Goal: Task Accomplishment & Management: Use online tool/utility

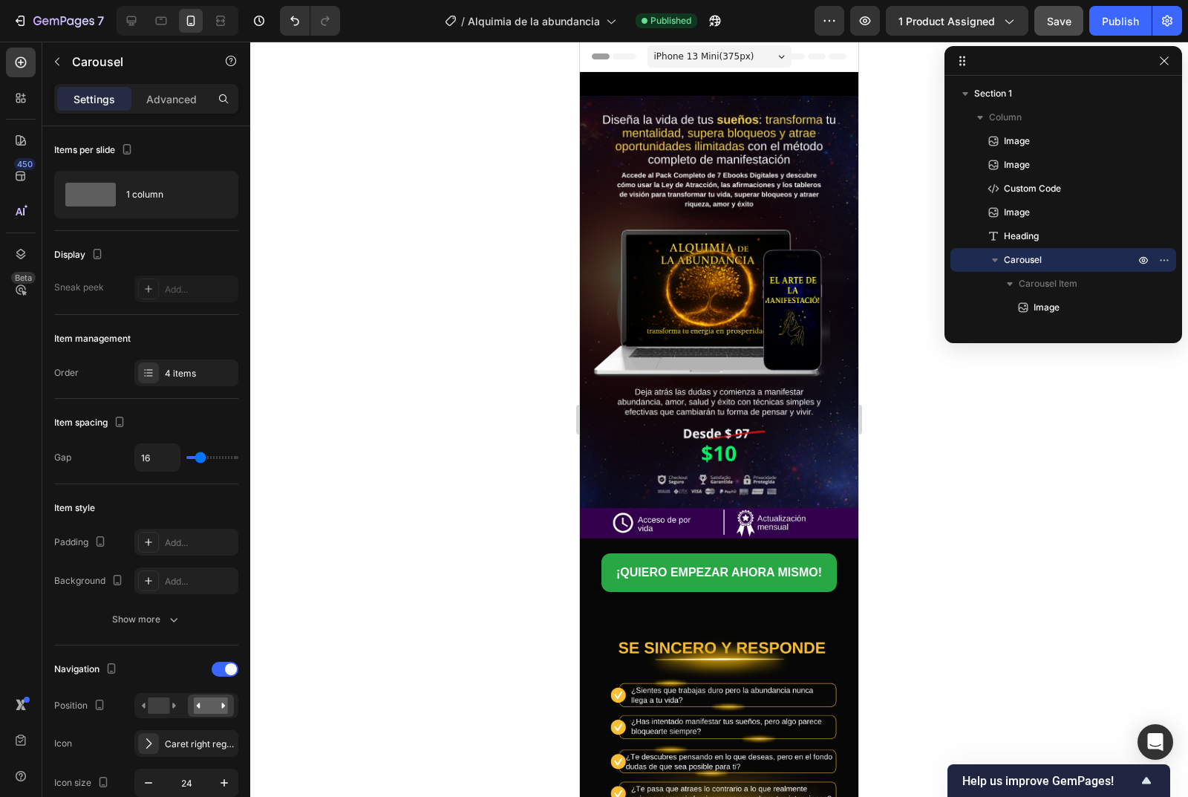
scroll to position [125, 0]
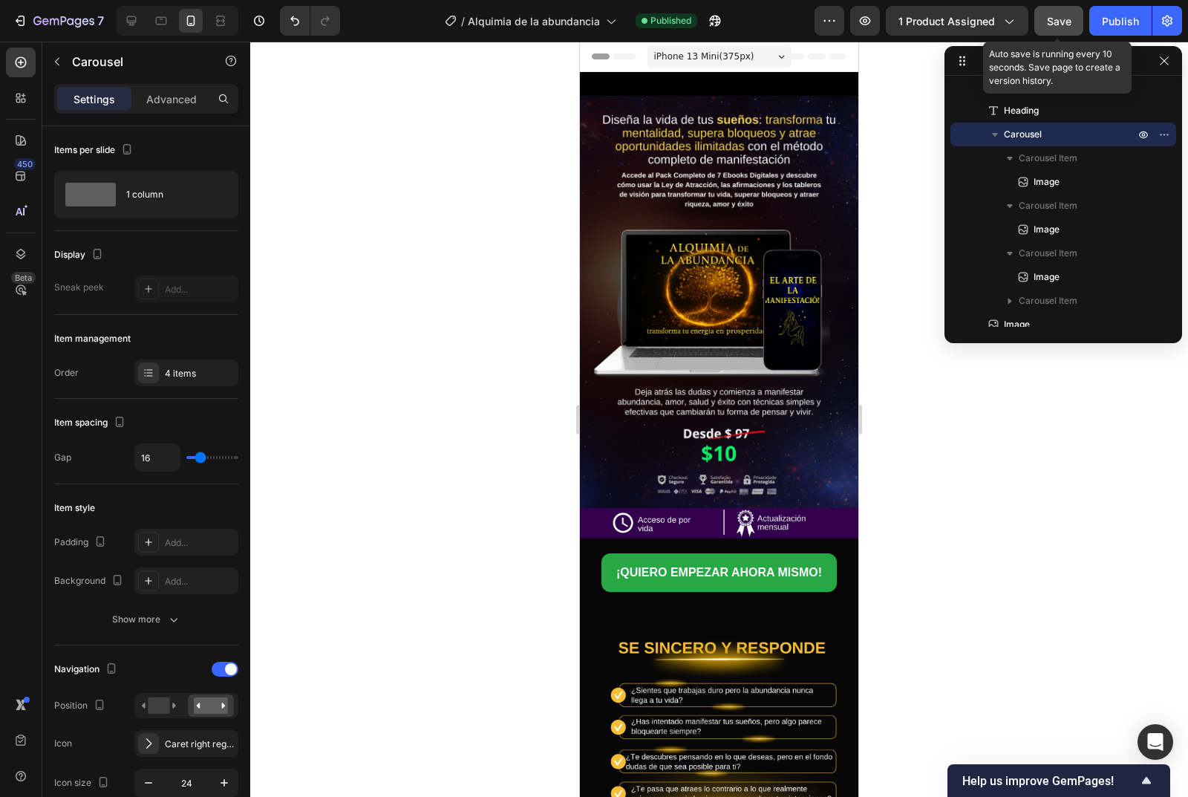
click at [1061, 7] on button "Save" at bounding box center [1058, 21] width 49 height 30
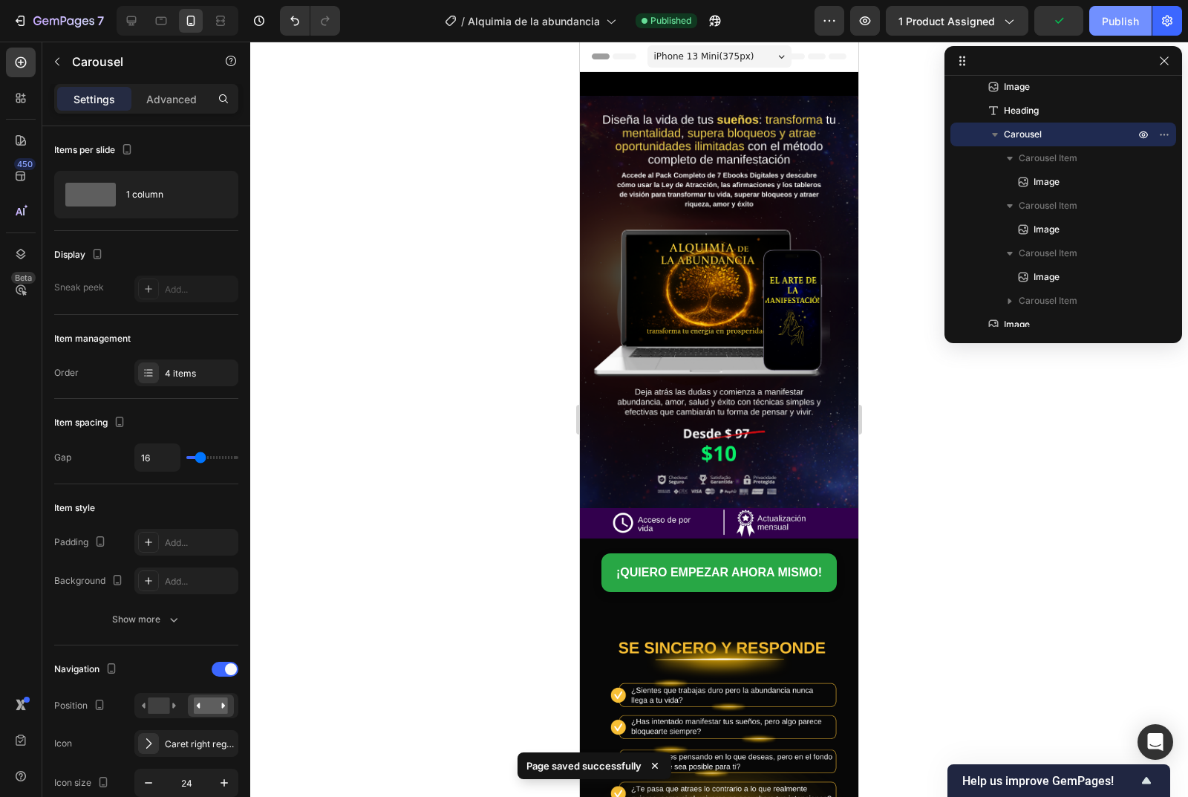
click at [1125, 22] on div "Publish" at bounding box center [1120, 21] width 37 height 16
click at [52, 58] on icon "button" at bounding box center [57, 62] width 12 height 12
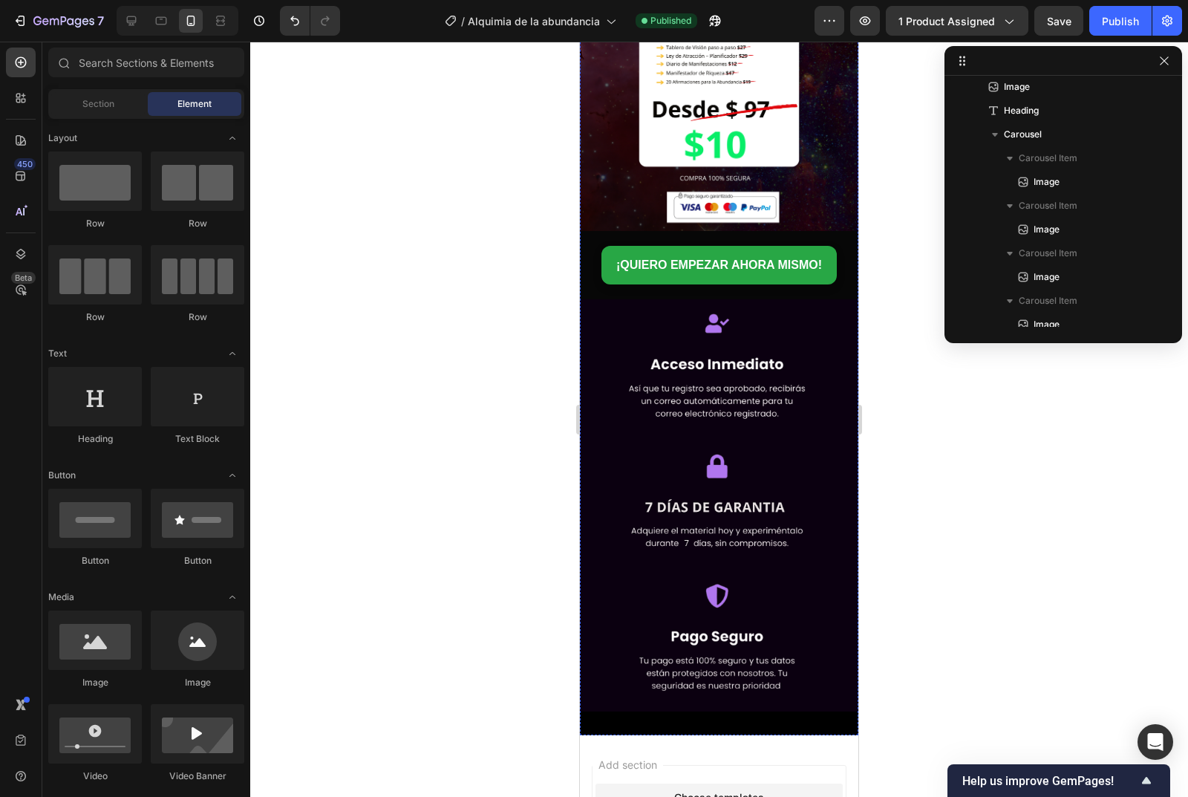
scroll to position [3119, 0]
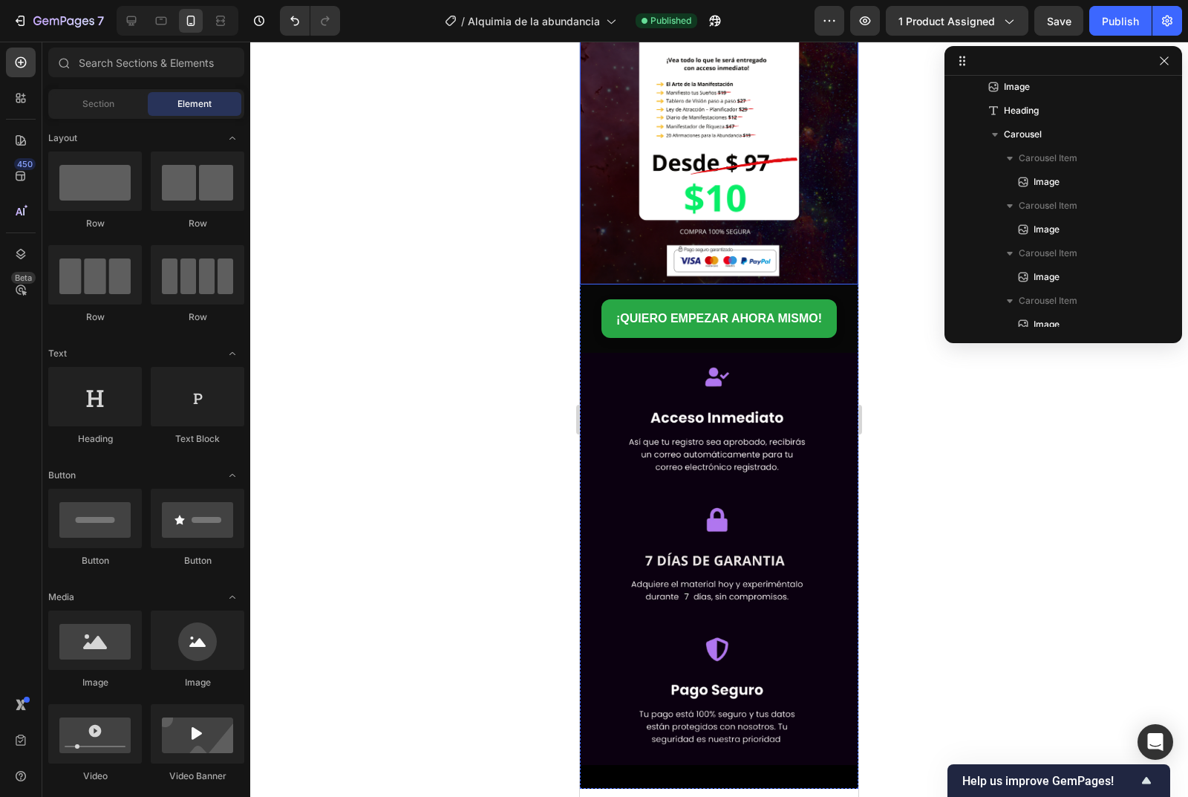
click at [700, 235] on img at bounding box center [719, 78] width 278 height 411
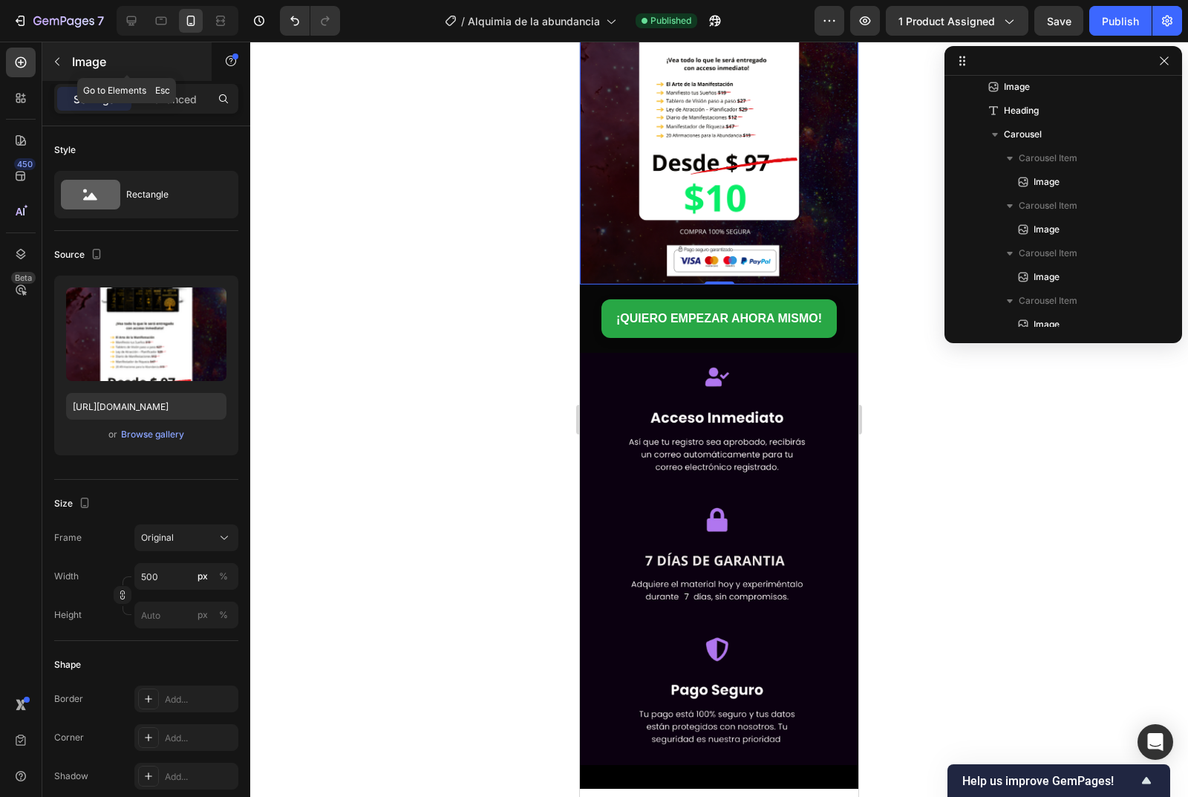
click at [54, 61] on icon "button" at bounding box center [57, 62] width 12 height 12
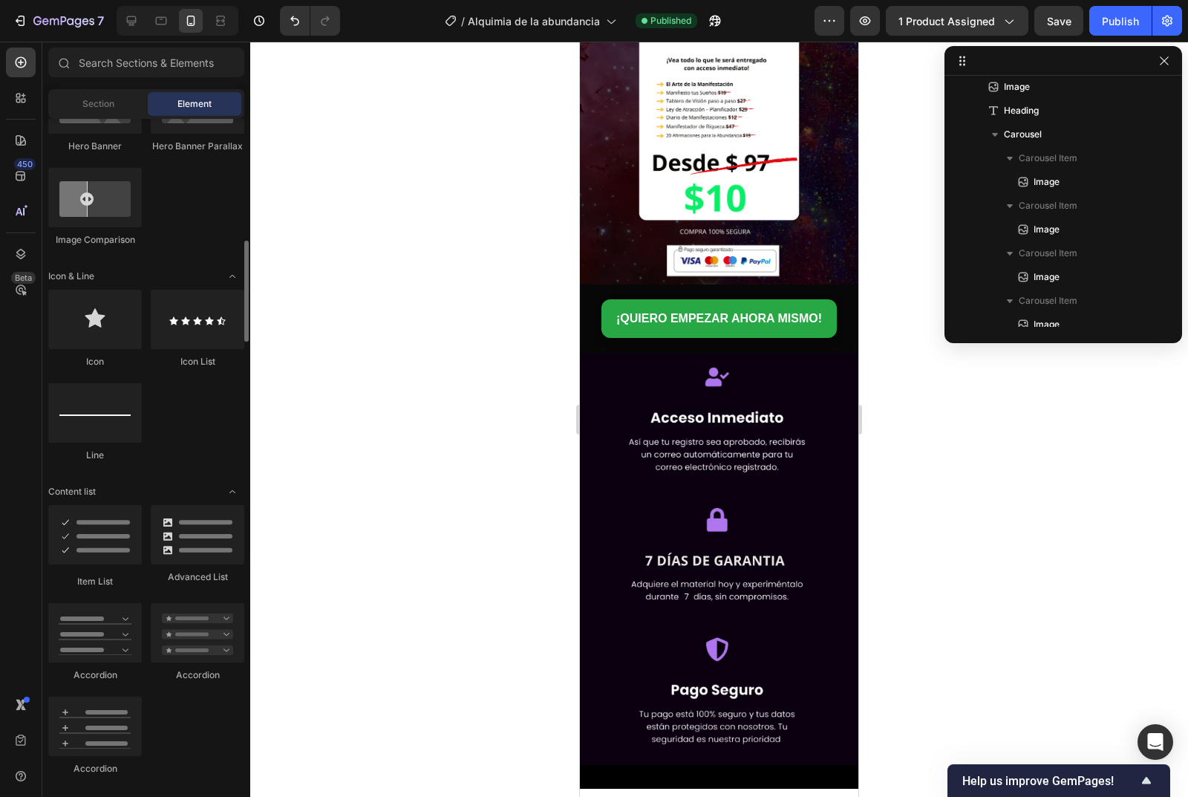
scroll to position [891, 0]
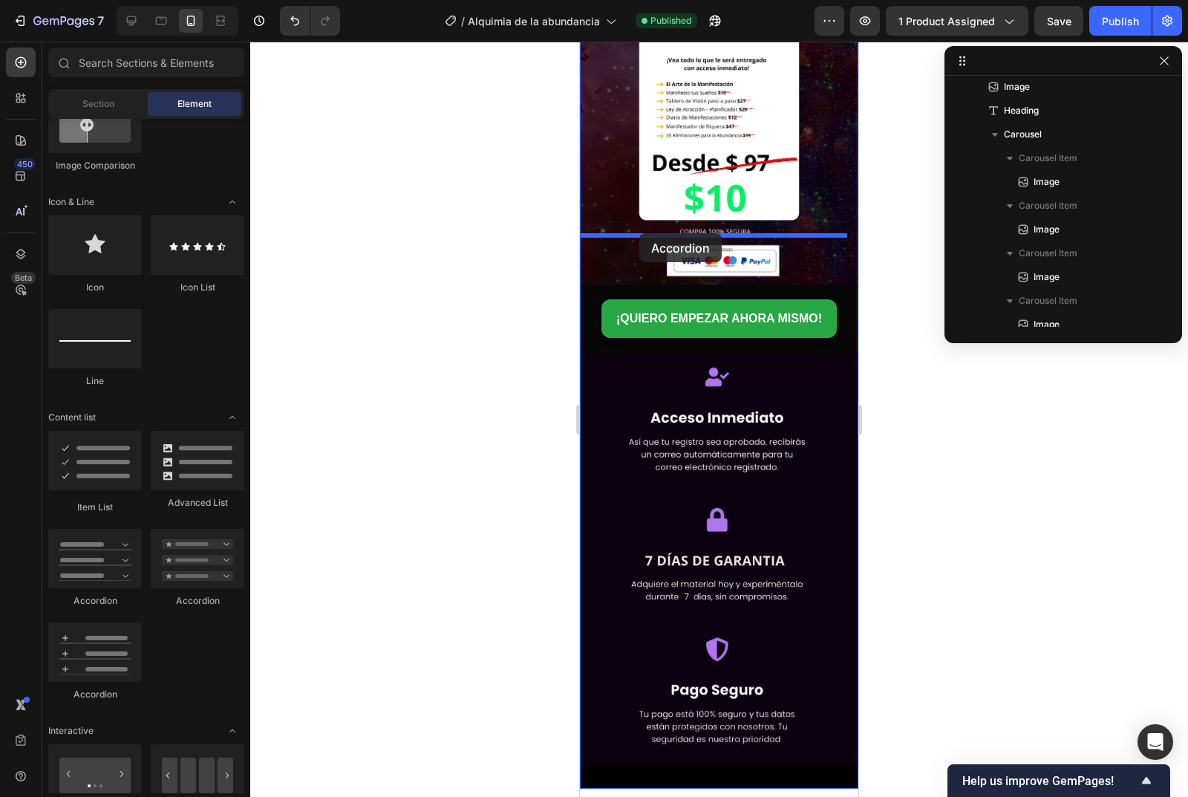
drag, startPoint x: 685, startPoint y: 603, endPoint x: 639, endPoint y: 233, distance: 372.6
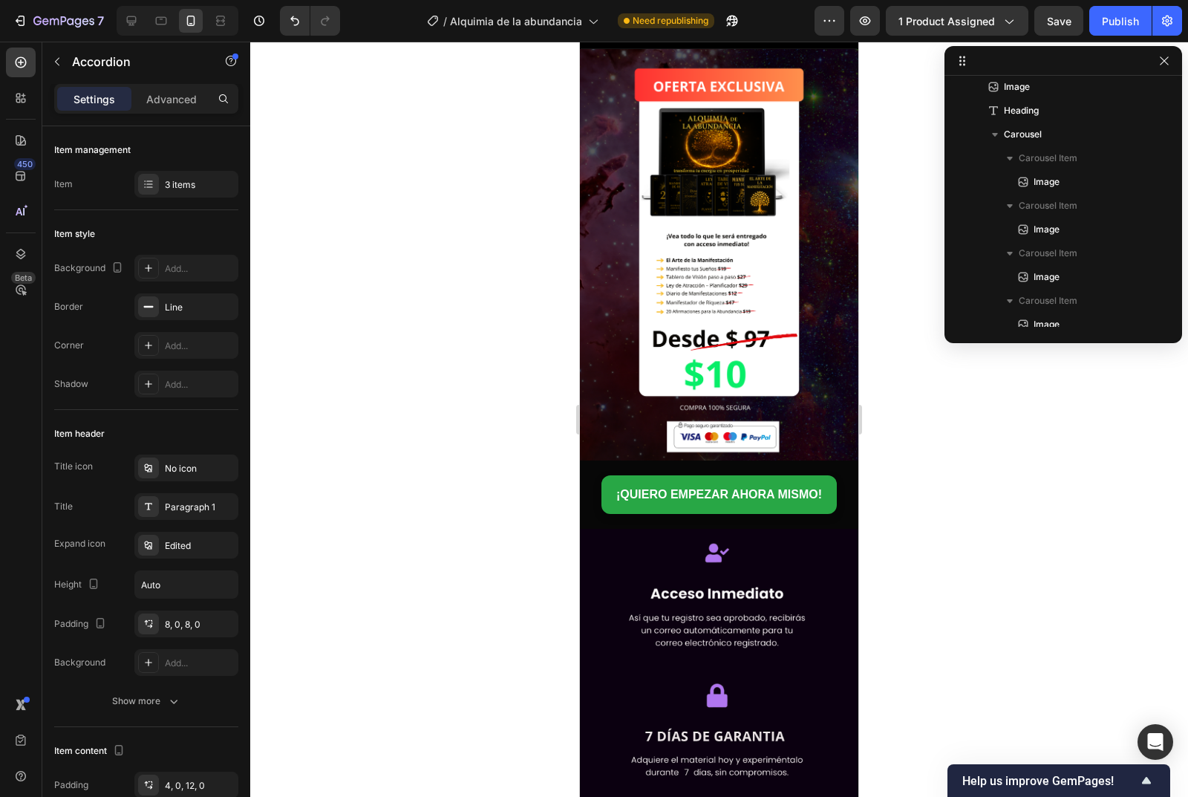
drag, startPoint x: 637, startPoint y: 251, endPoint x: 567, endPoint y: 253, distance: 69.8
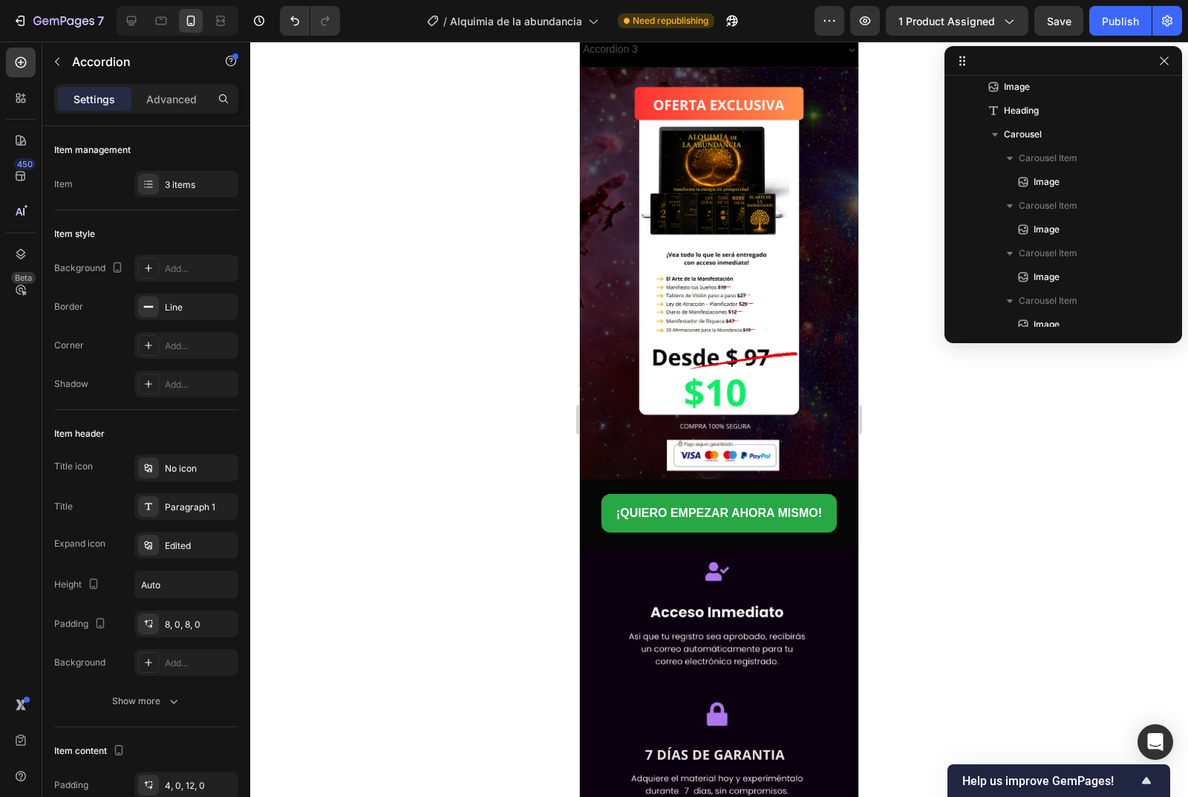
drag, startPoint x: 659, startPoint y: 272, endPoint x: 570, endPoint y: 250, distance: 92.4
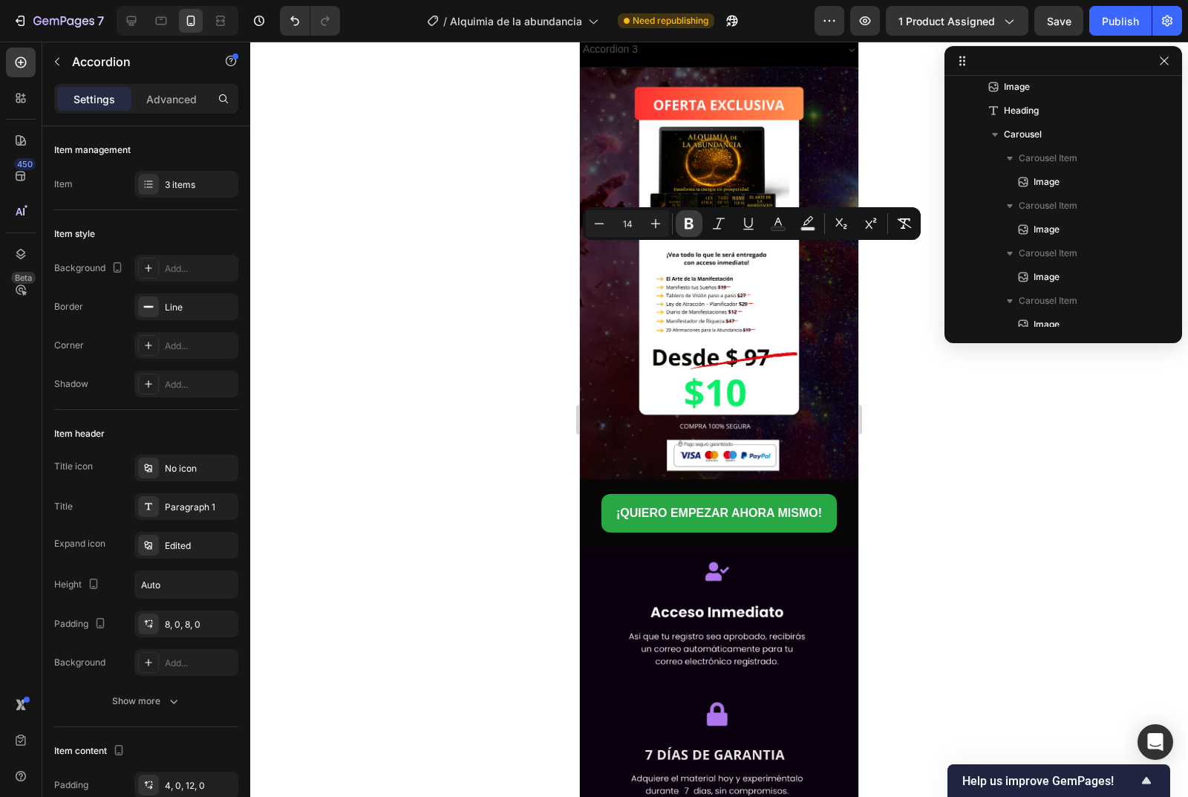
click at [692, 225] on icon "Editor contextual toolbar" at bounding box center [689, 223] width 9 height 11
click at [722, 226] on icon "Editor contextual toolbar" at bounding box center [718, 223] width 15 height 15
click at [486, 243] on div at bounding box center [719, 419] width 938 height 755
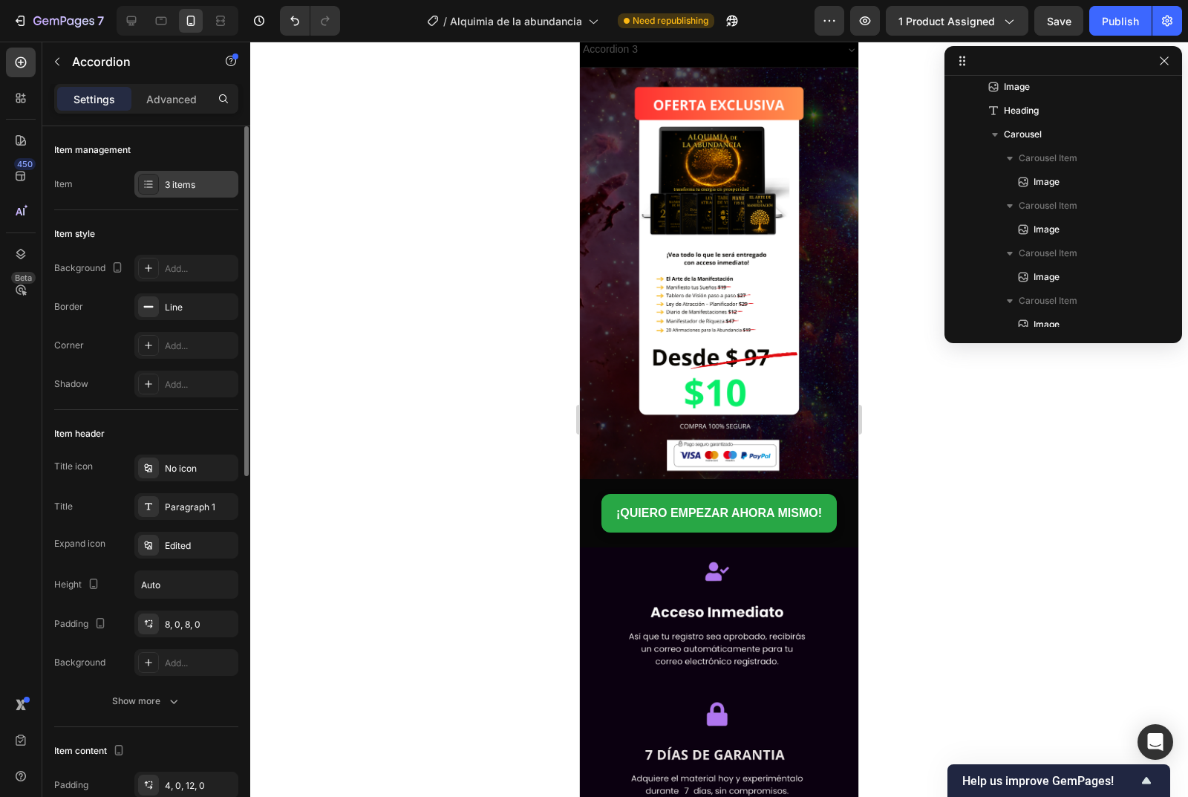
click at [169, 182] on div "3 items" at bounding box center [200, 184] width 70 height 13
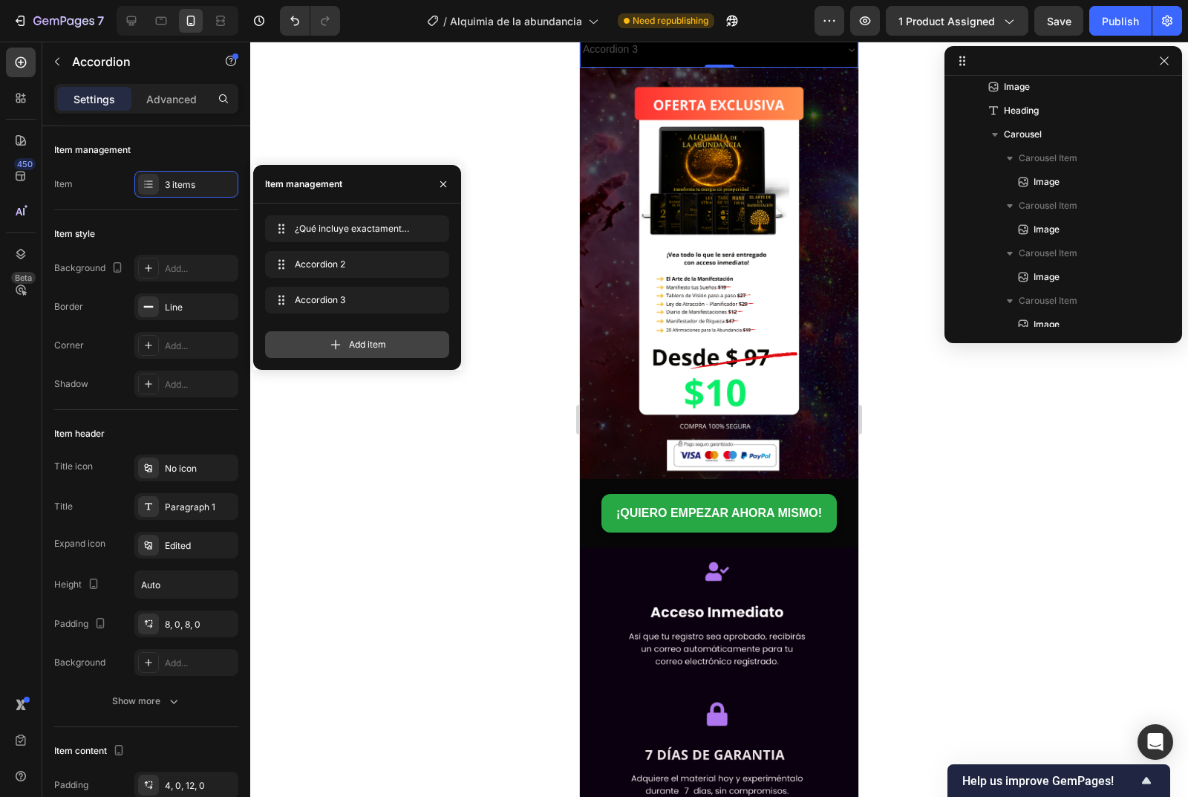
click at [336, 345] on icon at bounding box center [336, 345] width 10 height 10
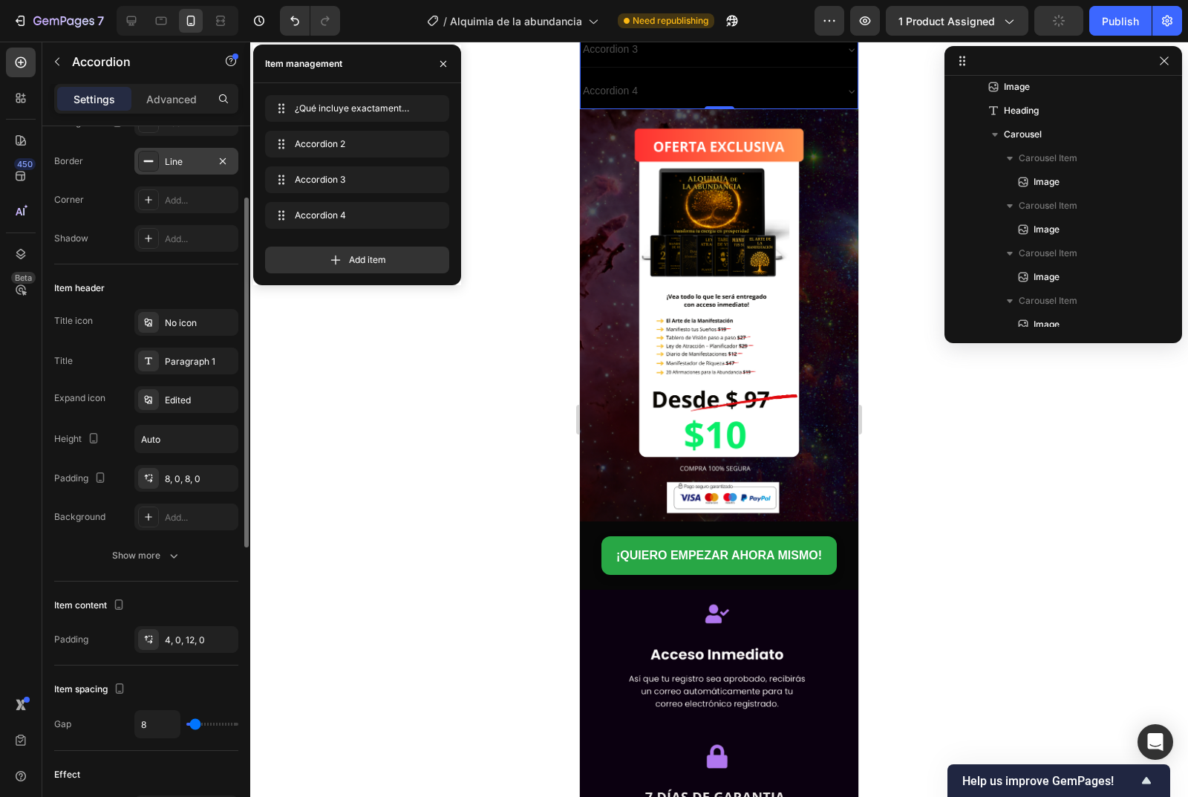
scroll to position [220, 0]
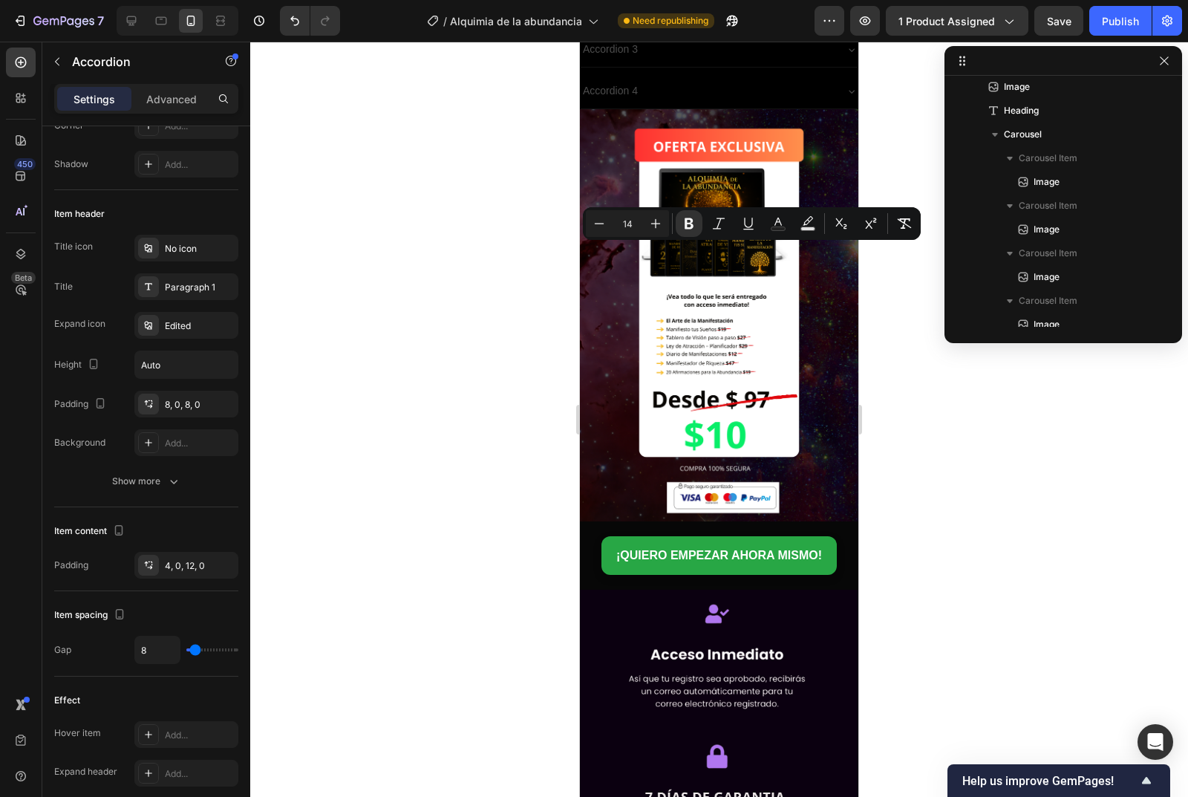
click at [778, 224] on icon "Editor contextual toolbar" at bounding box center [778, 223] width 15 height 15
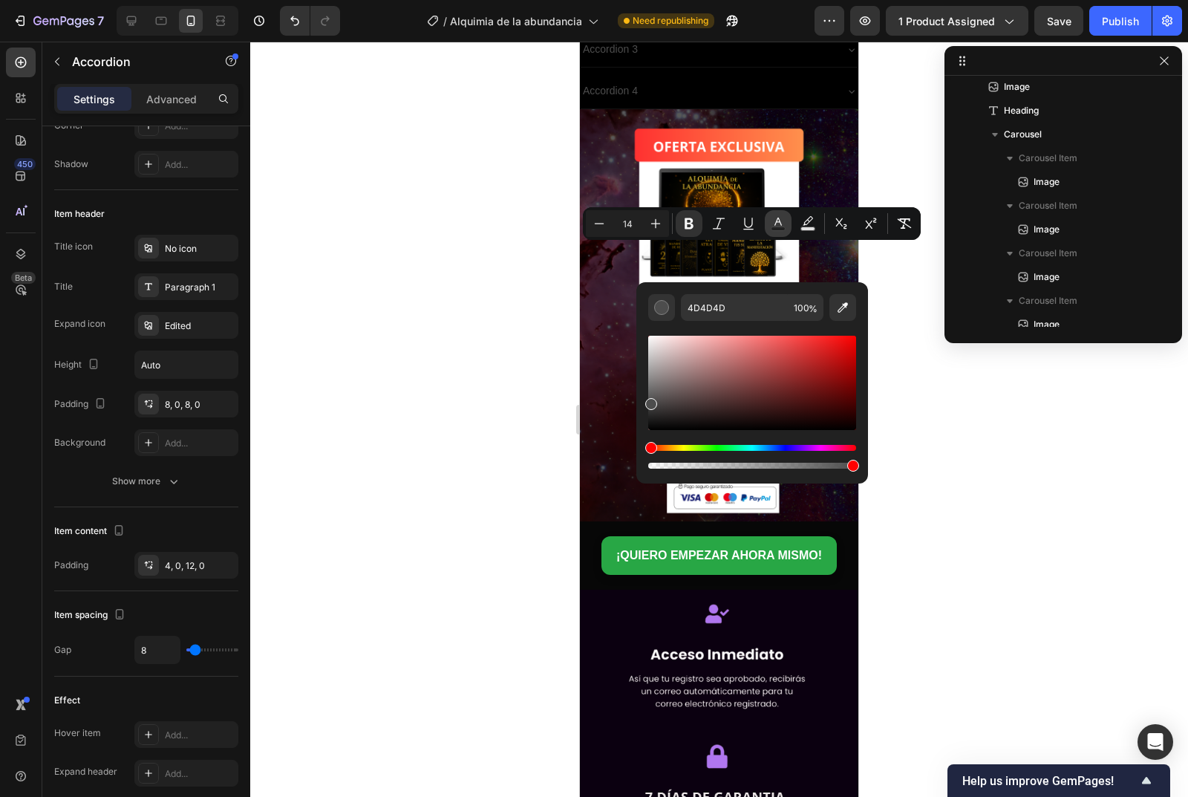
click at [781, 226] on icon "Editor contextual toolbar" at bounding box center [778, 223] width 15 height 15
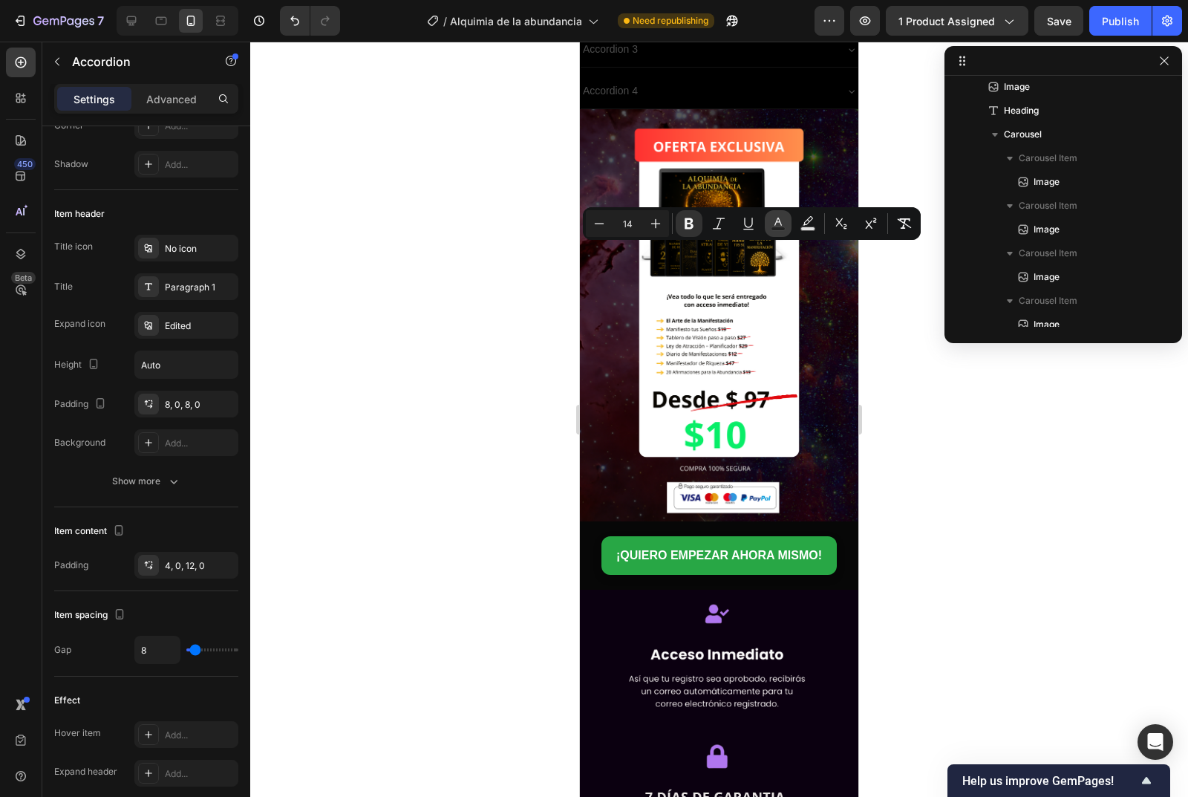
click at [781, 226] on icon "Editor contextual toolbar" at bounding box center [778, 223] width 15 height 15
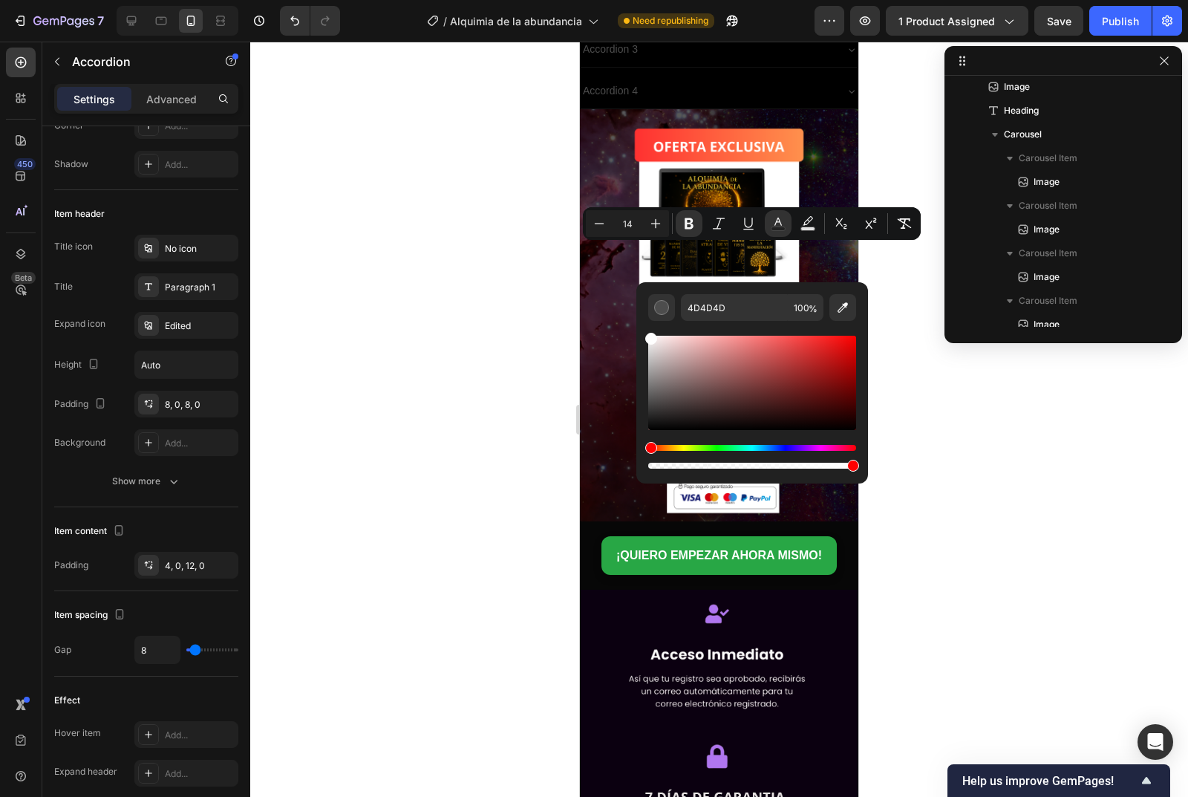
type input "FFFFFF"
drag, startPoint x: 650, startPoint y: 406, endPoint x: 646, endPoint y: 329, distance: 77.3
click at [646, 329] on div "FFFFFF 100 %" at bounding box center [752, 376] width 232 height 189
click at [520, 303] on div at bounding box center [719, 419] width 938 height 755
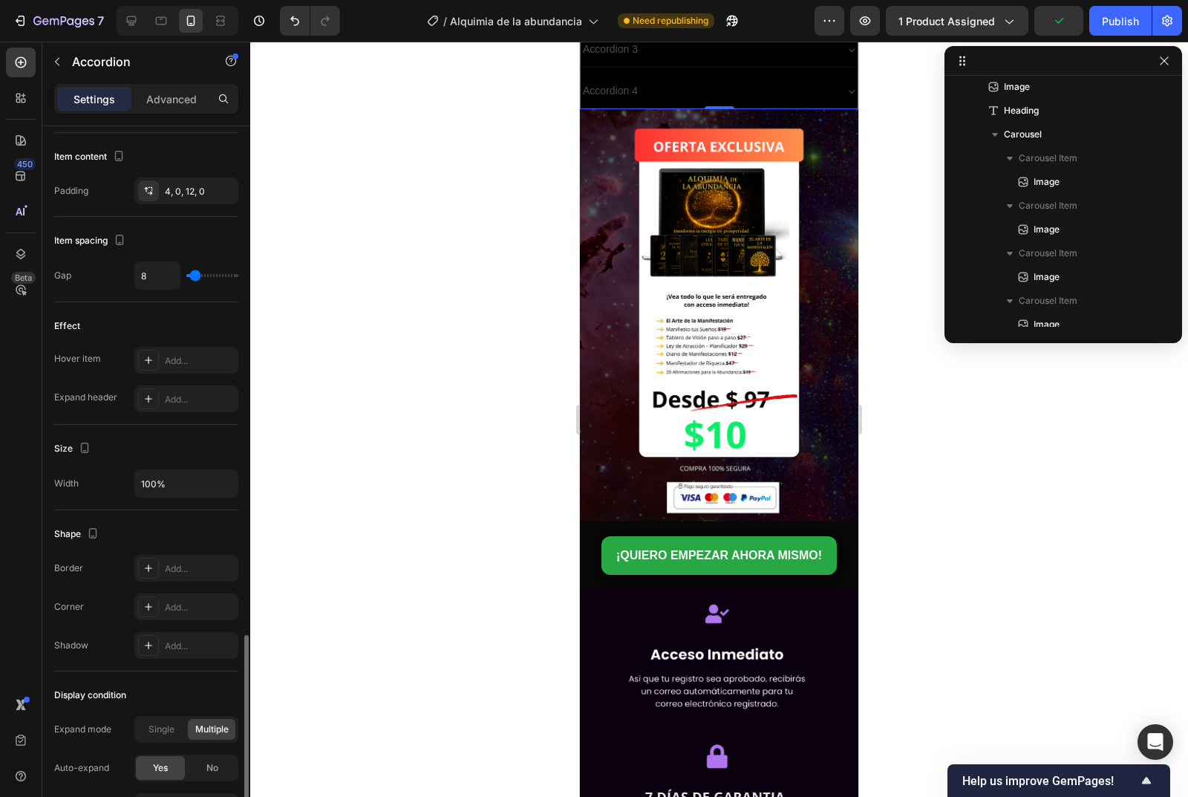
scroll to position [740, 0]
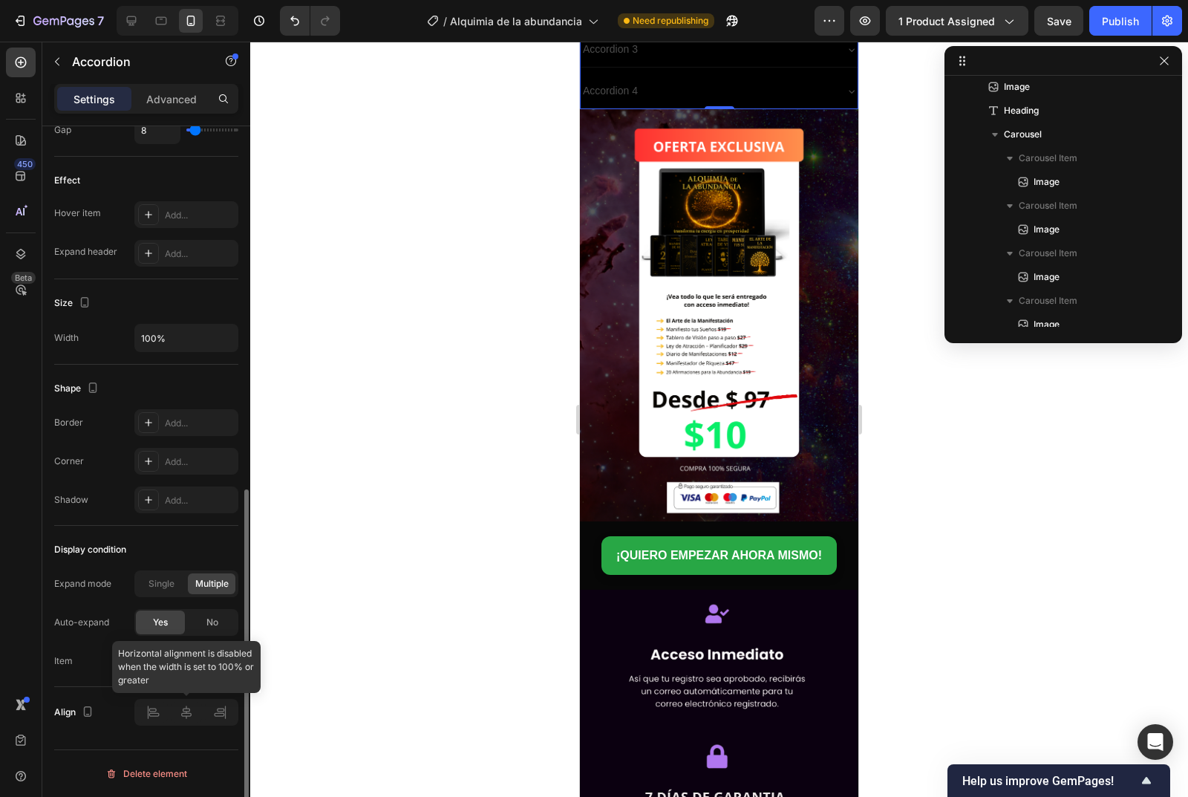
click at [198, 716] on div at bounding box center [186, 712] width 104 height 27
click at [84, 711] on icon "button" at bounding box center [88, 711] width 8 height 10
click at [93, 660] on icon "button" at bounding box center [90, 657] width 11 height 8
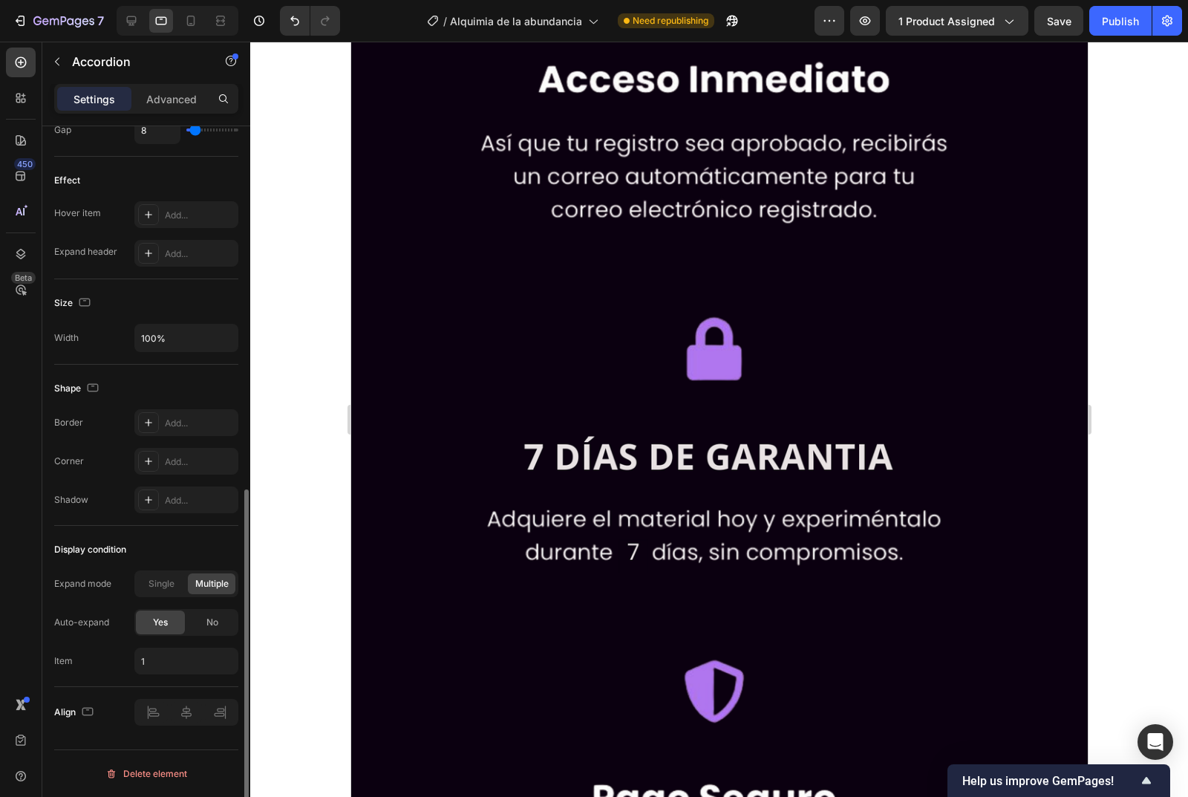
scroll to position [5118, 0]
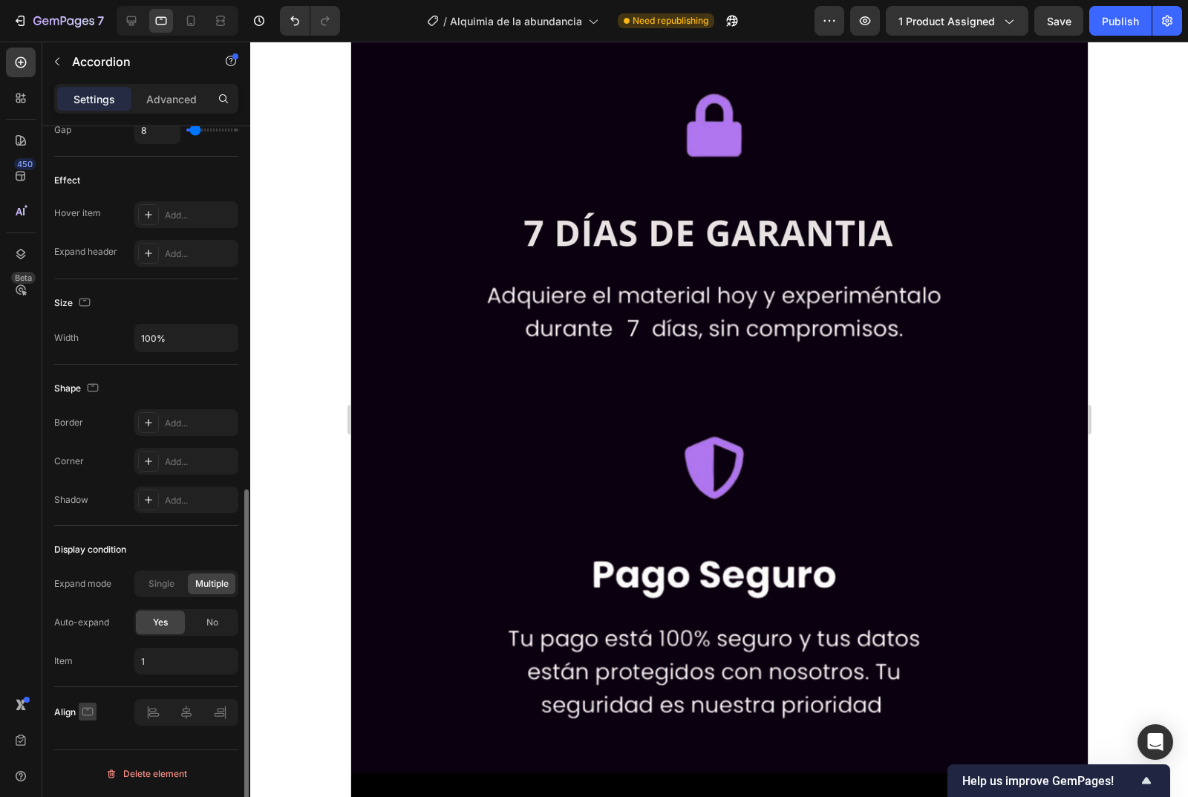
click at [84, 711] on icon "button" at bounding box center [87, 711] width 15 height 15
click at [91, 688] on icon "button" at bounding box center [91, 684] width 8 height 10
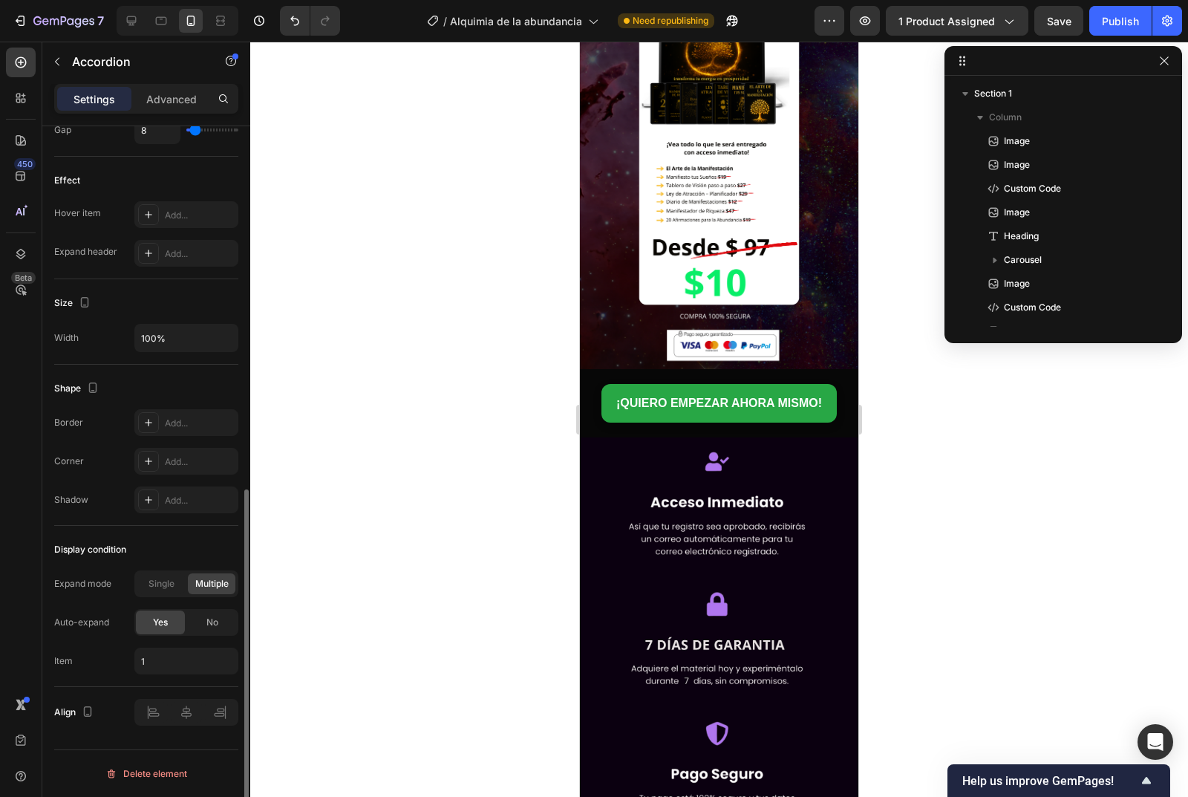
scroll to position [3261, 0]
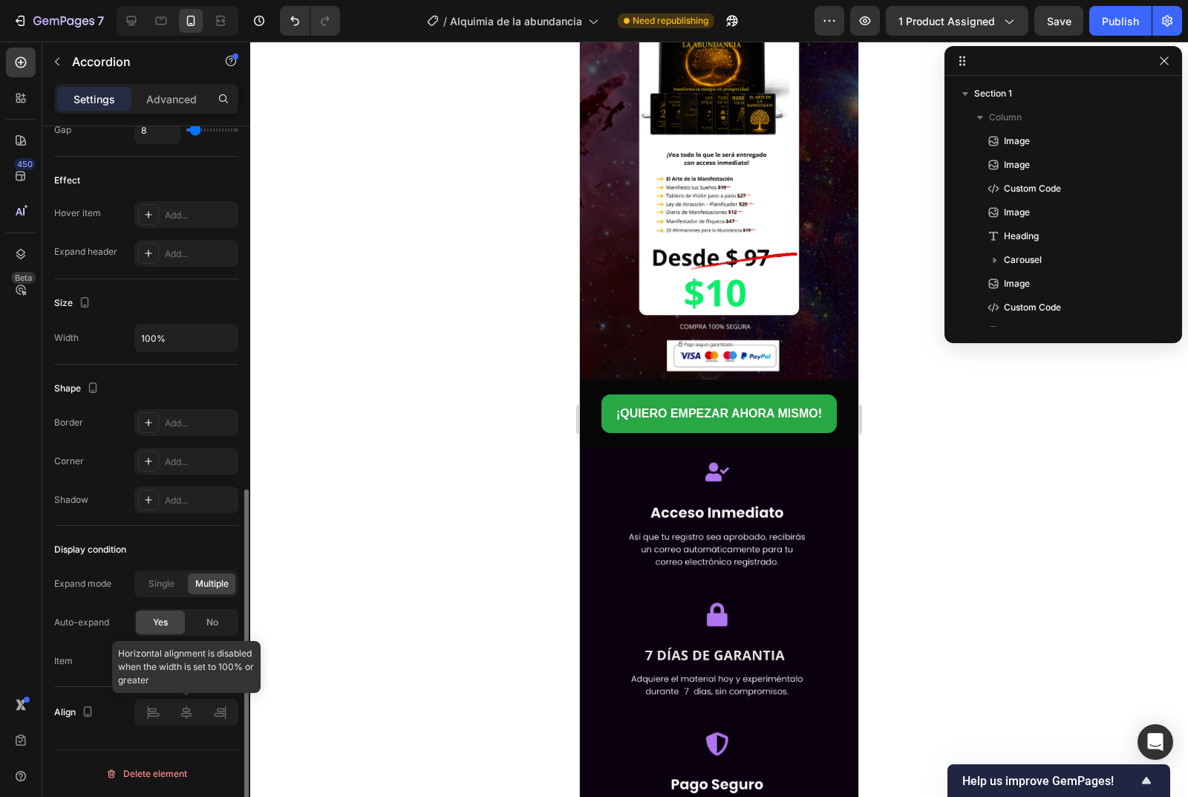
click at [181, 721] on div at bounding box center [186, 712] width 104 height 27
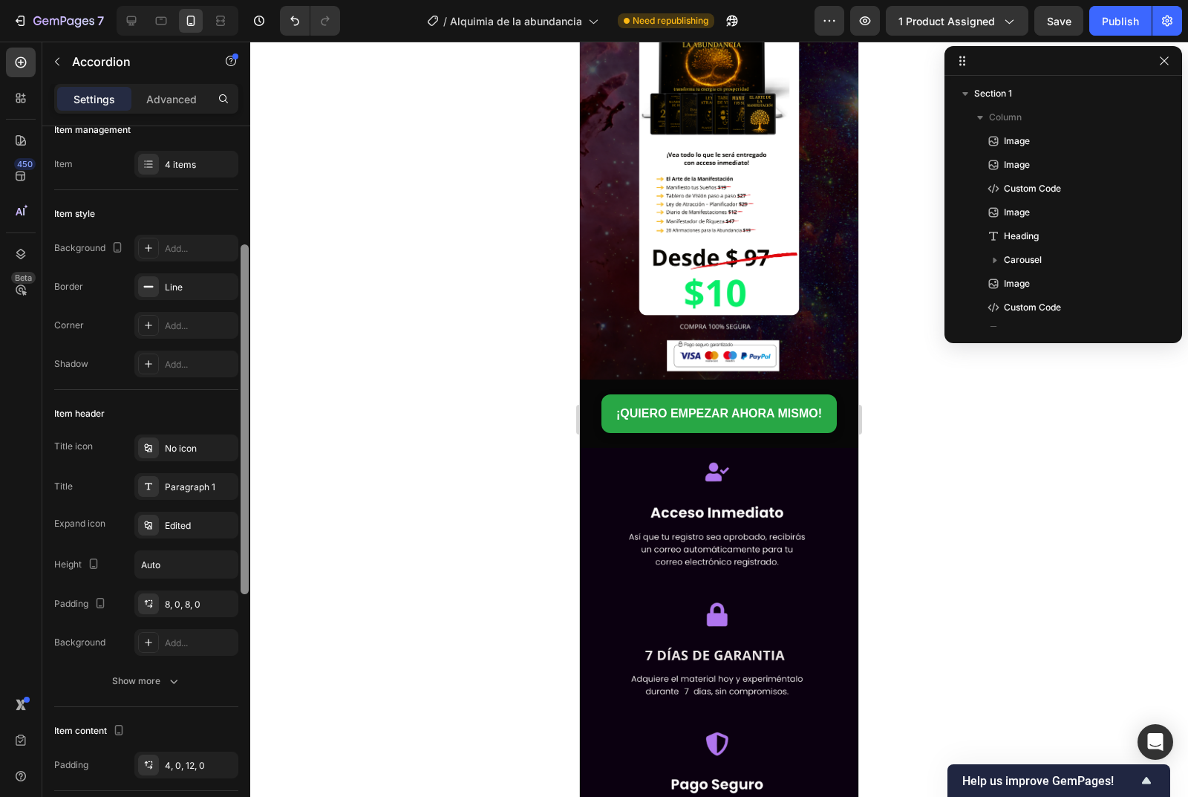
scroll to position [0, 0]
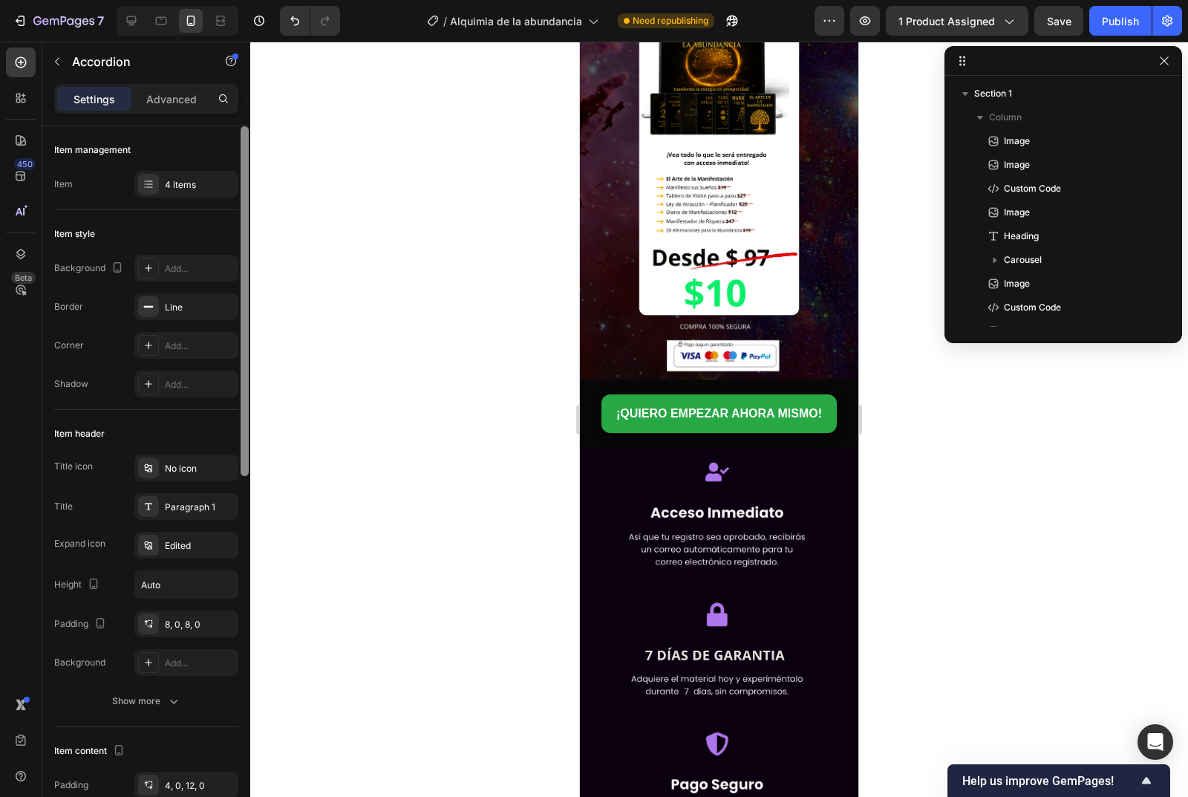
drag, startPoint x: 245, startPoint y: 357, endPoint x: 245, endPoint y: 223, distance: 134.4
click at [245, 223] on div at bounding box center [245, 301] width 8 height 350
click at [59, 60] on icon "button" at bounding box center [57, 62] width 12 height 12
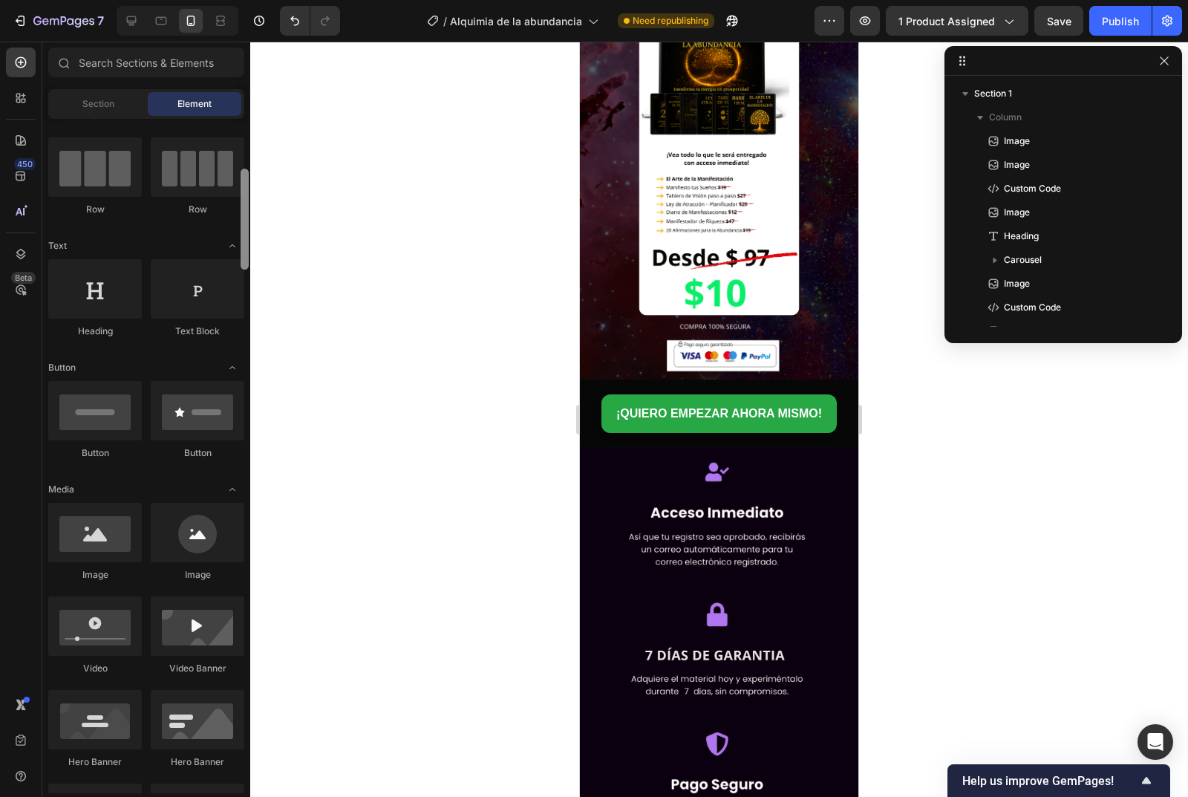
scroll to position [137, 0]
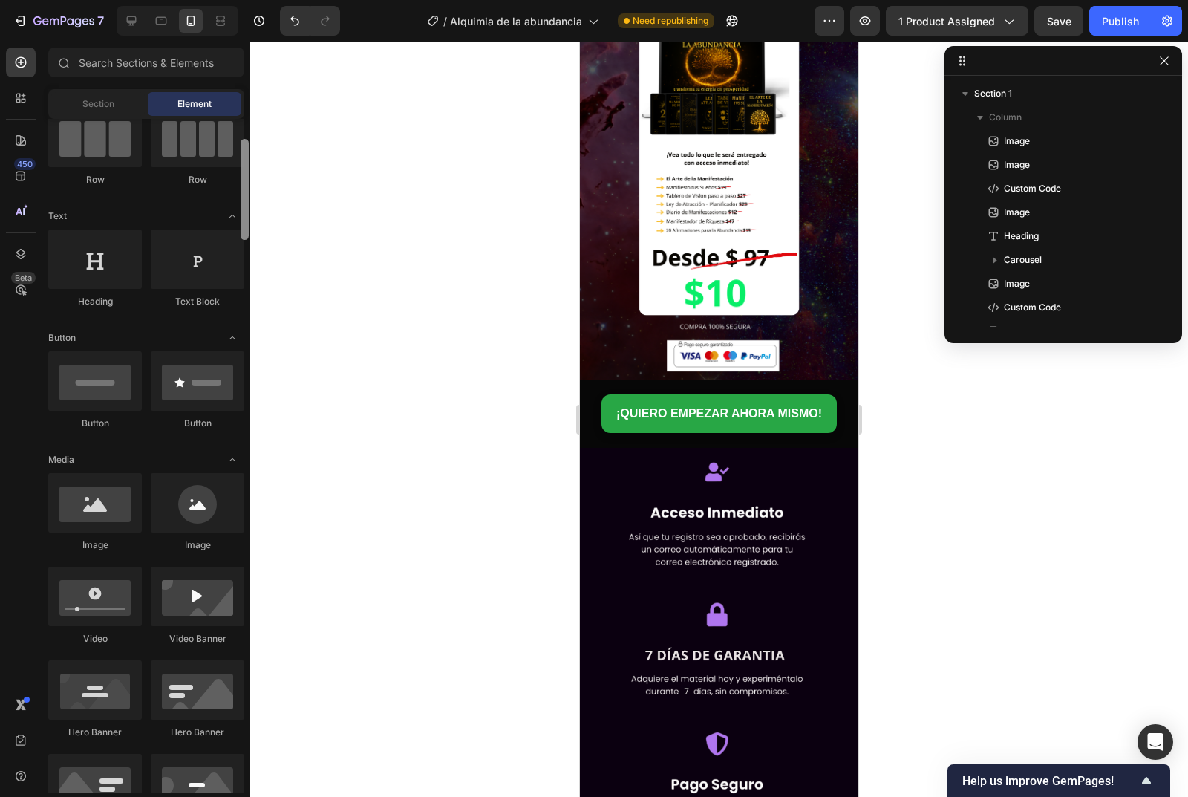
drag, startPoint x: 247, startPoint y: 420, endPoint x: 255, endPoint y: 196, distance: 224.4
click at [255, 0] on div "7 / Alquimia de la abundancia Need republishing Preview 1 product assigned Save…" at bounding box center [594, 0] width 1188 height 0
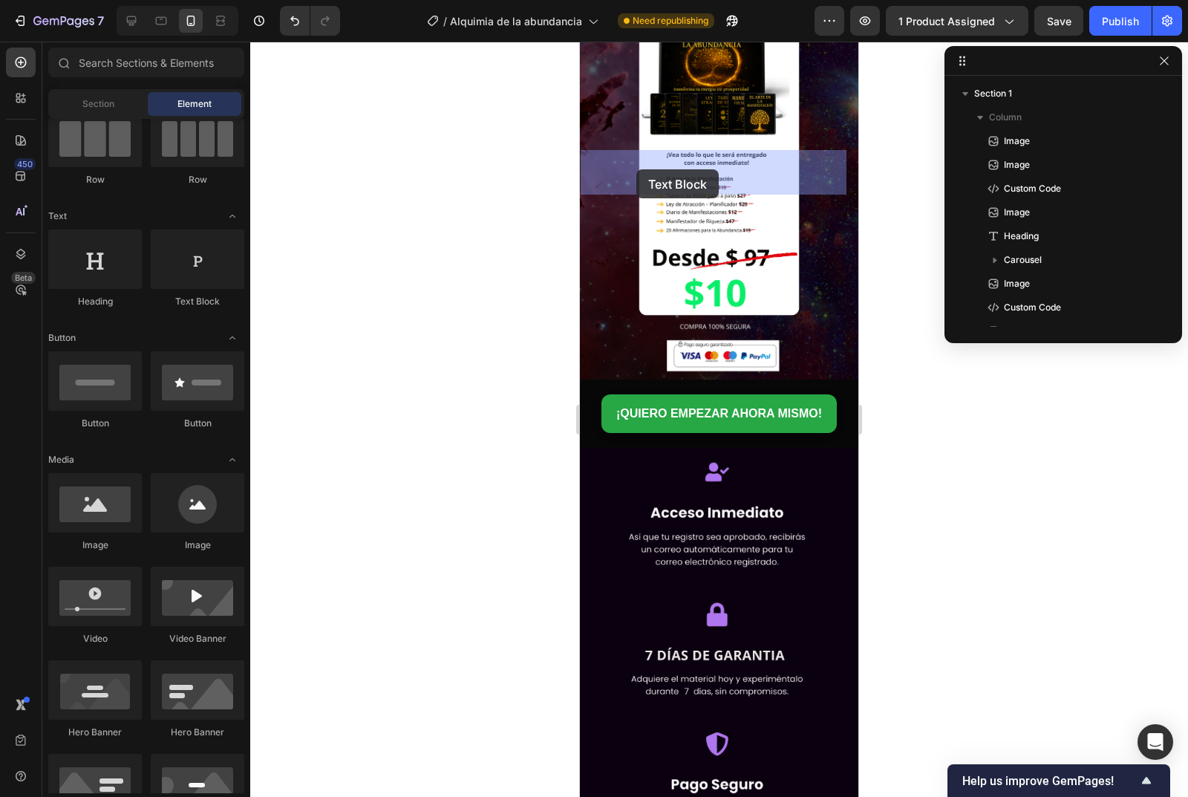
drag, startPoint x: 772, startPoint y: 310, endPoint x: 604, endPoint y: 192, distance: 206.2
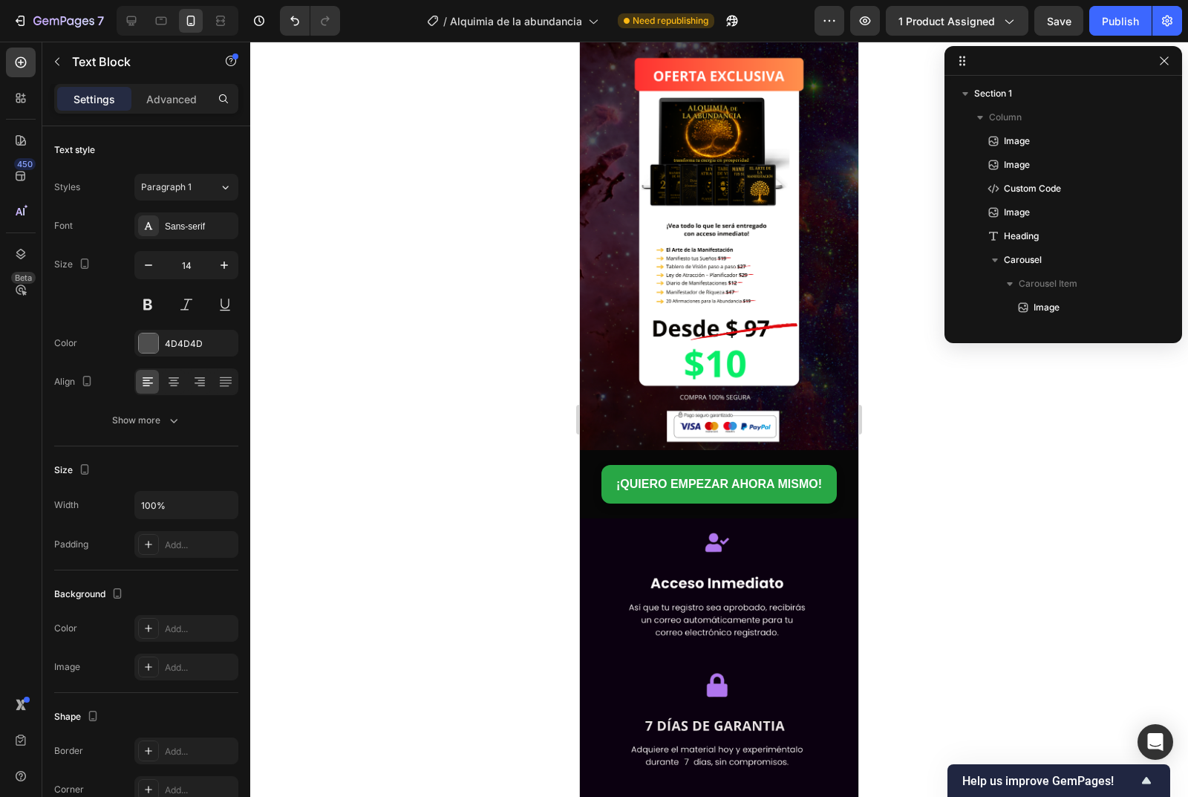
drag, startPoint x: 741, startPoint y: 273, endPoint x: 582, endPoint y: 160, distance: 194.5
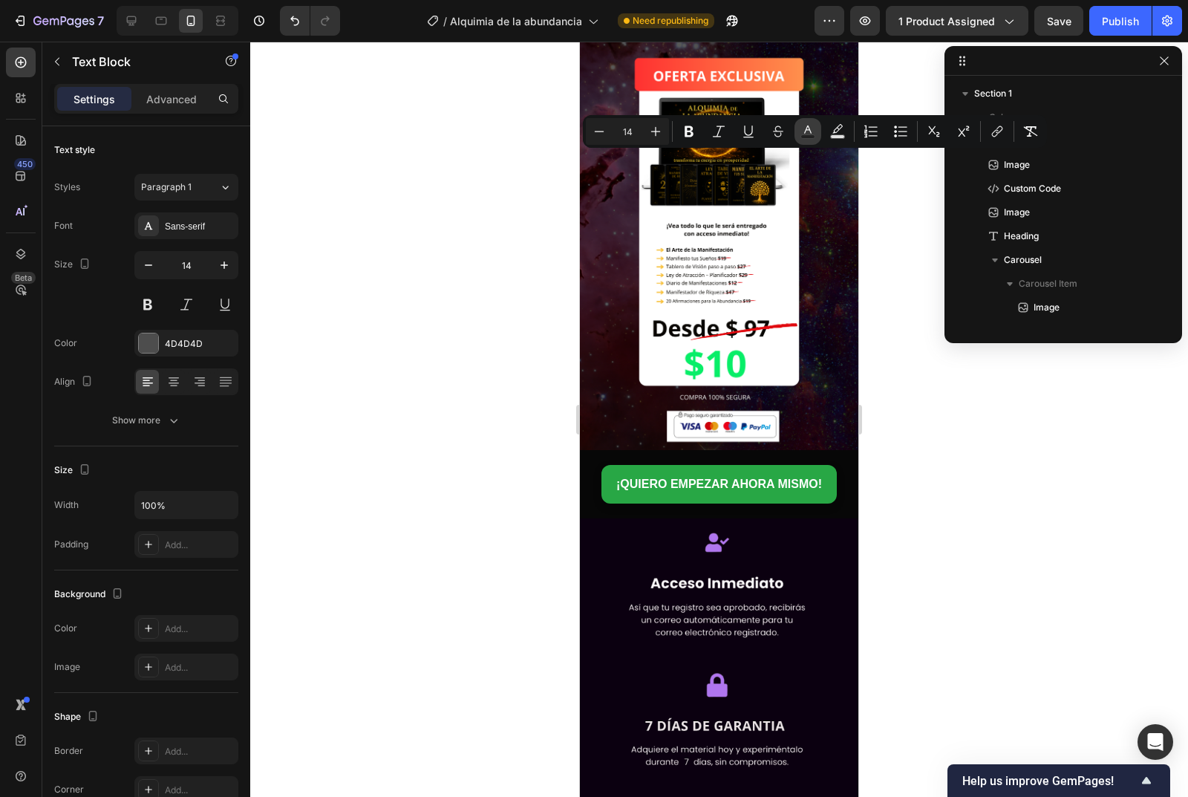
click at [809, 133] on icon "Editor contextual toolbar" at bounding box center [808, 131] width 15 height 15
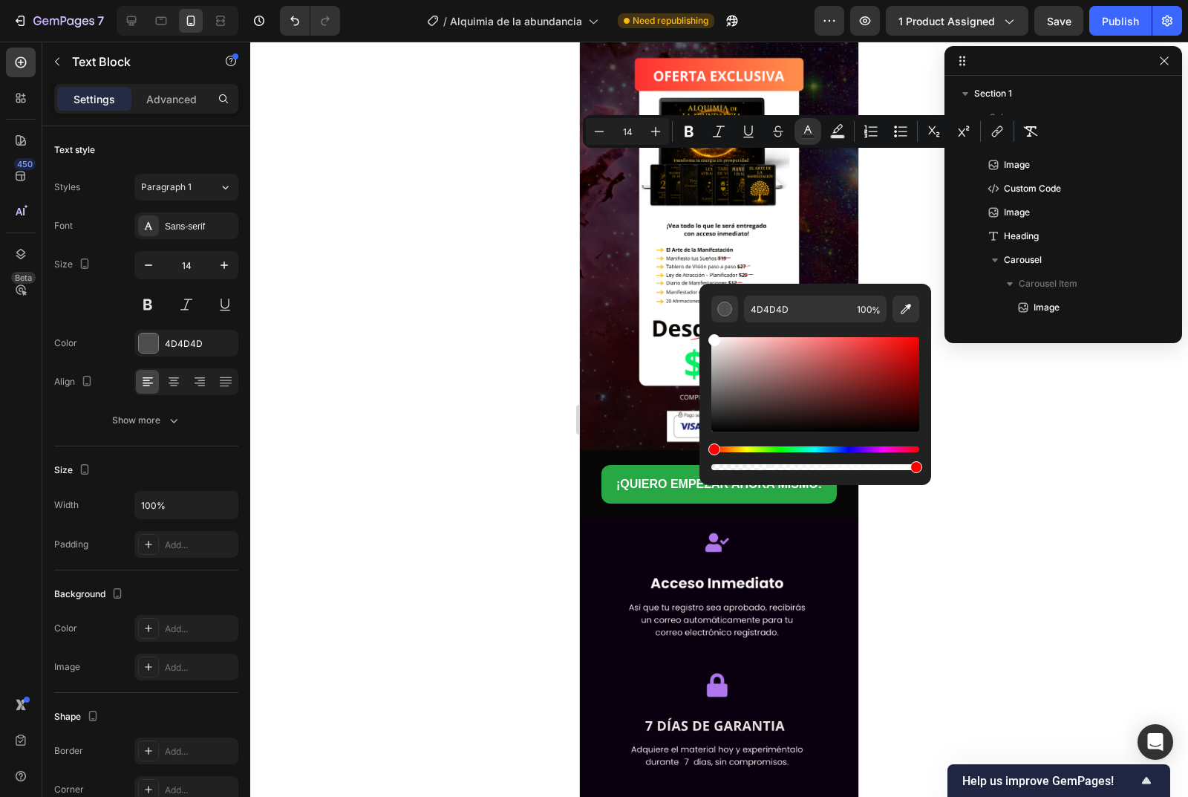
drag, startPoint x: 718, startPoint y: 406, endPoint x: 705, endPoint y: 322, distance: 84.9
click at [705, 322] on div "4D4D4D 100 %" at bounding box center [816, 378] width 232 height 189
type input "FFFFFF"
click at [968, 408] on div at bounding box center [719, 419] width 938 height 755
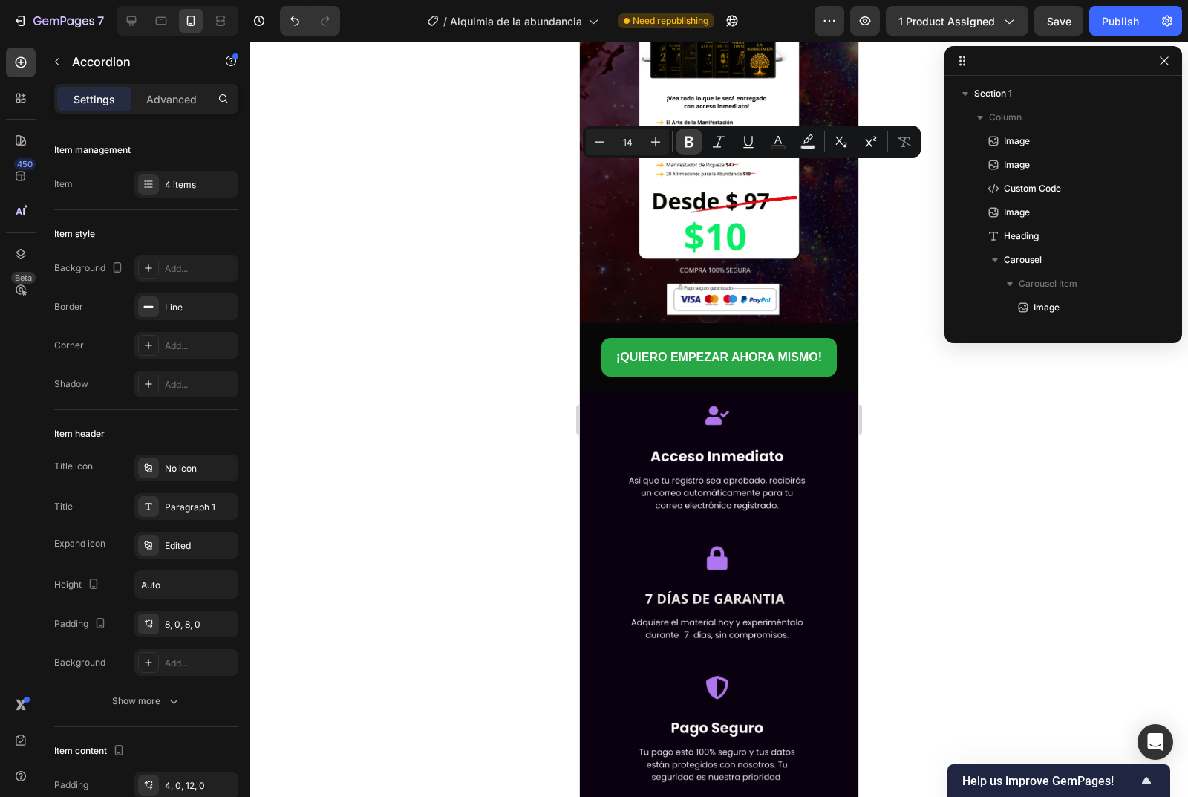
click at [694, 138] on icon "Editor contextual toolbar" at bounding box center [689, 141] width 15 height 15
click at [781, 140] on icon "Editor contextual toolbar" at bounding box center [778, 141] width 15 height 15
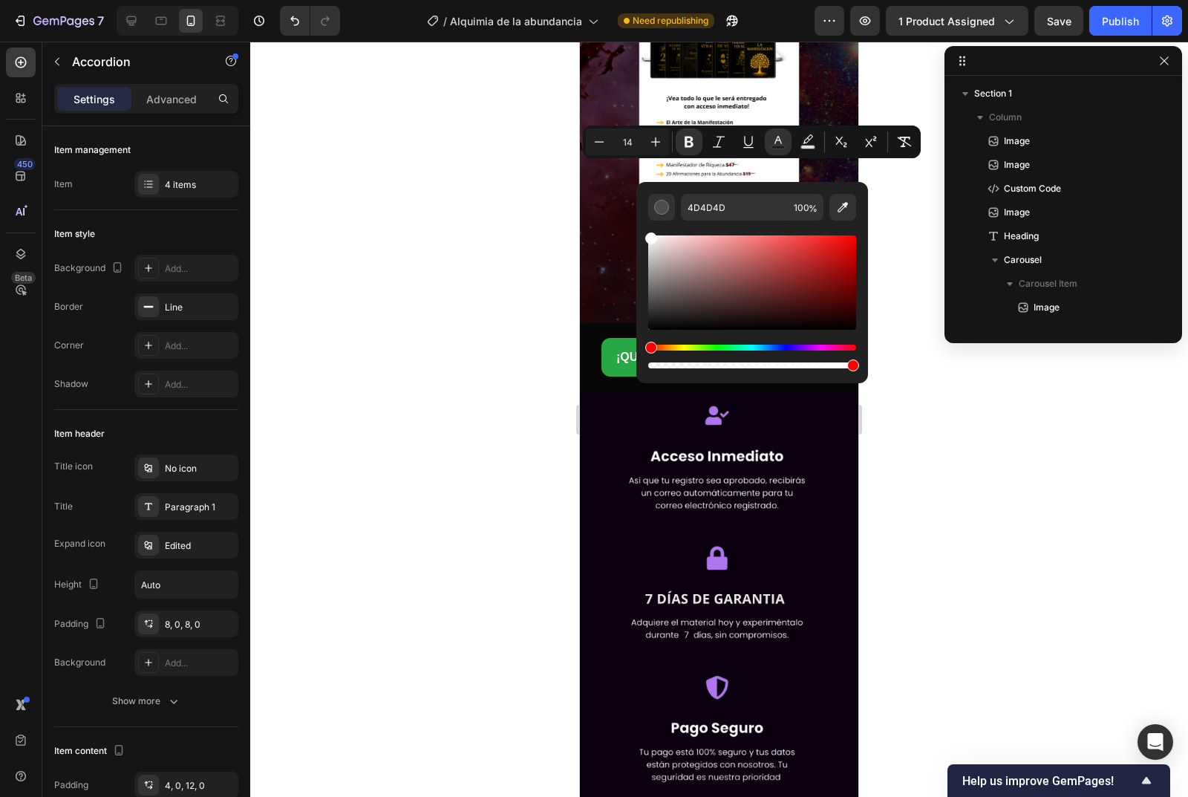
drag, startPoint x: 653, startPoint y: 308, endPoint x: 650, endPoint y: 228, distance: 80.3
click at [650, 228] on div "Editor contextual toolbar" at bounding box center [752, 296] width 208 height 151
type input "FFFFFF"
click at [526, 273] on div at bounding box center [719, 419] width 938 height 755
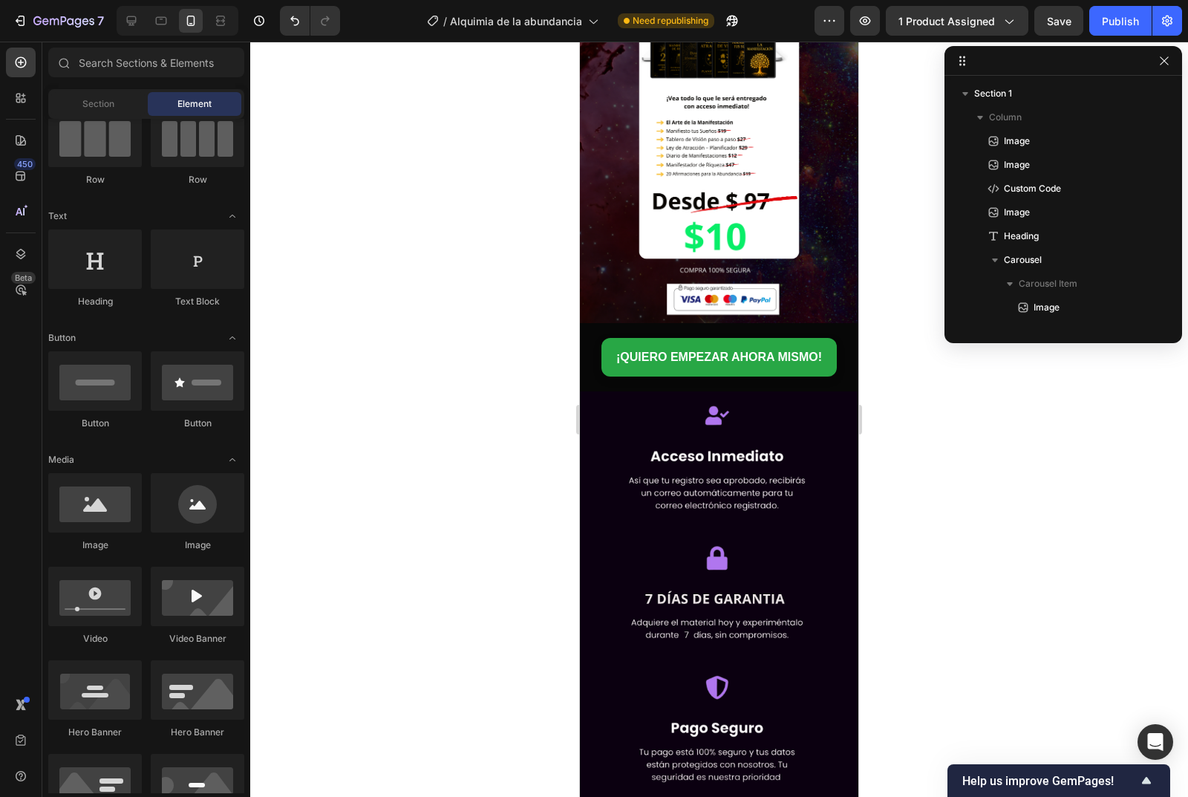
click at [526, 273] on div at bounding box center [719, 419] width 938 height 755
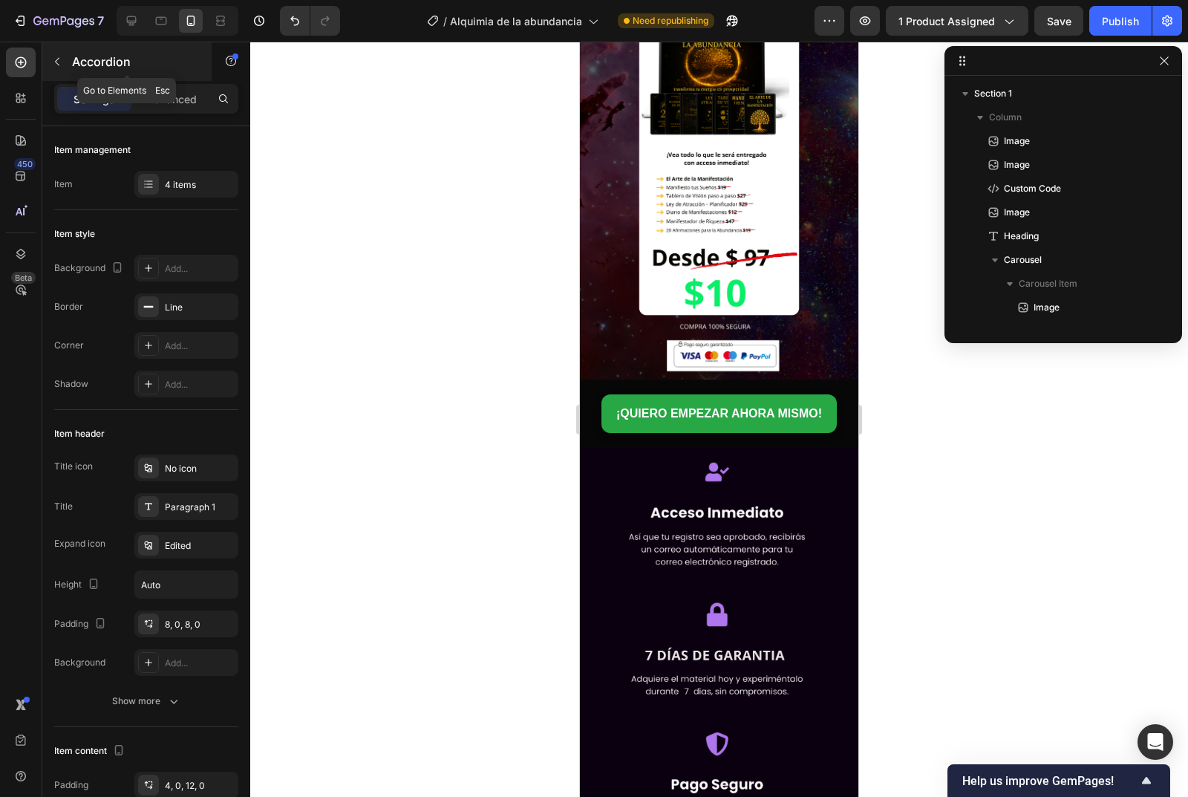
click at [58, 55] on button "button" at bounding box center [57, 62] width 24 height 24
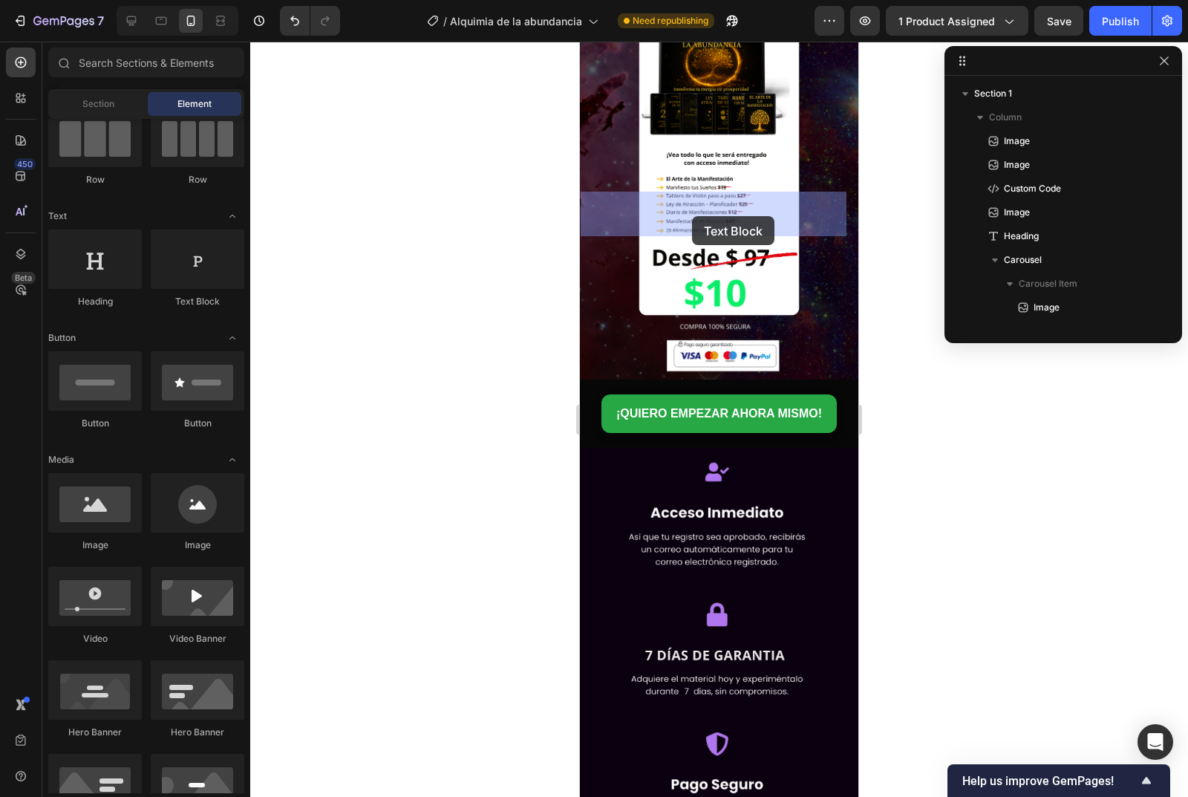
drag, startPoint x: 784, startPoint y: 314, endPoint x: 692, endPoint y: 216, distance: 134.5
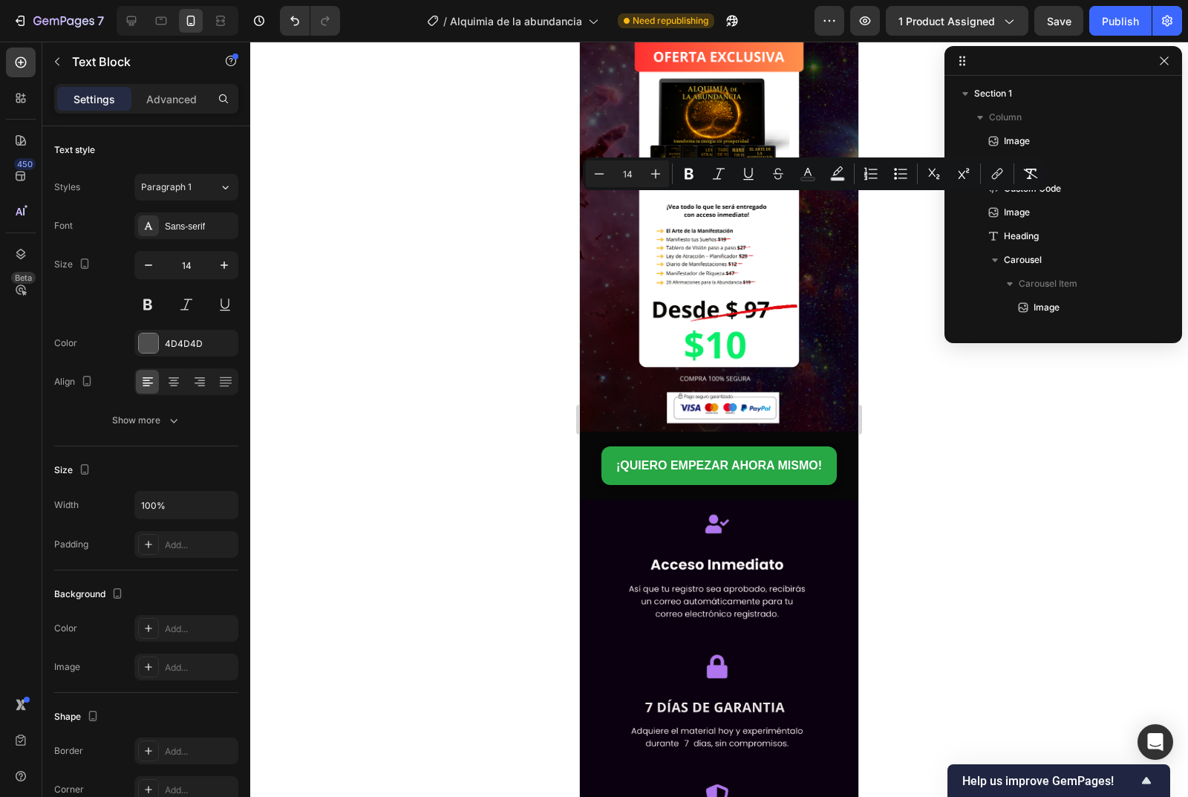
click at [804, 171] on icon "Editor contextual toolbar" at bounding box center [808, 173] width 15 height 15
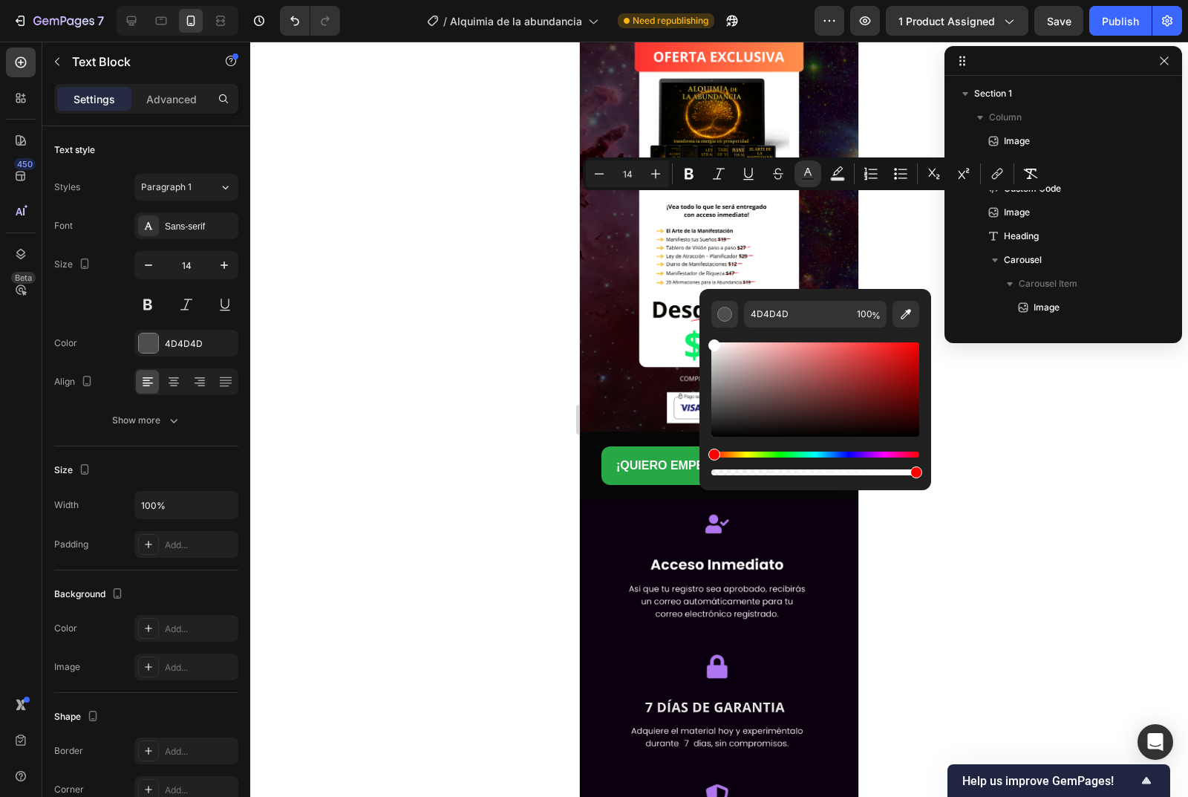
drag, startPoint x: 714, startPoint y: 409, endPoint x: 709, endPoint y: 332, distance: 77.4
click at [709, 332] on div "4D4D4D 100 %" at bounding box center [816, 383] width 232 height 189
type input "FFFFFF"
click at [509, 333] on div at bounding box center [719, 419] width 938 height 755
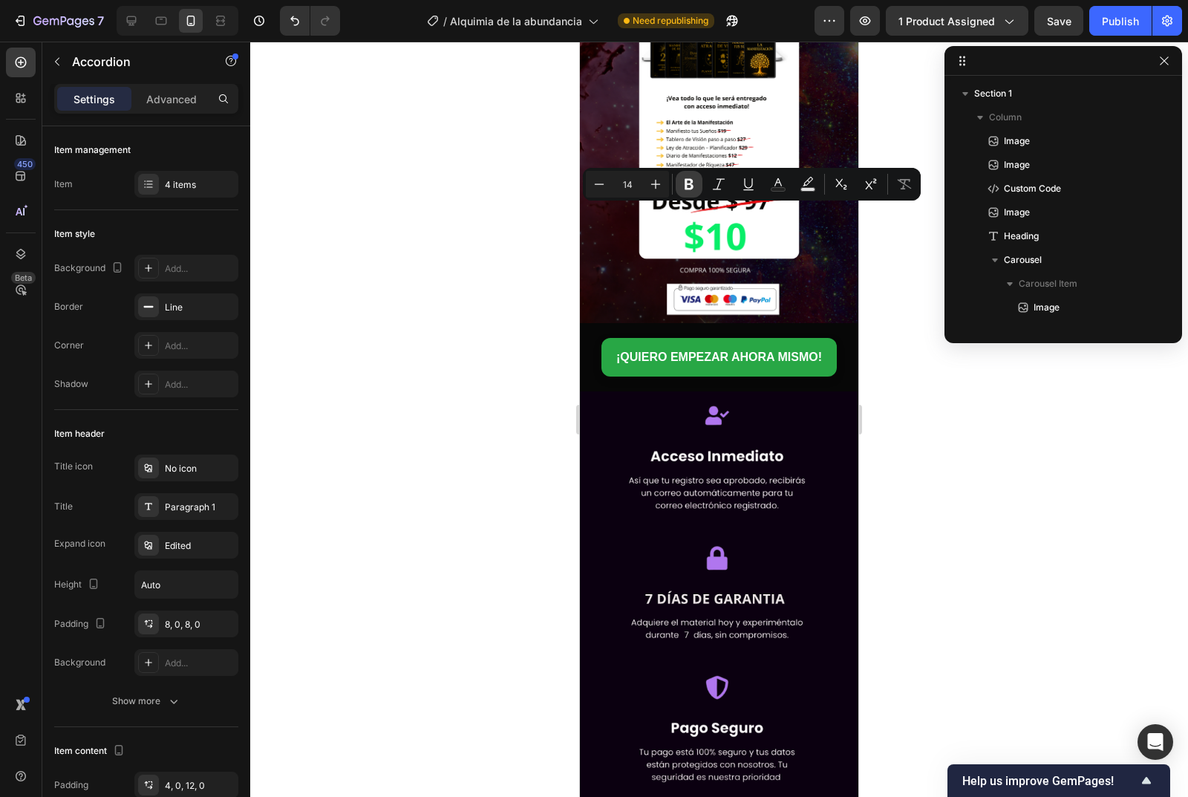
click at [686, 184] on icon "Editor contextual toolbar" at bounding box center [689, 184] width 9 height 11
click at [782, 181] on icon "Editor contextual toolbar" at bounding box center [778, 184] width 15 height 15
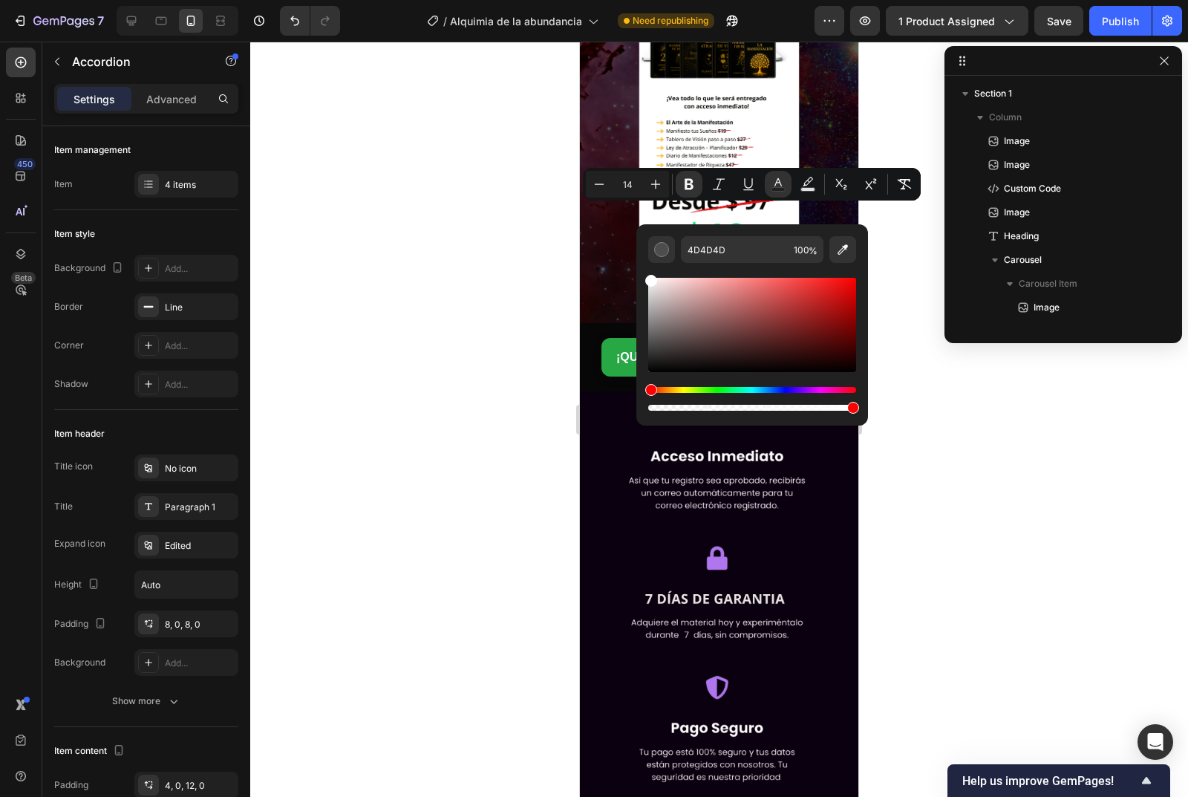
drag, startPoint x: 653, startPoint y: 345, endPoint x: 636, endPoint y: 263, distance: 84.3
click at [636, 263] on div "4D4D4D 100 %" at bounding box center [752, 318] width 232 height 189
type input "FFFFFF"
click at [513, 303] on div at bounding box center [719, 419] width 938 height 755
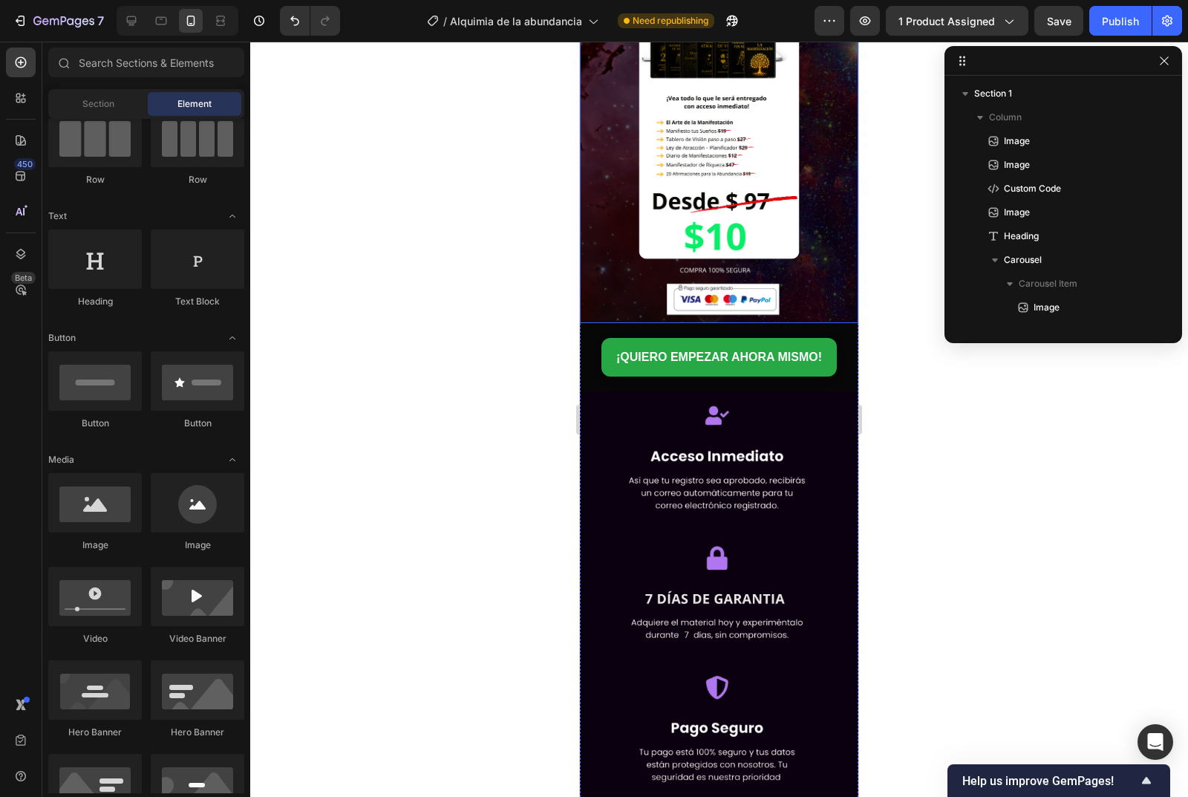
click at [513, 303] on div at bounding box center [719, 419] width 938 height 755
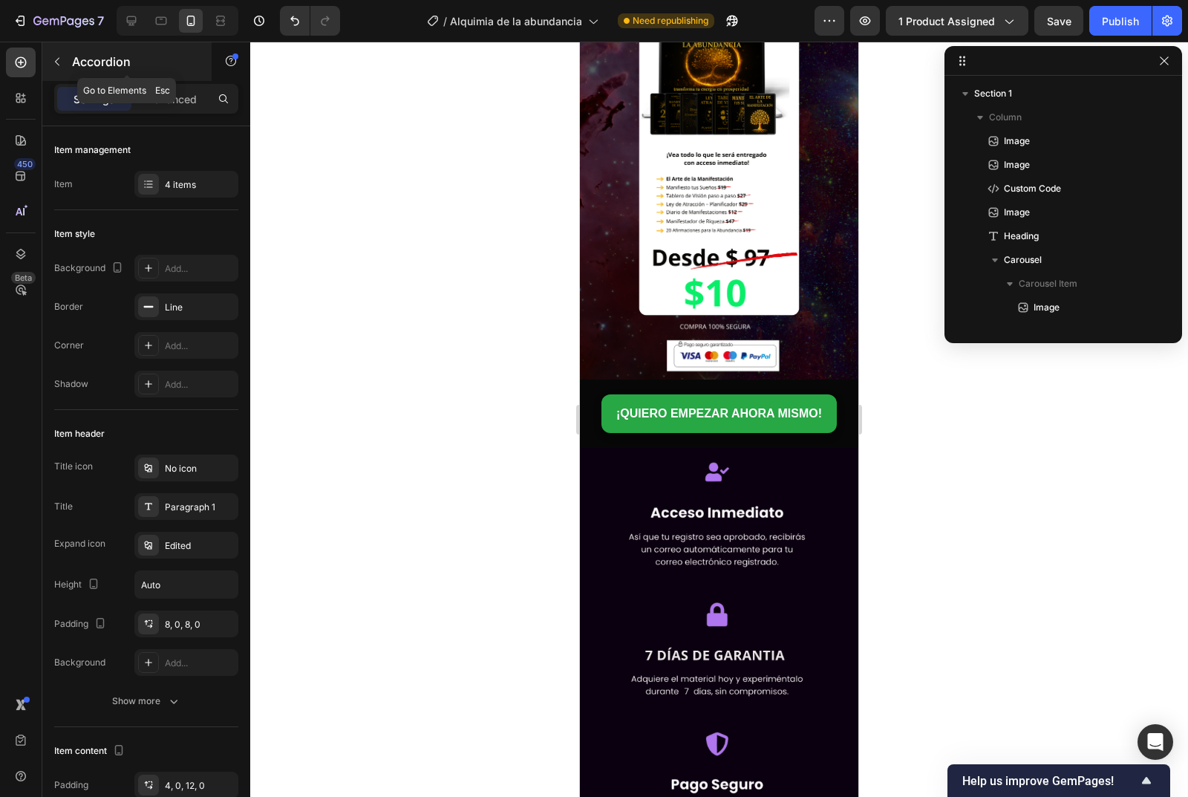
click at [62, 50] on button "button" at bounding box center [57, 62] width 24 height 24
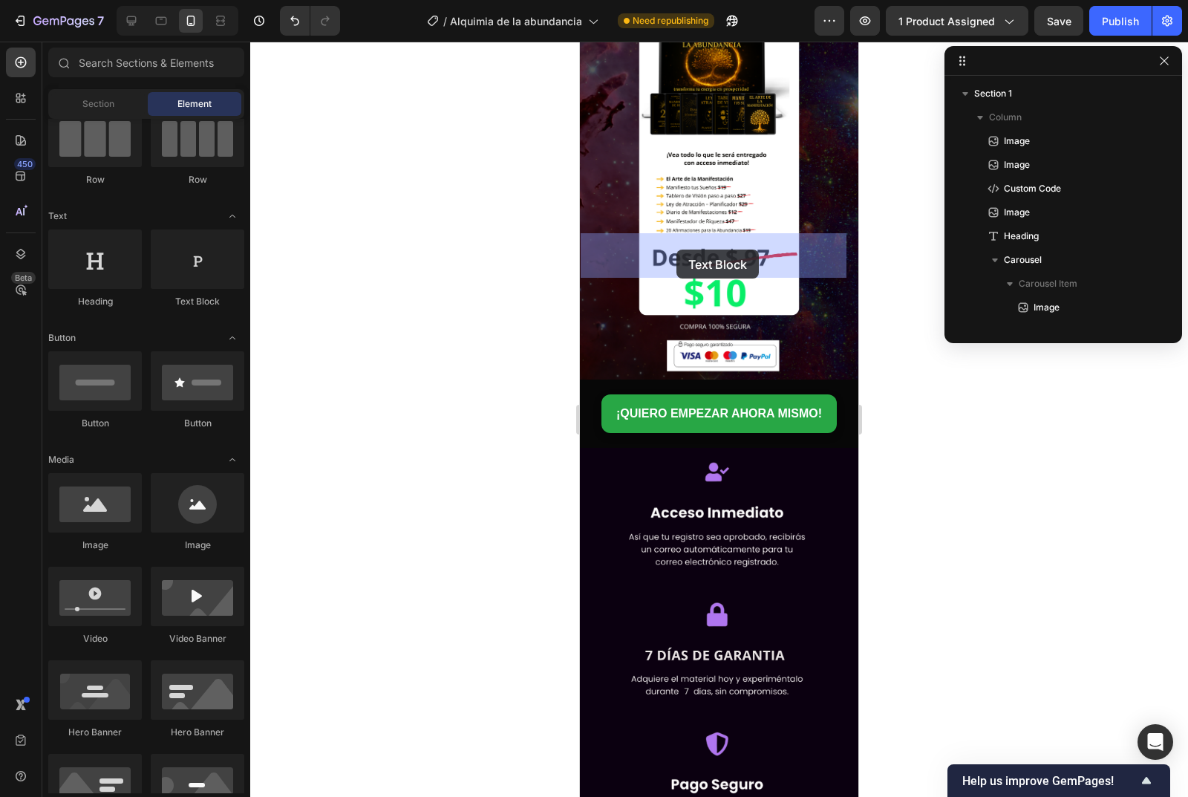
drag, startPoint x: 769, startPoint y: 310, endPoint x: 676, endPoint y: 250, distance: 110.0
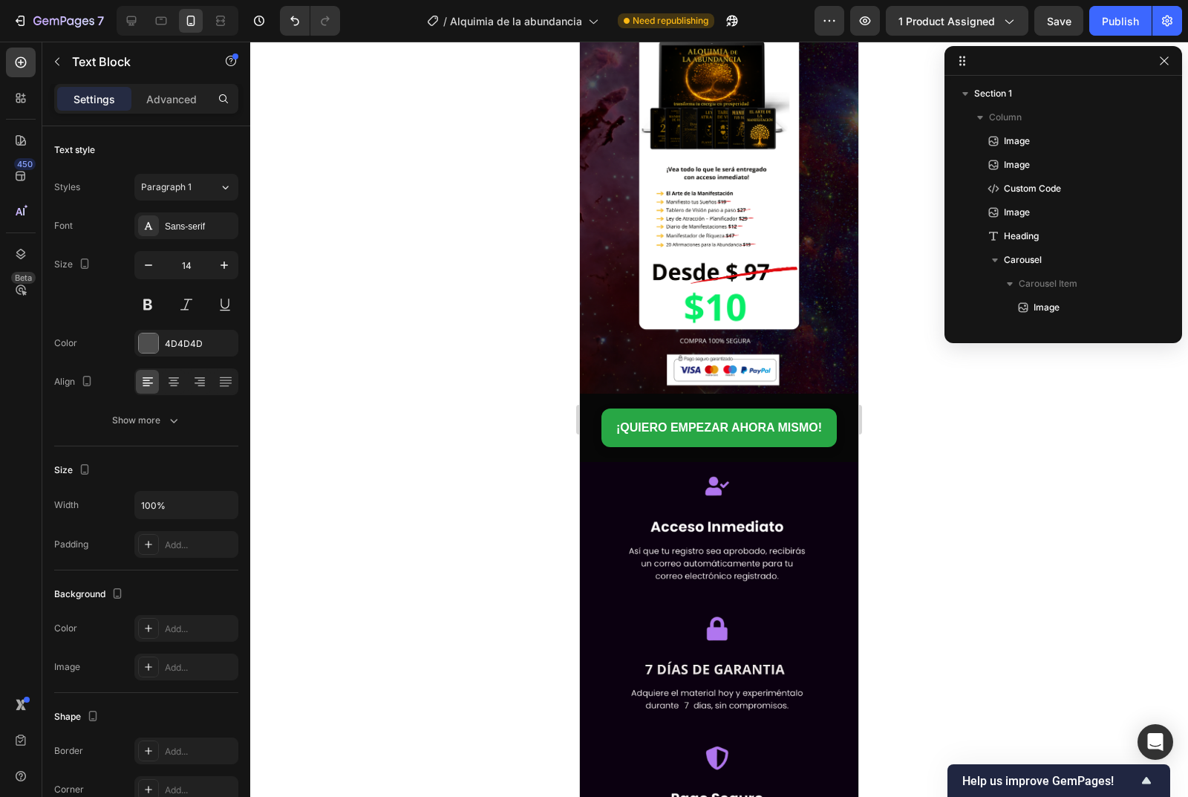
drag, startPoint x: 639, startPoint y: 300, endPoint x: 1157, endPoint y: 278, distance: 518.8
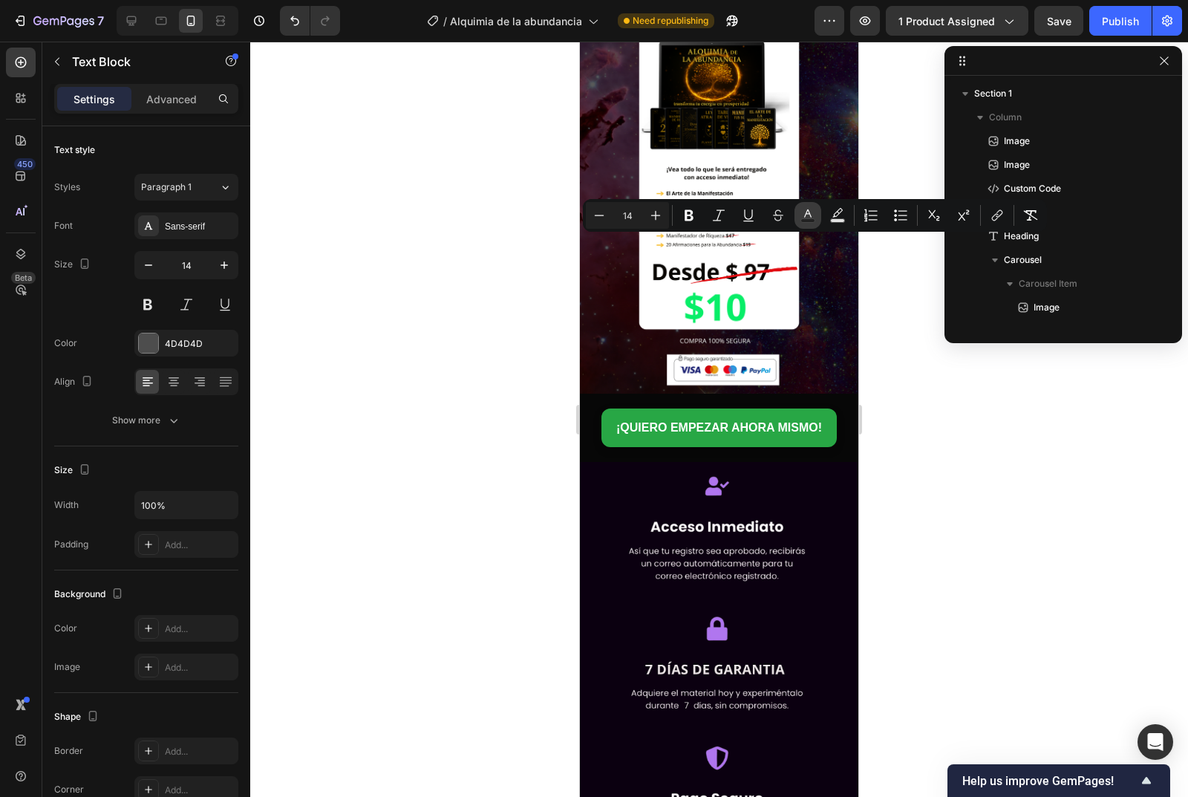
click at [803, 218] on icon "Editor contextual toolbar" at bounding box center [808, 215] width 15 height 15
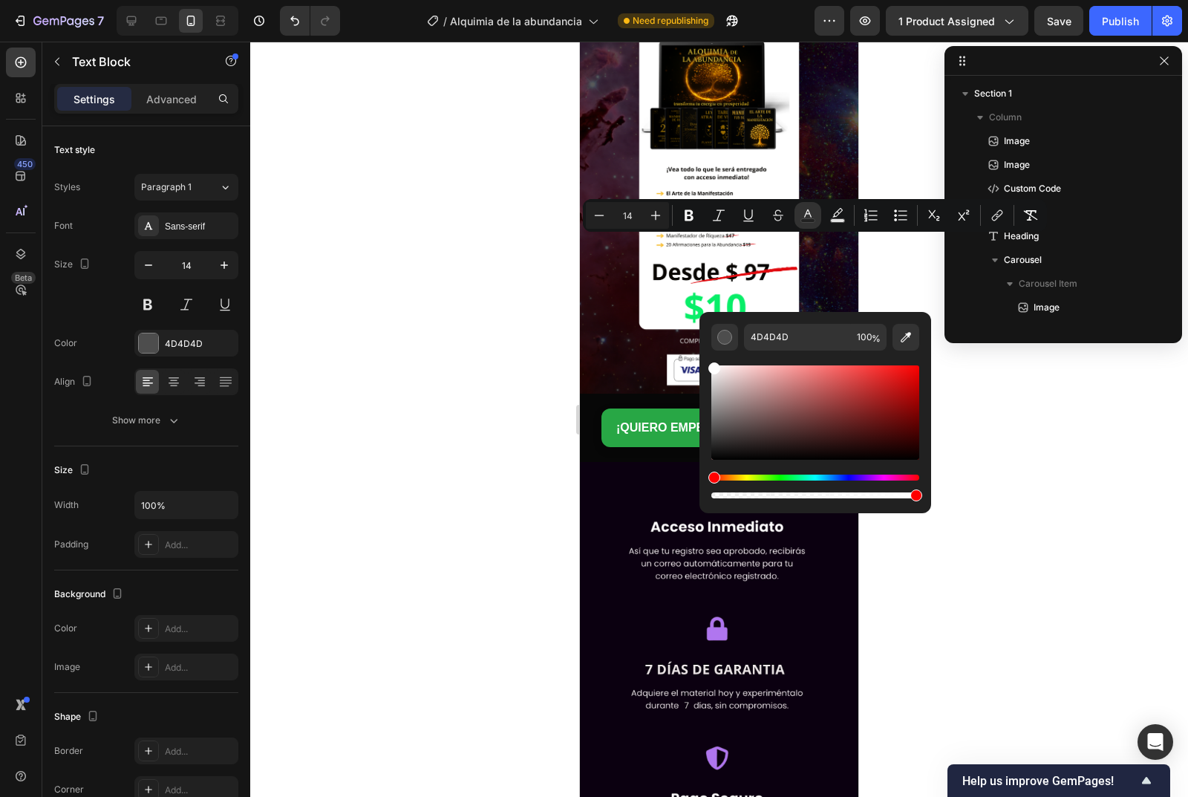
drag, startPoint x: 717, startPoint y: 437, endPoint x: 703, endPoint y: 355, distance: 82.8
click at [703, 355] on div "4D4D4D 100 %" at bounding box center [816, 406] width 232 height 189
type input "FFFFFF"
click at [513, 421] on div at bounding box center [719, 419] width 938 height 755
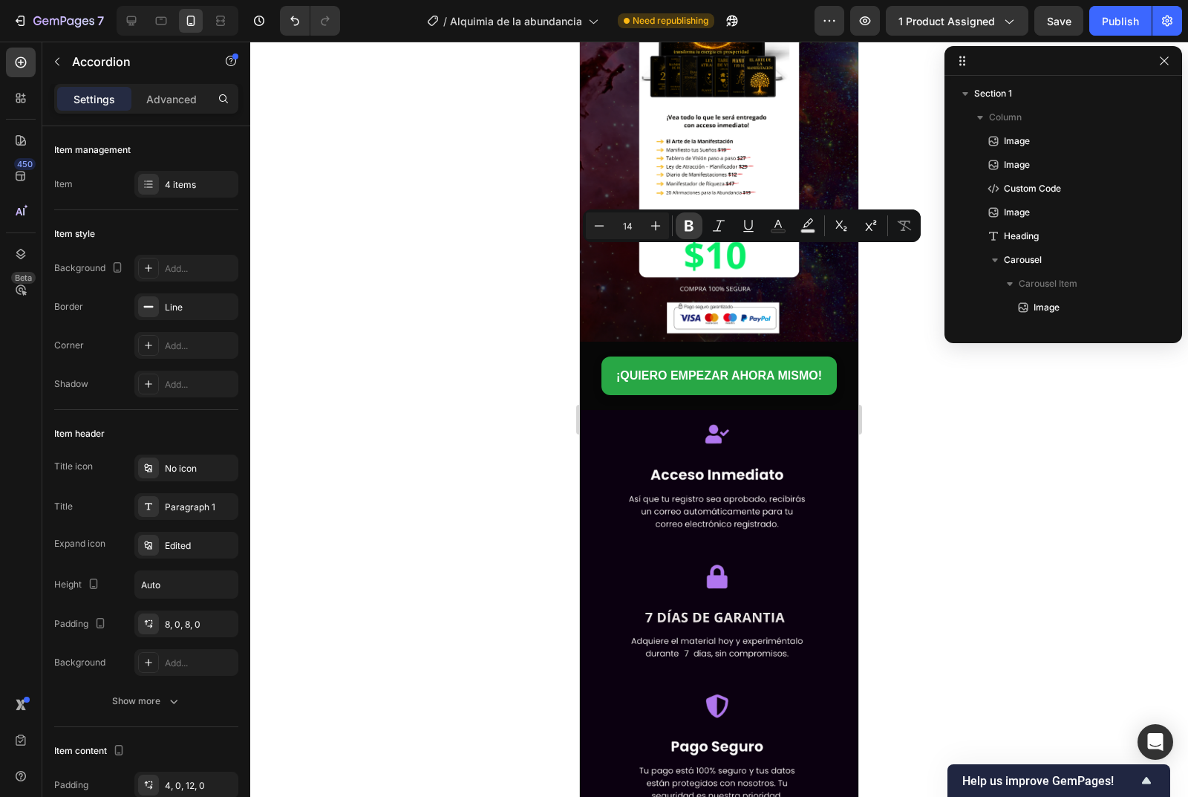
click at [685, 226] on icon "Editor contextual toolbar" at bounding box center [689, 225] width 15 height 15
click at [783, 224] on icon "Editor contextual toolbar" at bounding box center [778, 225] width 15 height 15
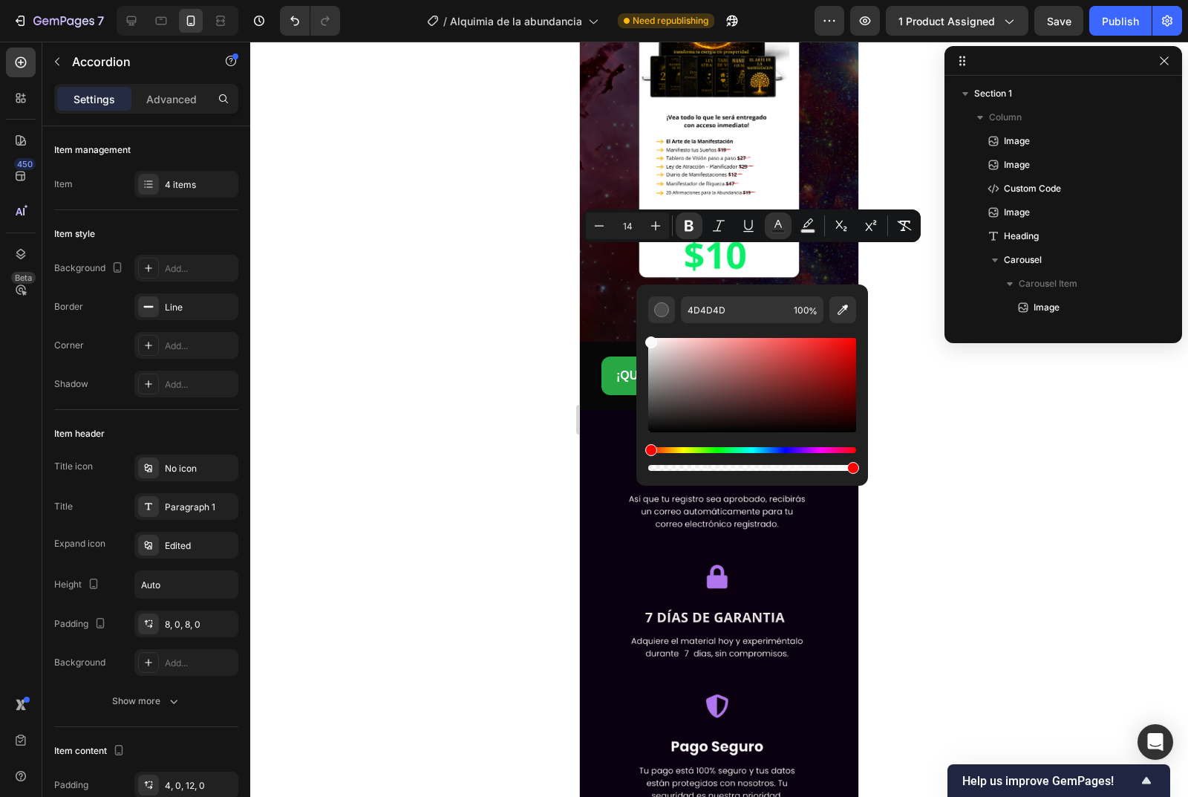
click at [650, 339] on div "Editor contextual toolbar" at bounding box center [752, 385] width 208 height 94
drag, startPoint x: 648, startPoint y: 342, endPoint x: 650, endPoint y: 326, distance: 16.4
click at [638, 323] on div "F9F9F9 100 %" at bounding box center [752, 378] width 232 height 189
type input "FFFFFF"
click at [909, 388] on div at bounding box center [719, 419] width 938 height 755
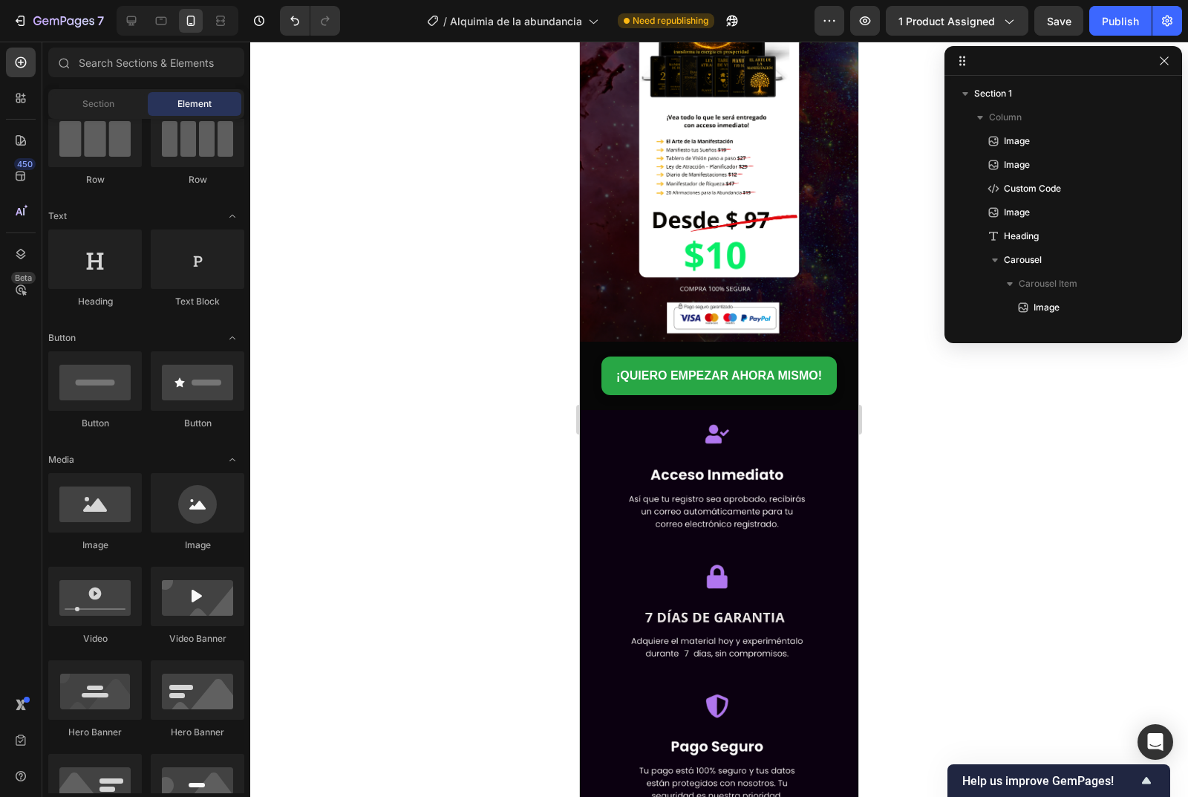
click at [909, 388] on div at bounding box center [719, 419] width 938 height 755
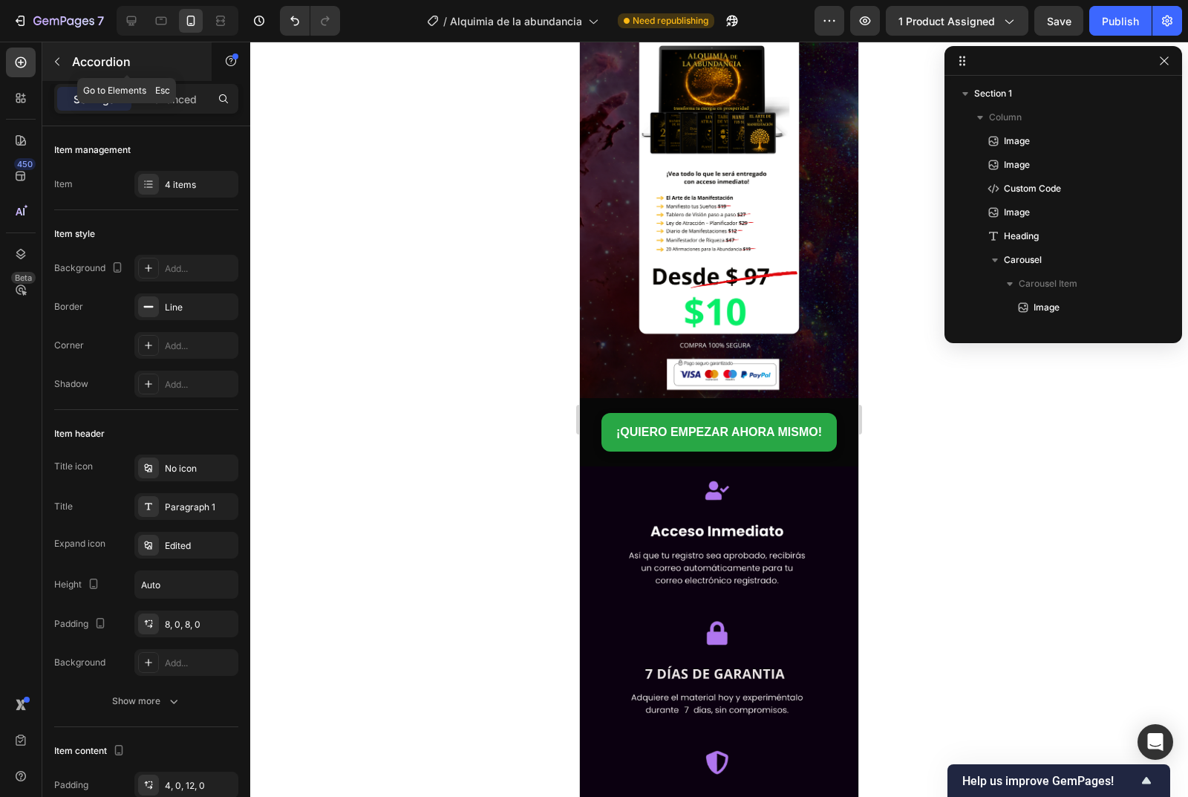
click at [56, 63] on icon "button" at bounding box center [57, 62] width 12 height 12
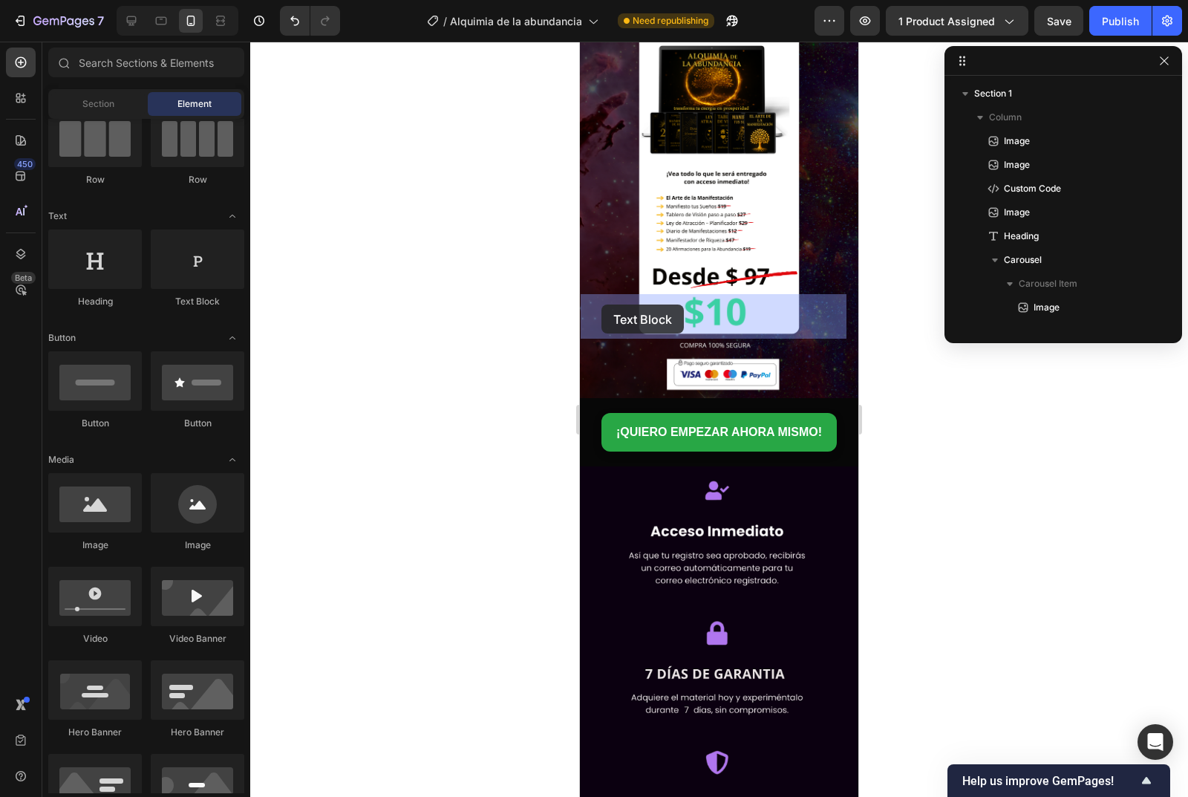
drag, startPoint x: 790, startPoint y: 317, endPoint x: 583, endPoint y: 321, distance: 207.2
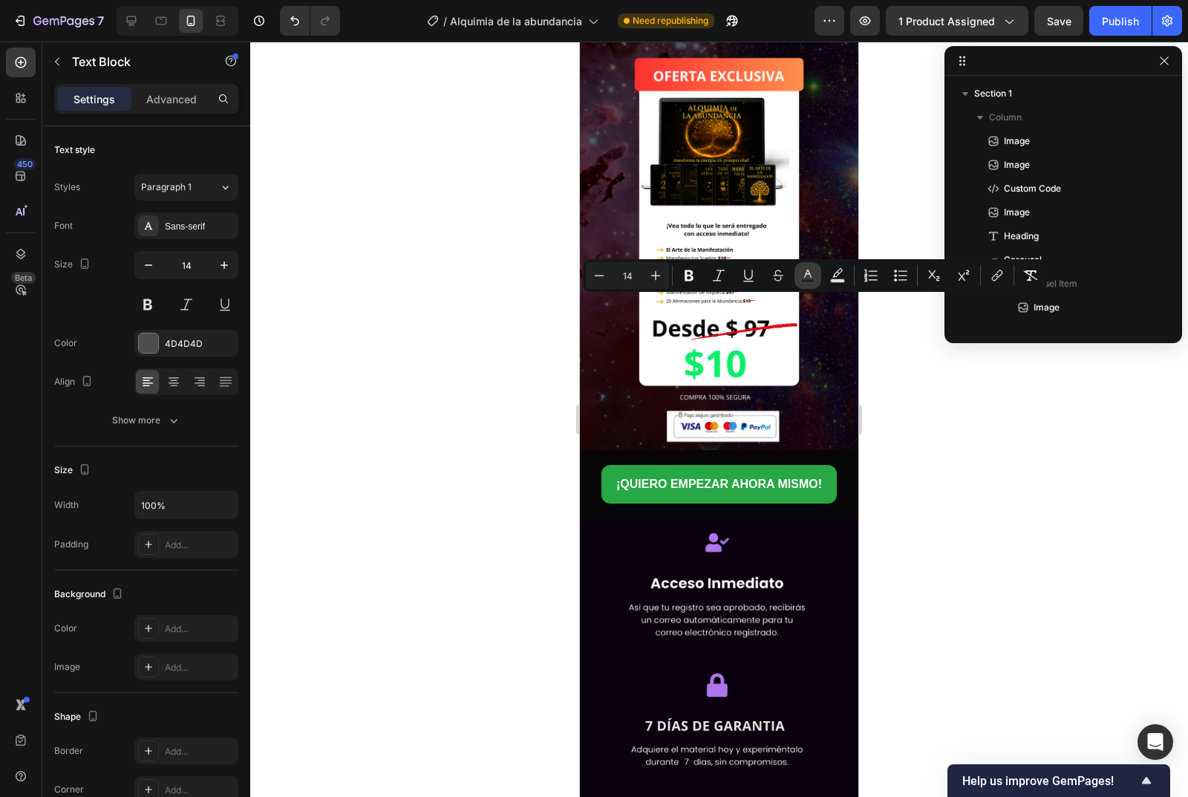
click at [803, 278] on icon "Editor contextual toolbar" at bounding box center [808, 275] width 15 height 15
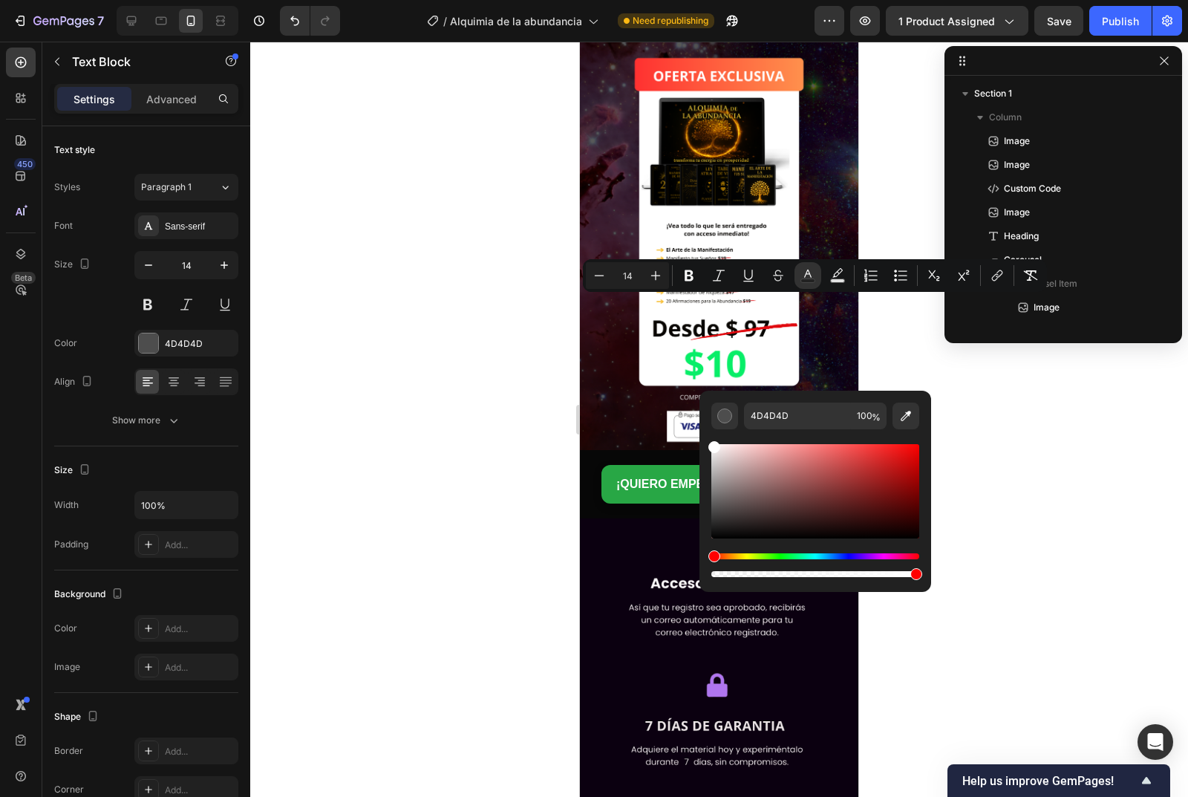
type input "FFFFFF"
drag, startPoint x: 1291, startPoint y: 552, endPoint x: 686, endPoint y: 428, distance: 617.1
click at [506, 461] on div at bounding box center [719, 419] width 938 height 755
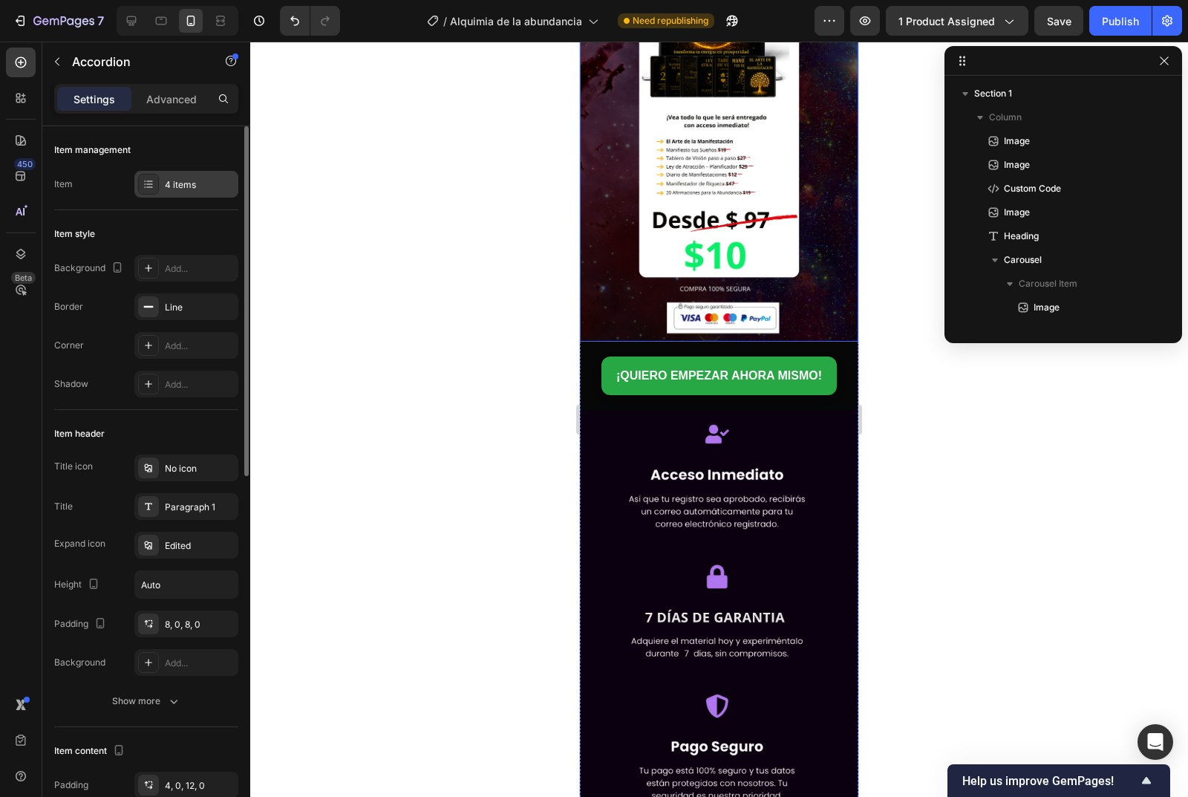
click at [163, 181] on div "4 items" at bounding box center [186, 184] width 104 height 27
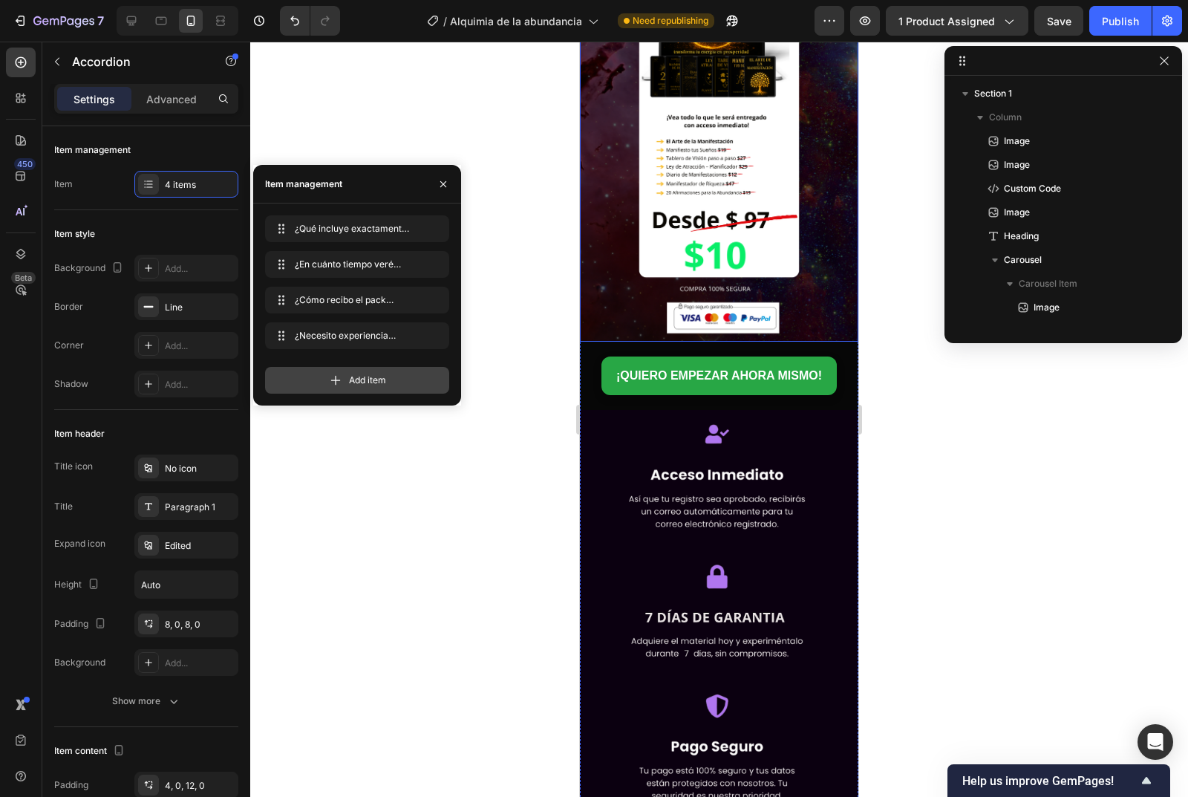
click at [302, 371] on div "Add item" at bounding box center [357, 380] width 184 height 27
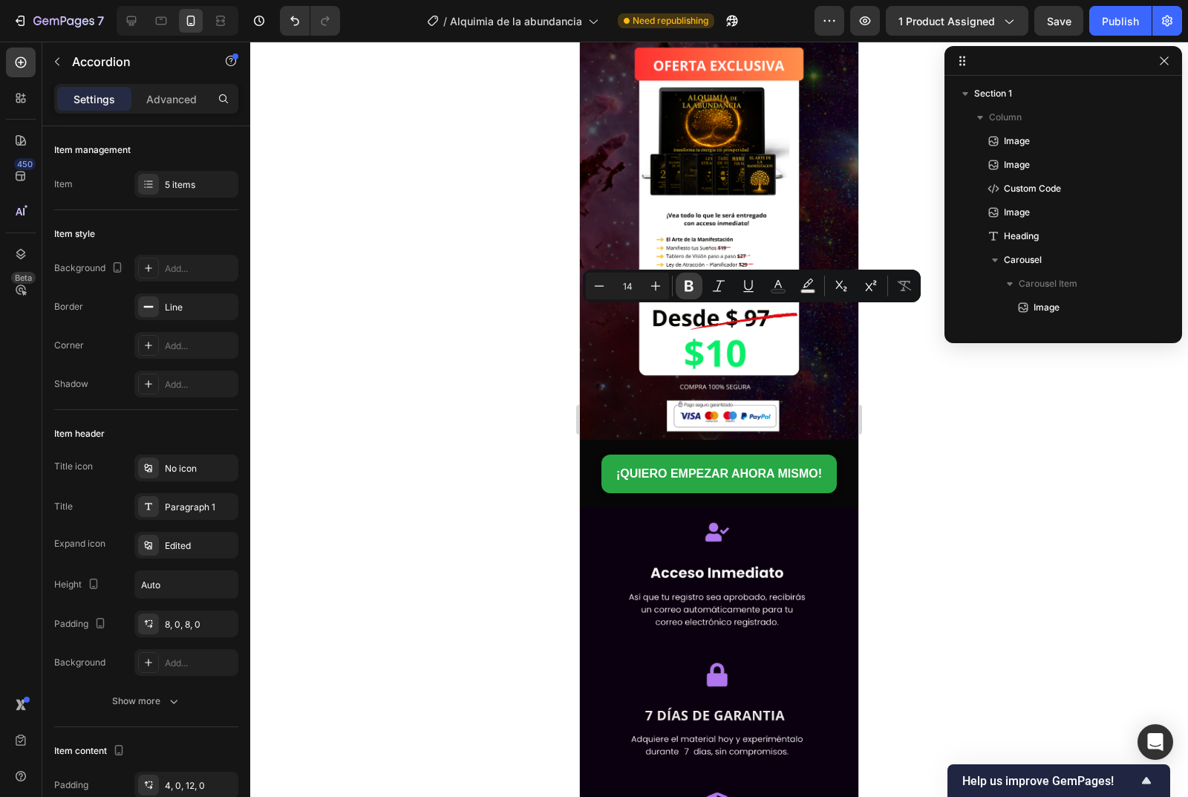
click at [691, 290] on icon "Editor contextual toolbar" at bounding box center [689, 286] width 9 height 11
click at [776, 283] on icon "Editor contextual toolbar" at bounding box center [778, 285] width 15 height 15
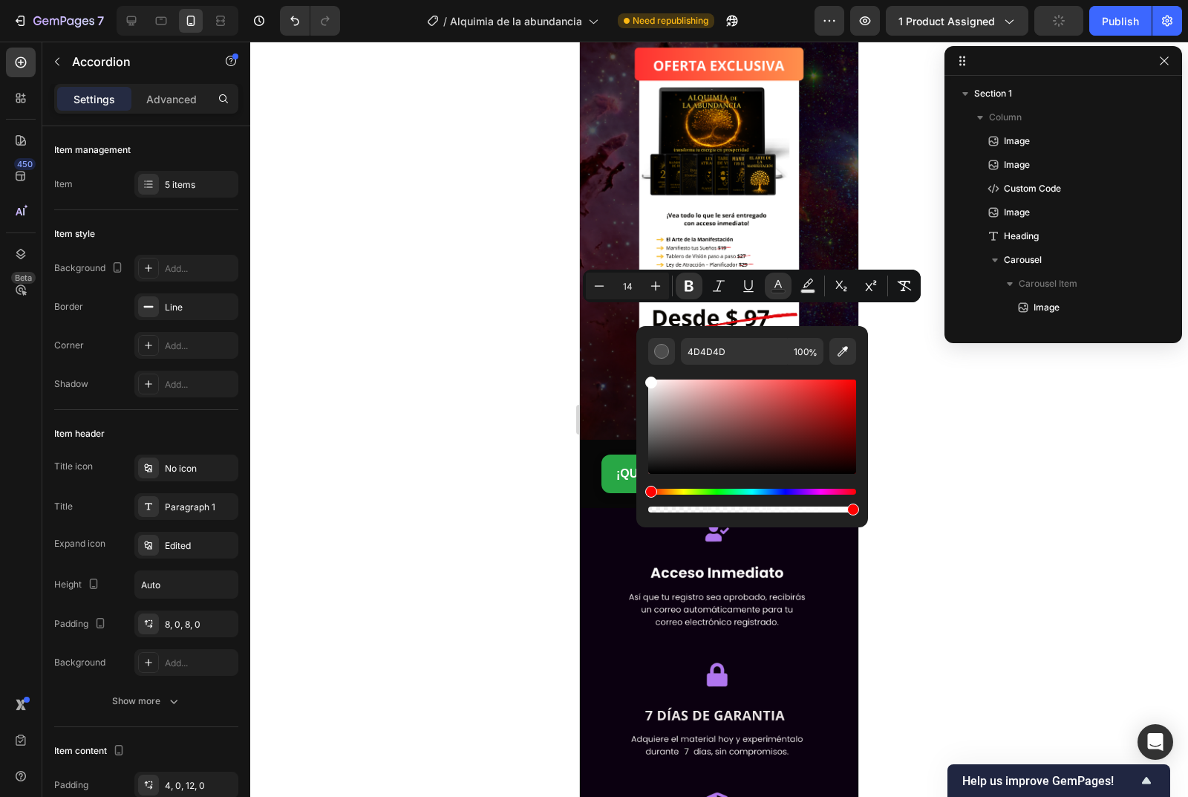
drag, startPoint x: 653, startPoint y: 450, endPoint x: 637, endPoint y: 371, distance: 81.0
click at [637, 371] on div "4D4D4D 100 %" at bounding box center [752, 420] width 232 height 189
type input "FFFFFF"
click at [526, 386] on div at bounding box center [719, 419] width 938 height 755
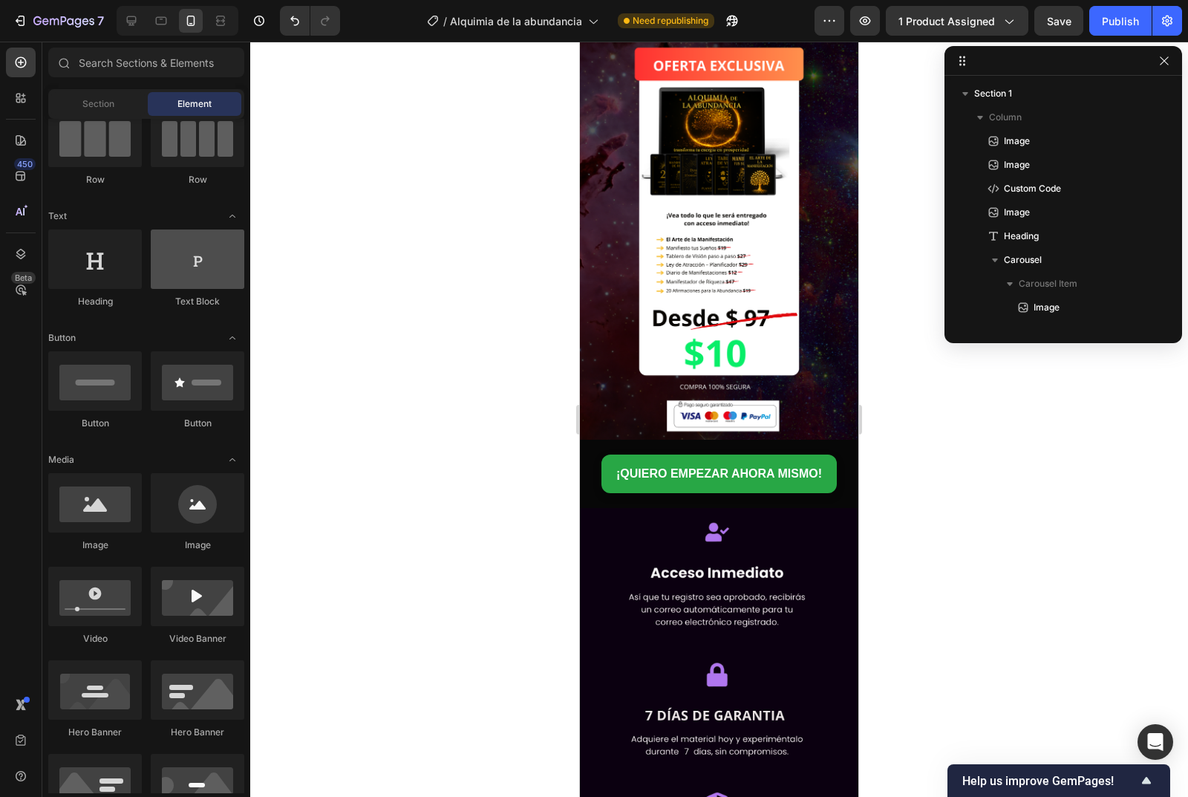
scroll to position [0, 0]
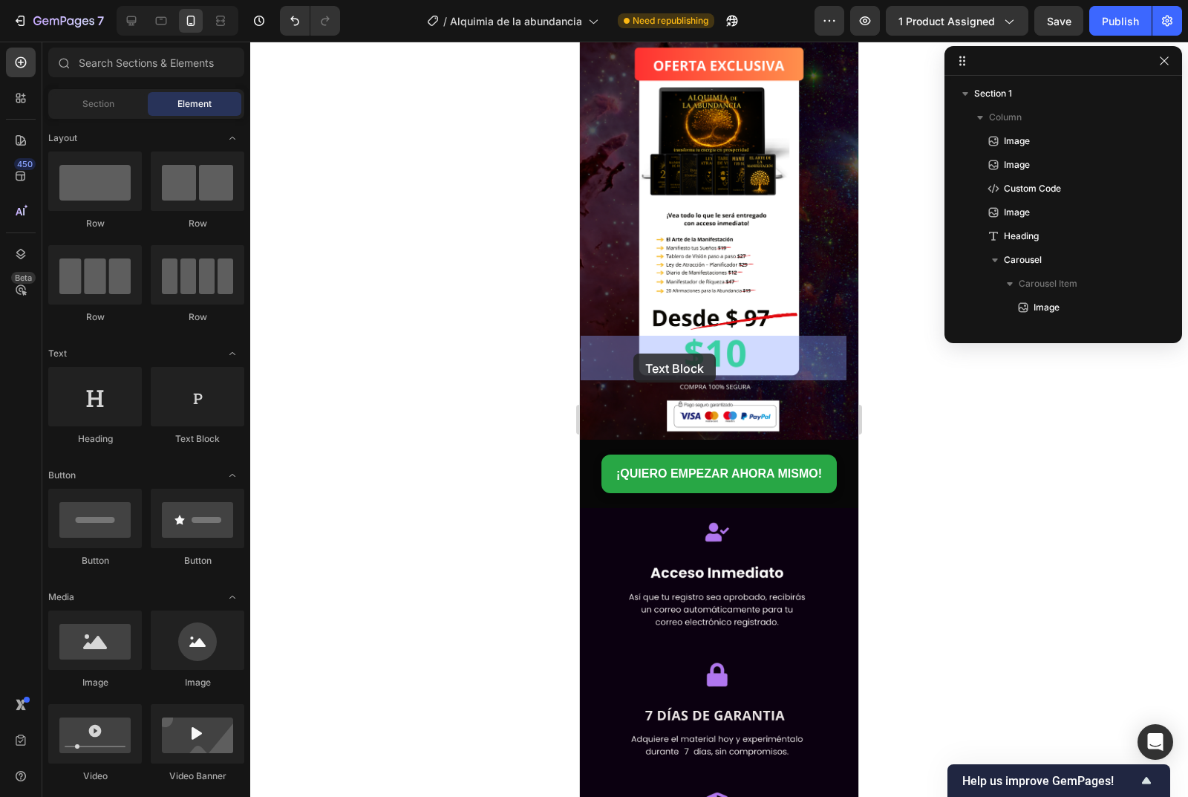
drag, startPoint x: 887, startPoint y: 472, endPoint x: 644, endPoint y: 352, distance: 271.7
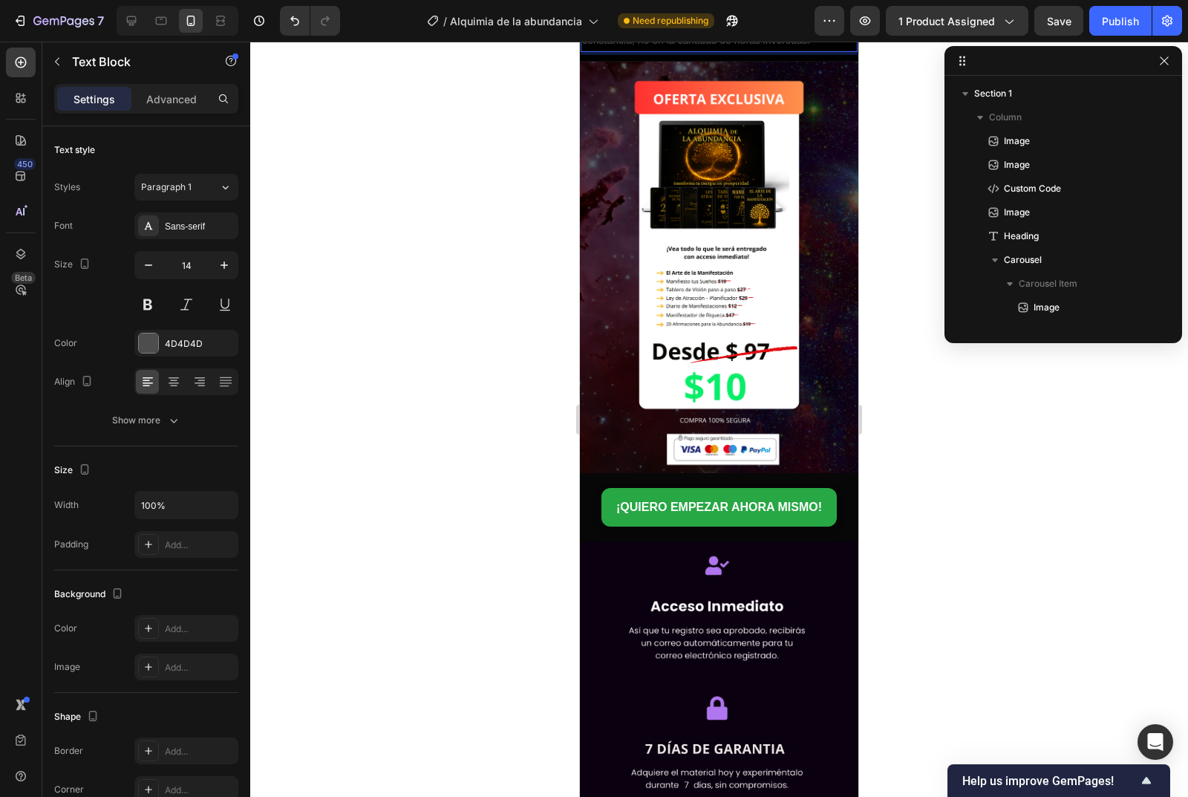
drag, startPoint x: 651, startPoint y: 423, endPoint x: 1127, endPoint y: 375, distance: 477.6
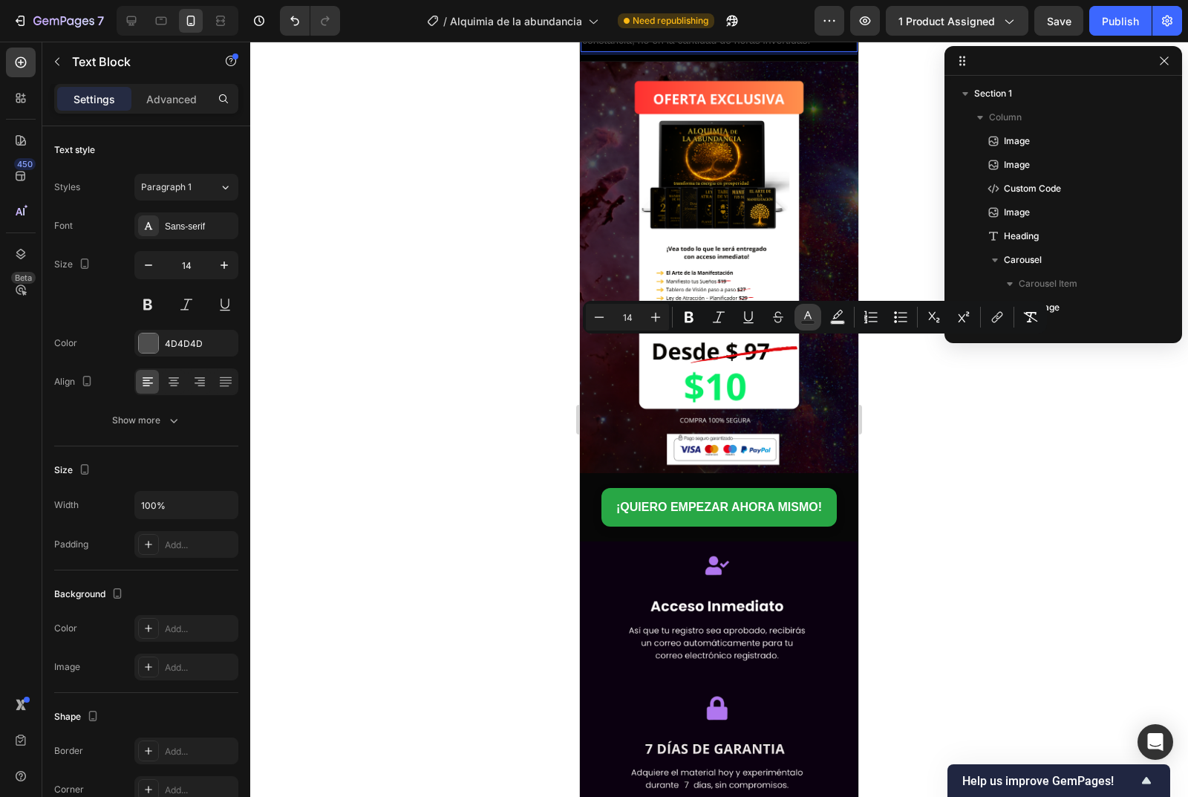
click at [804, 322] on rect "Editor contextual toolbar" at bounding box center [808, 323] width 14 height 4
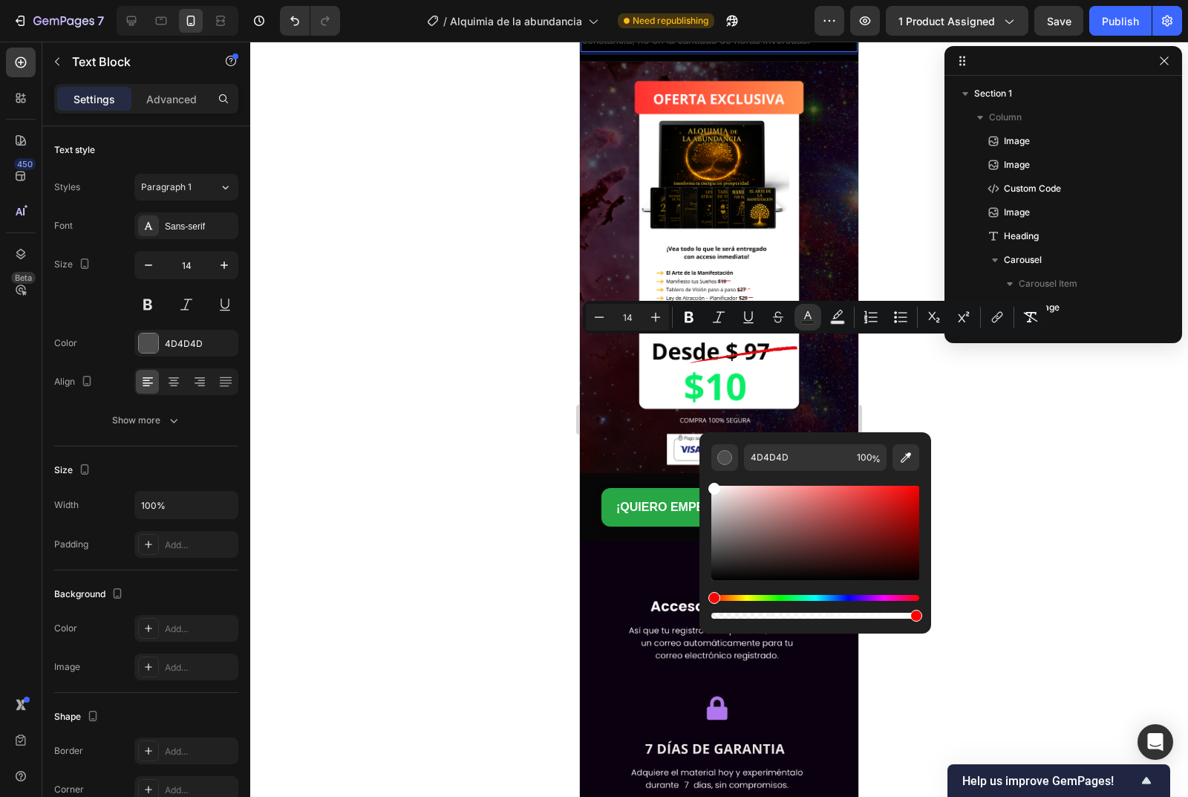
type input "FFFFFF"
drag, startPoint x: 1295, startPoint y: 596, endPoint x: 696, endPoint y: 456, distance: 615.5
click at [469, 420] on div at bounding box center [719, 419] width 938 height 755
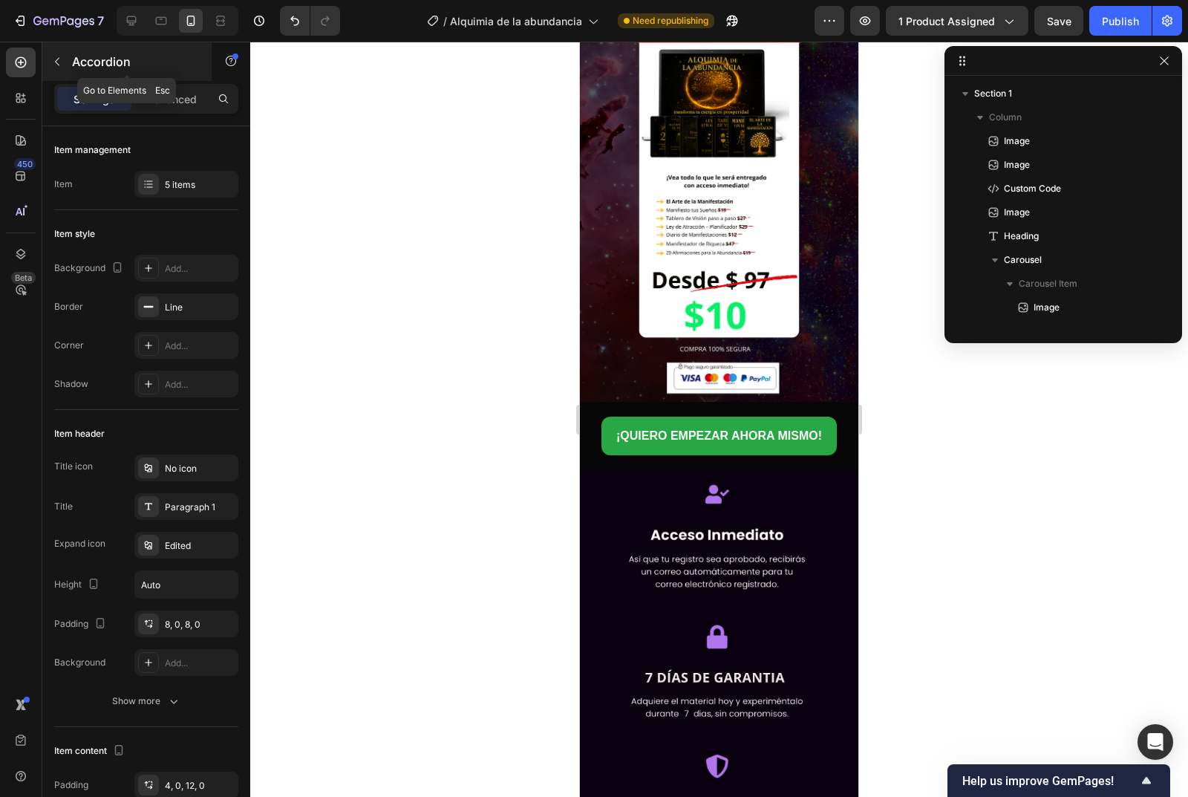
click at [56, 62] on icon "button" at bounding box center [57, 62] width 12 height 12
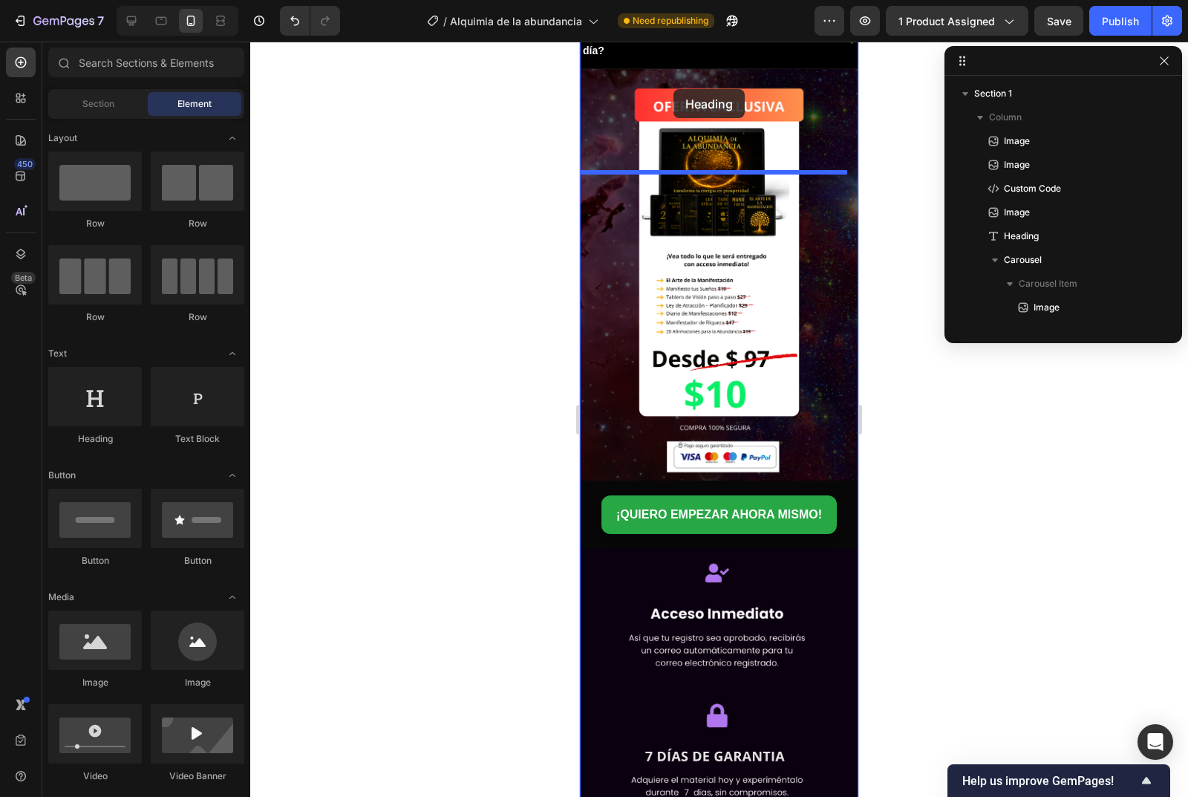
scroll to position [3172, 0]
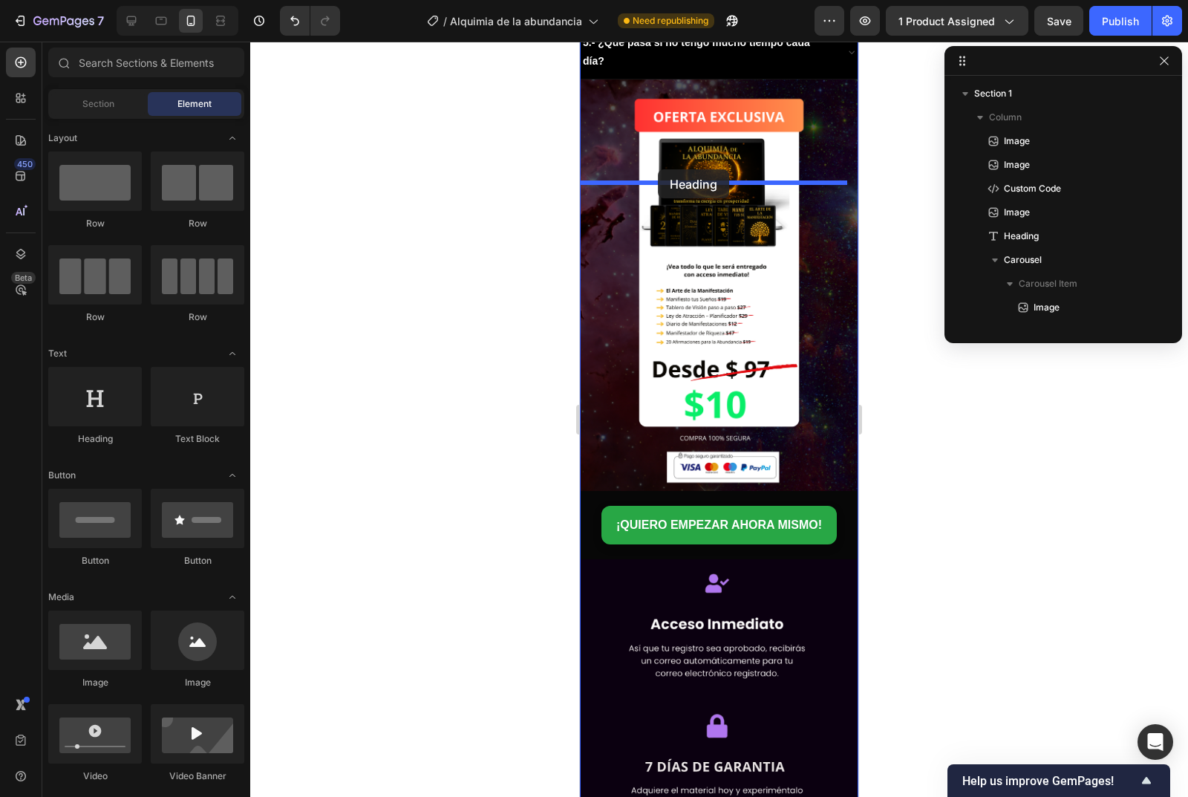
drag, startPoint x: 668, startPoint y: 439, endPoint x: 658, endPoint y: 169, distance: 269.8
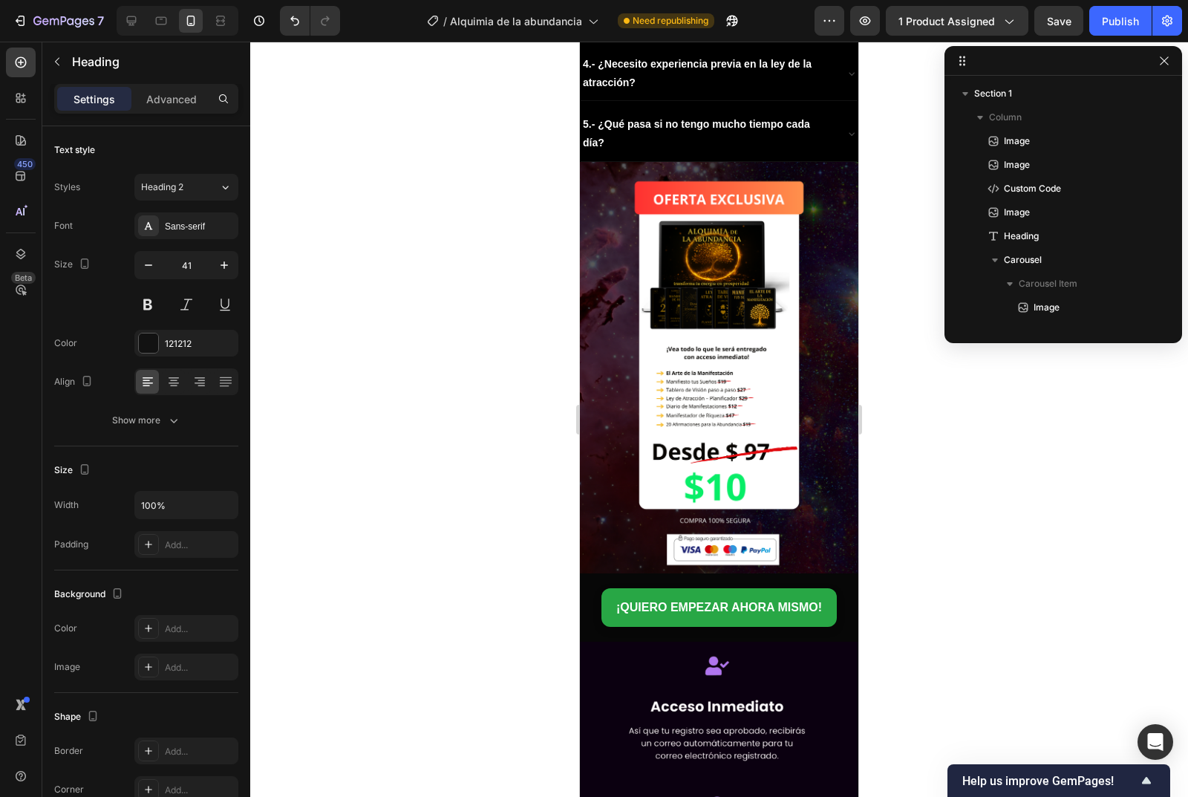
drag, startPoint x: 737, startPoint y: 245, endPoint x: 581, endPoint y: 209, distance: 159.4
drag, startPoint x: 740, startPoint y: 244, endPoint x: 1157, endPoint y: 230, distance: 416.8
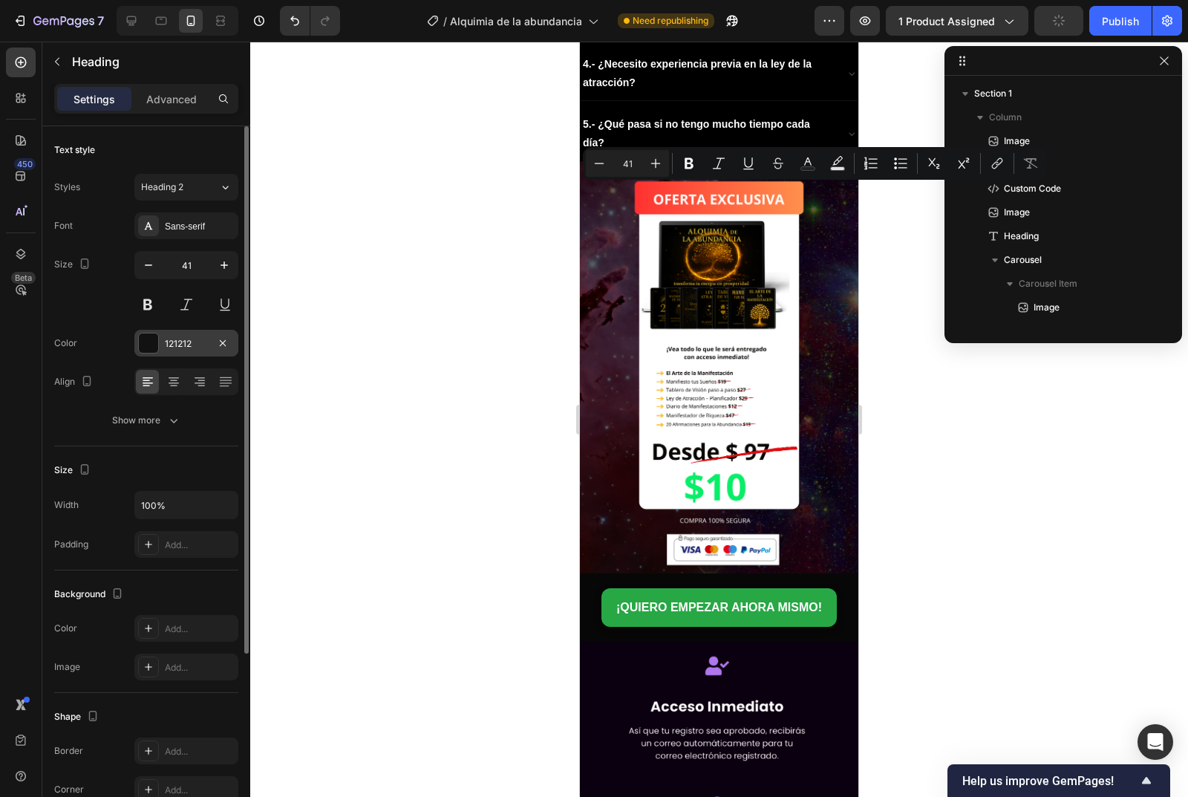
click at [138, 348] on div at bounding box center [148, 343] width 21 height 21
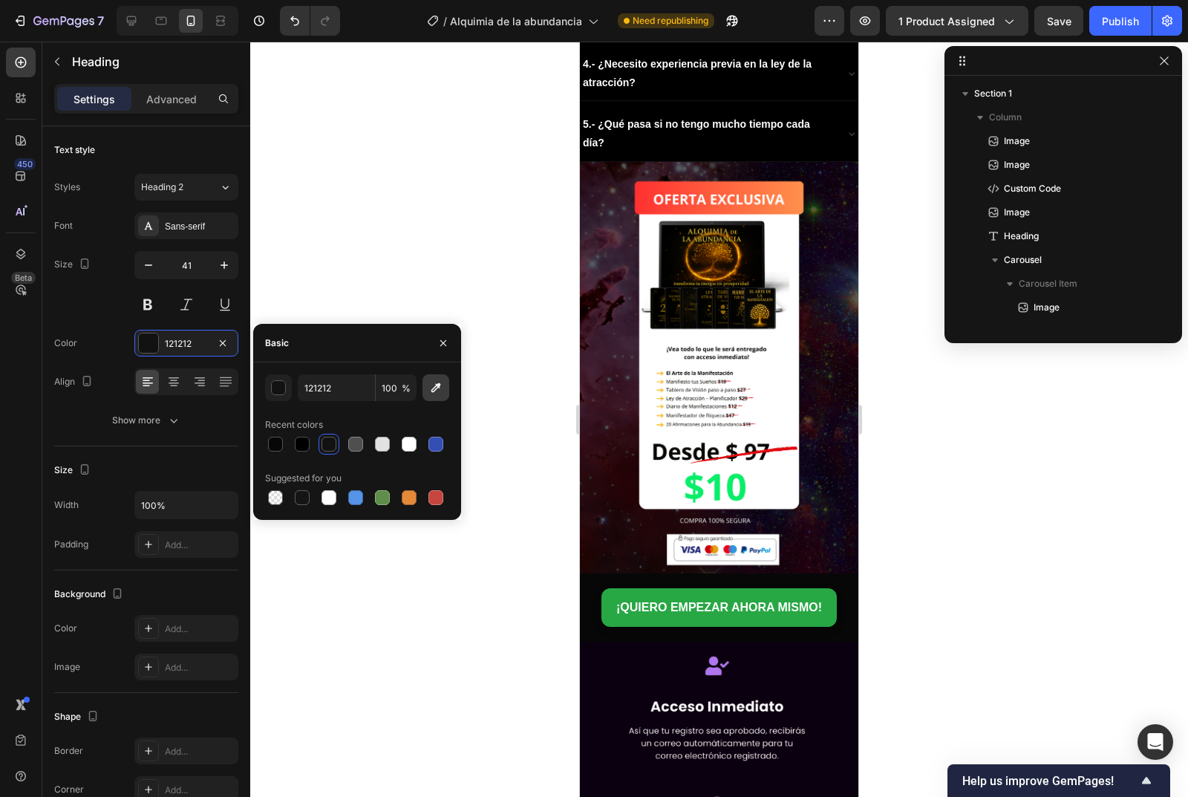
click at [437, 395] on button "button" at bounding box center [436, 387] width 27 height 27
type input "AD952B"
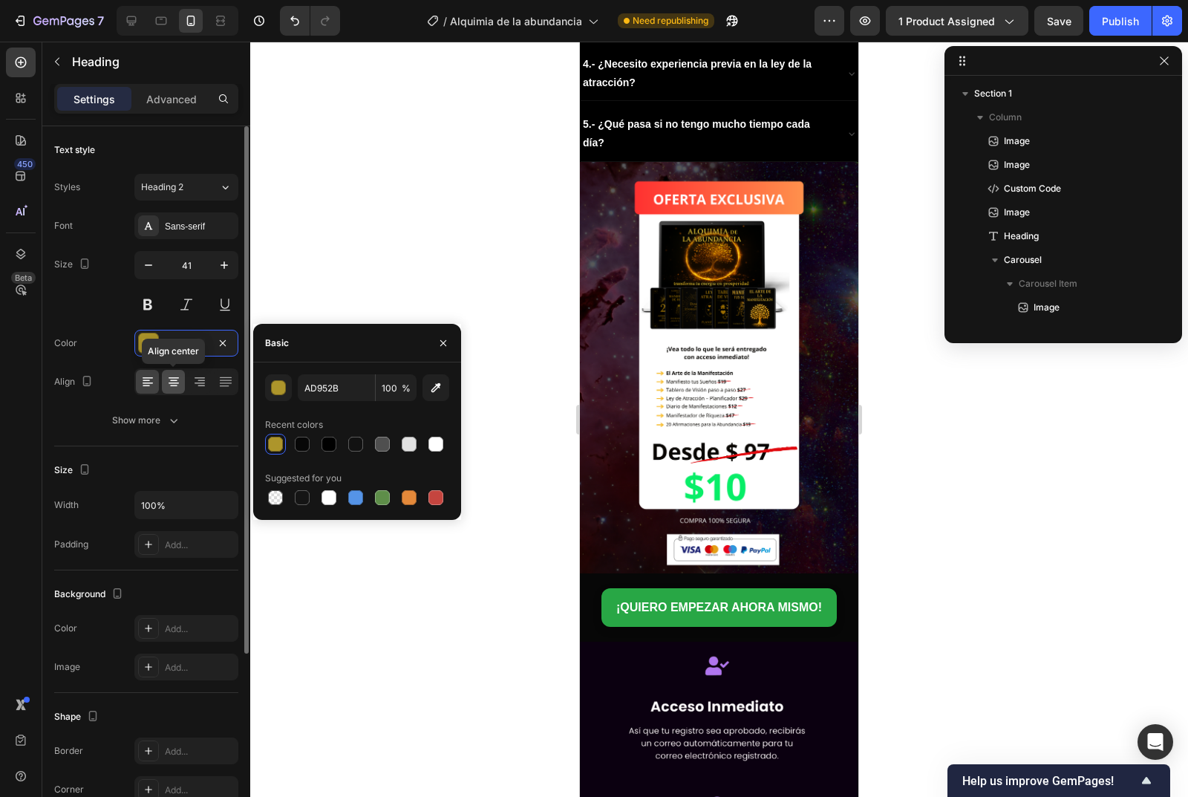
click at [175, 391] on div at bounding box center [173, 382] width 23 height 24
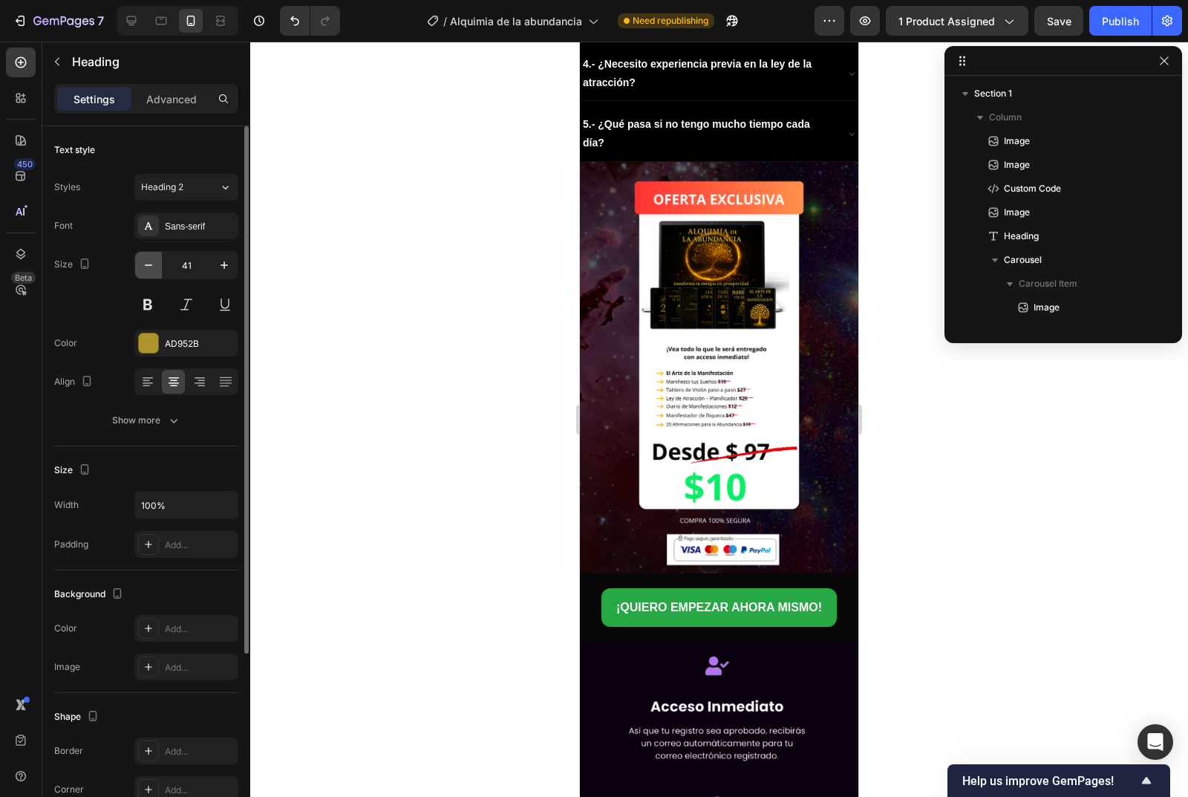
click at [149, 268] on icon "button" at bounding box center [148, 265] width 15 height 15
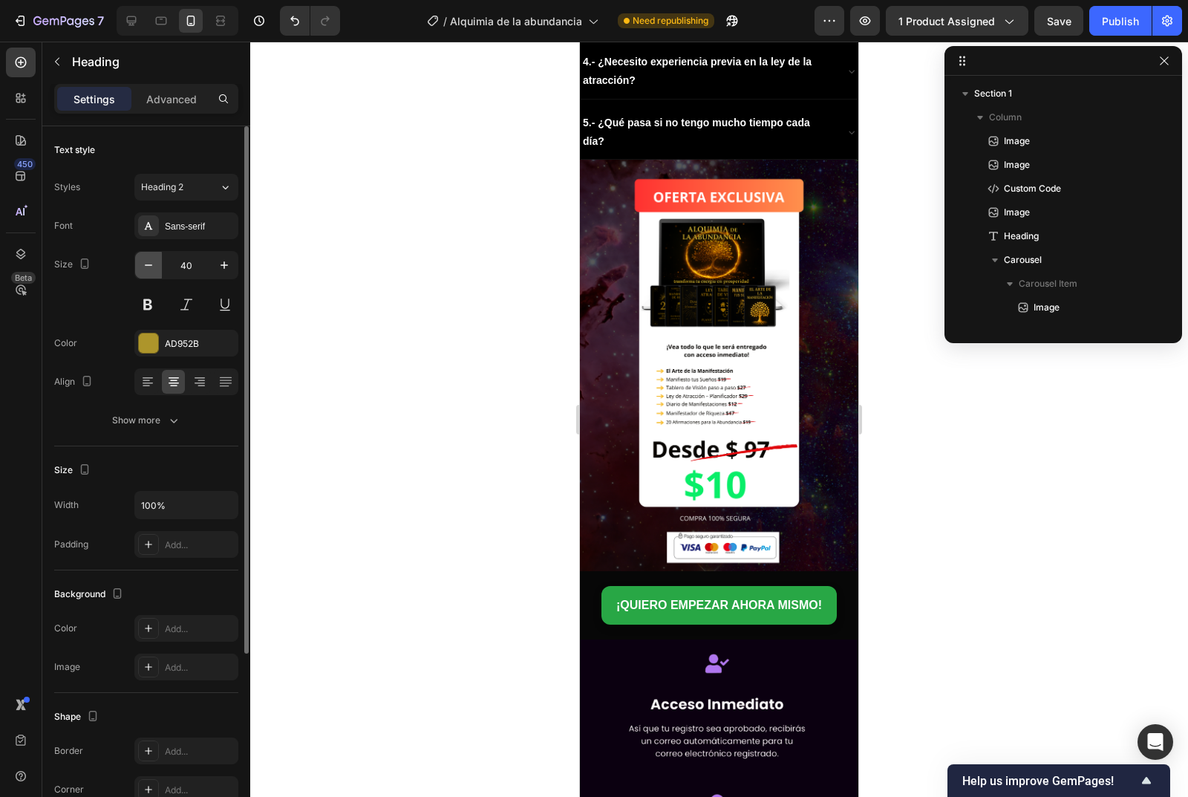
click at [149, 268] on icon "button" at bounding box center [148, 265] width 15 height 15
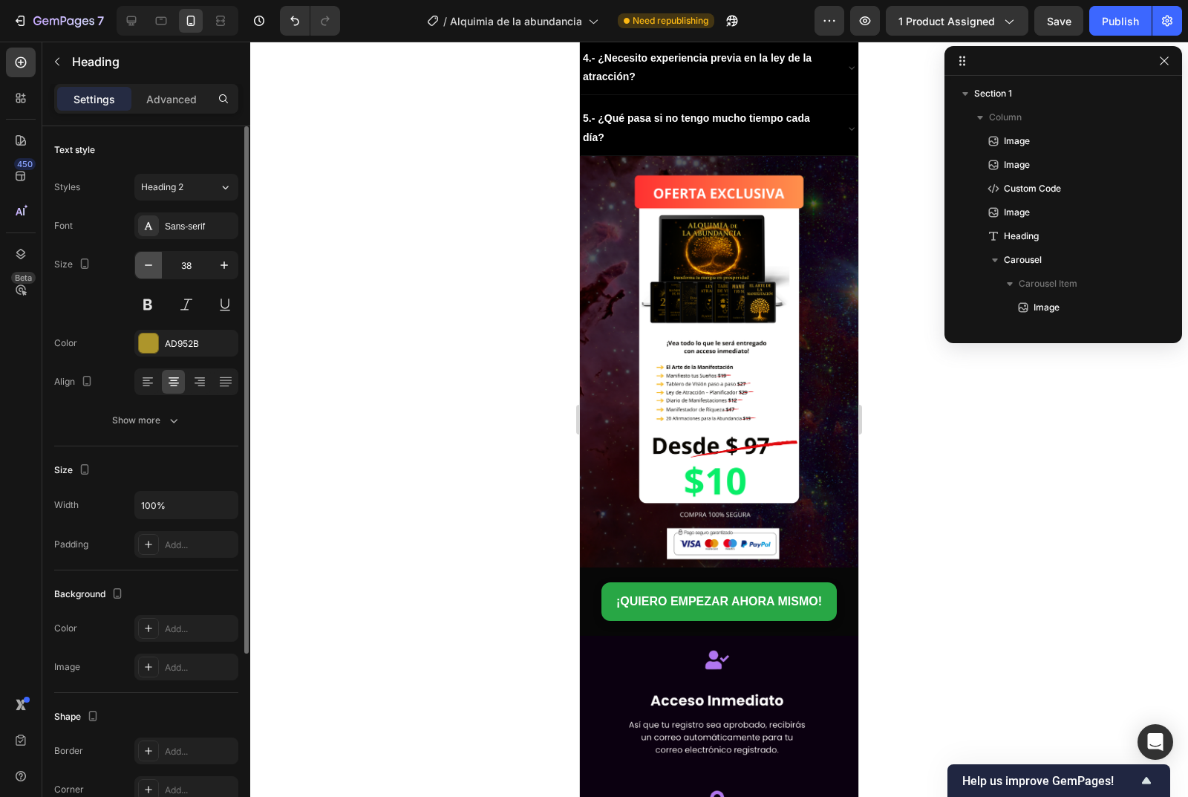
click at [149, 268] on icon "button" at bounding box center [148, 265] width 15 height 15
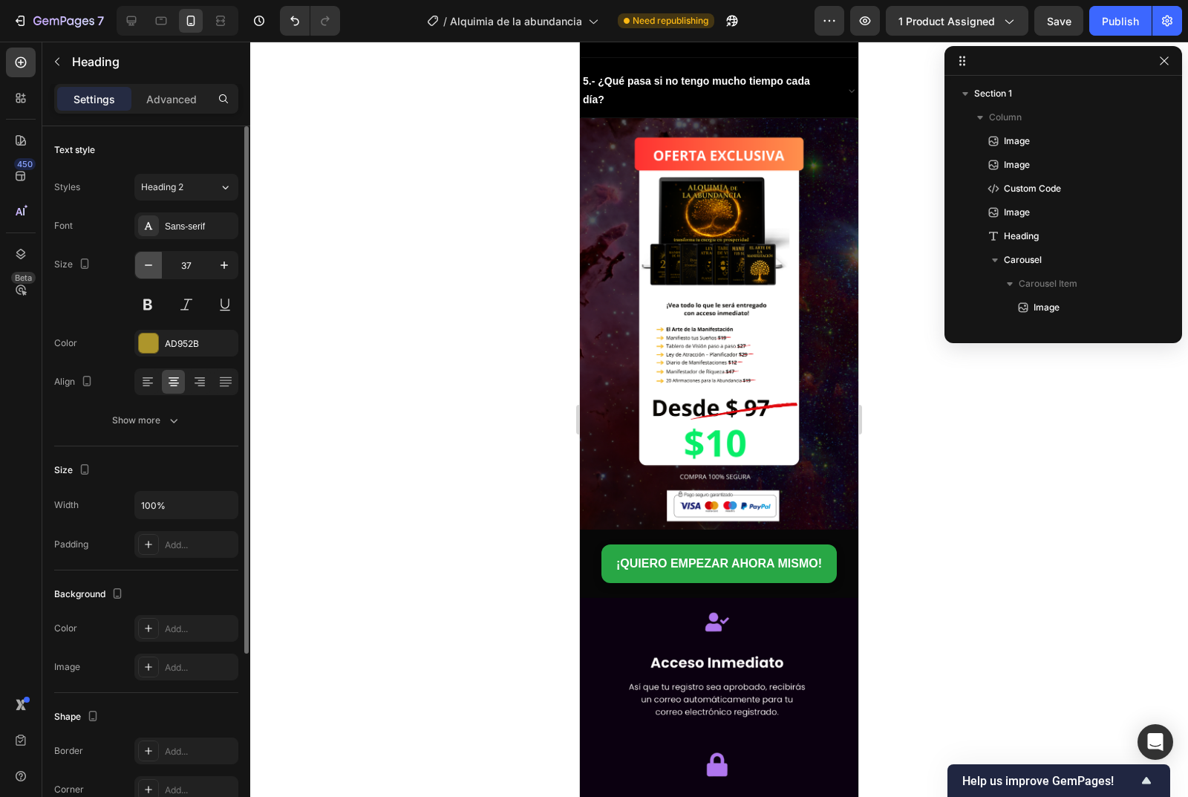
click at [149, 268] on icon "button" at bounding box center [148, 265] width 15 height 15
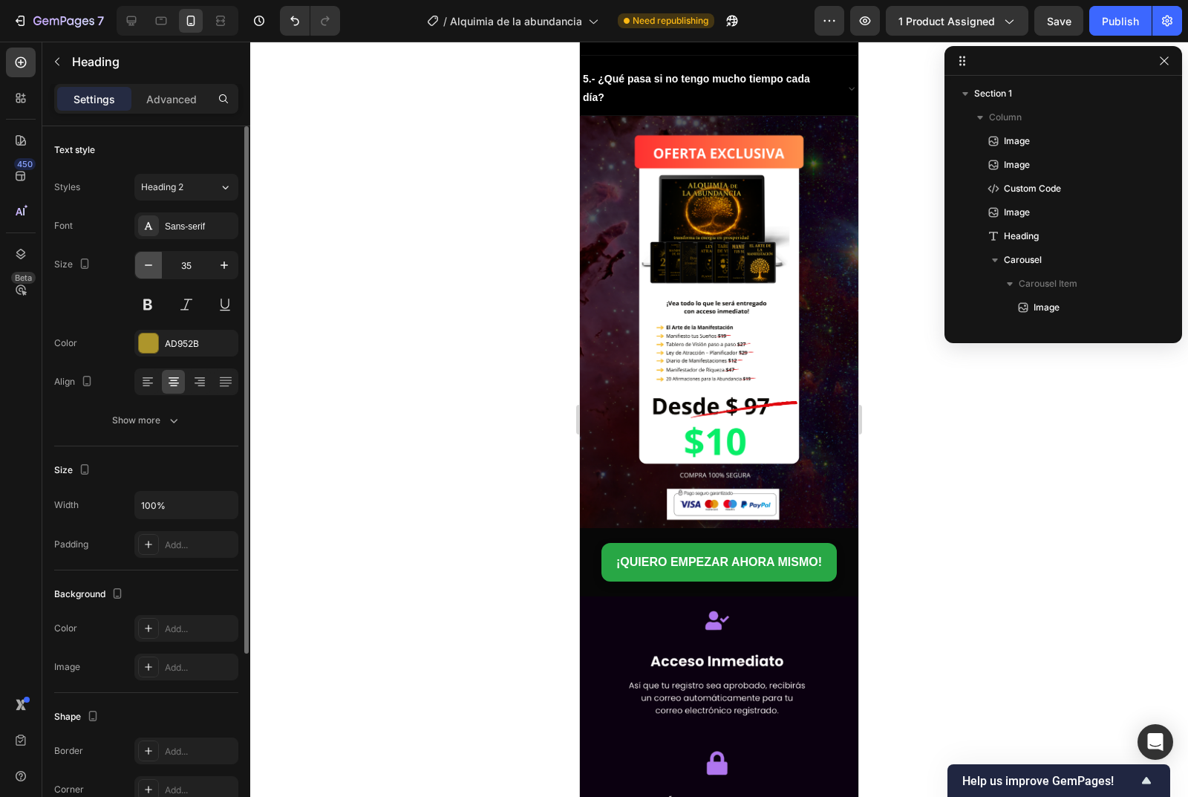
click at [149, 268] on icon "button" at bounding box center [148, 265] width 15 height 15
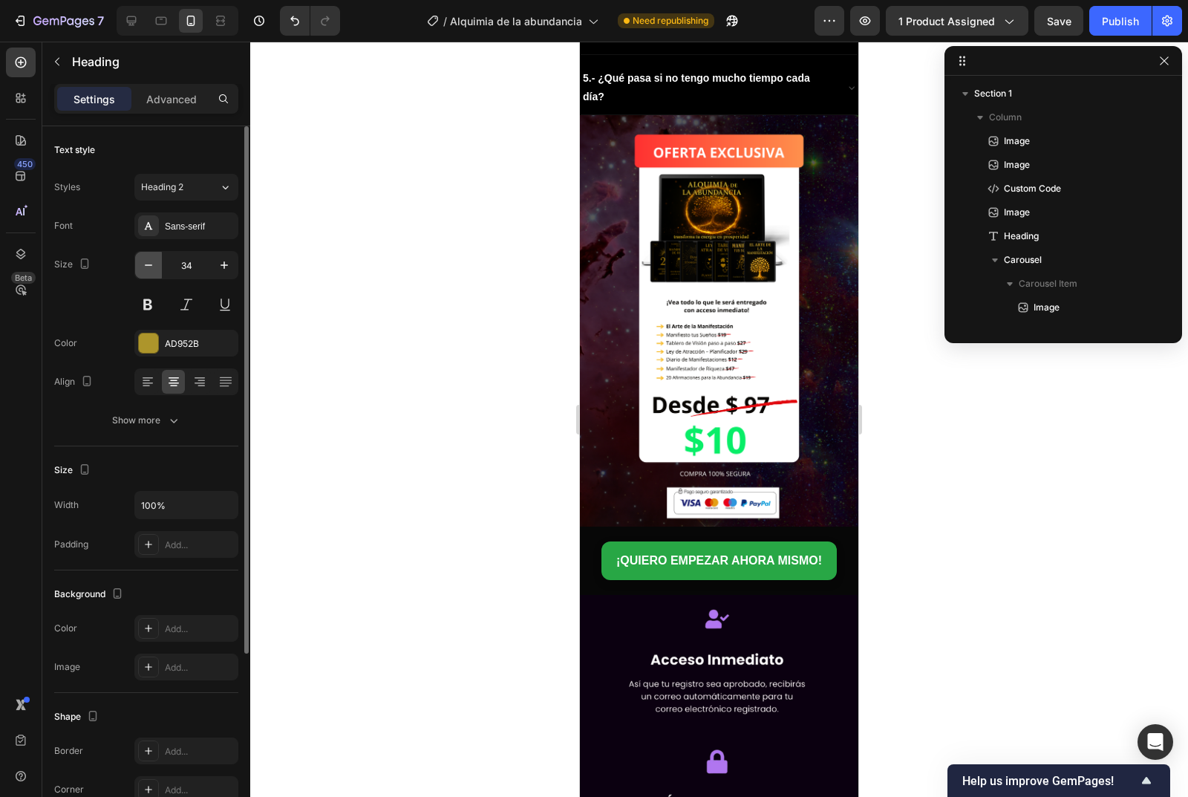
click at [149, 268] on icon "button" at bounding box center [148, 265] width 15 height 15
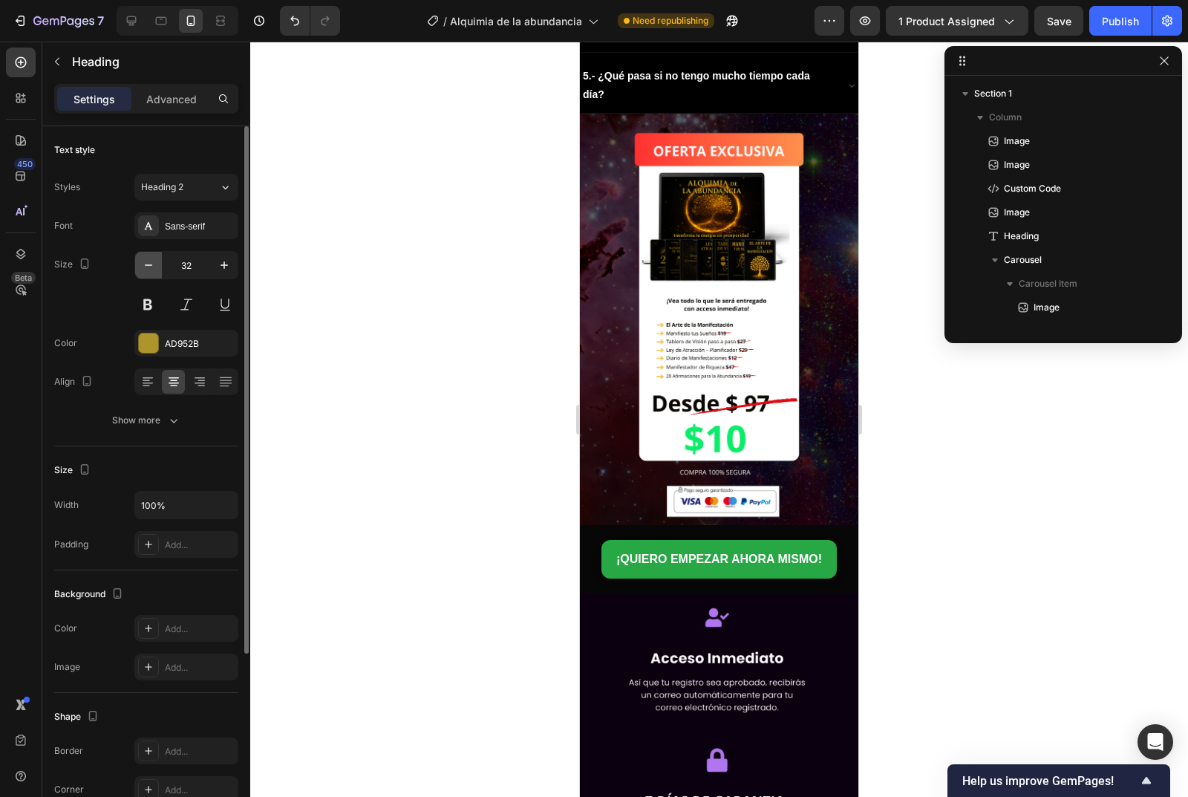
click at [149, 268] on icon "button" at bounding box center [148, 265] width 15 height 15
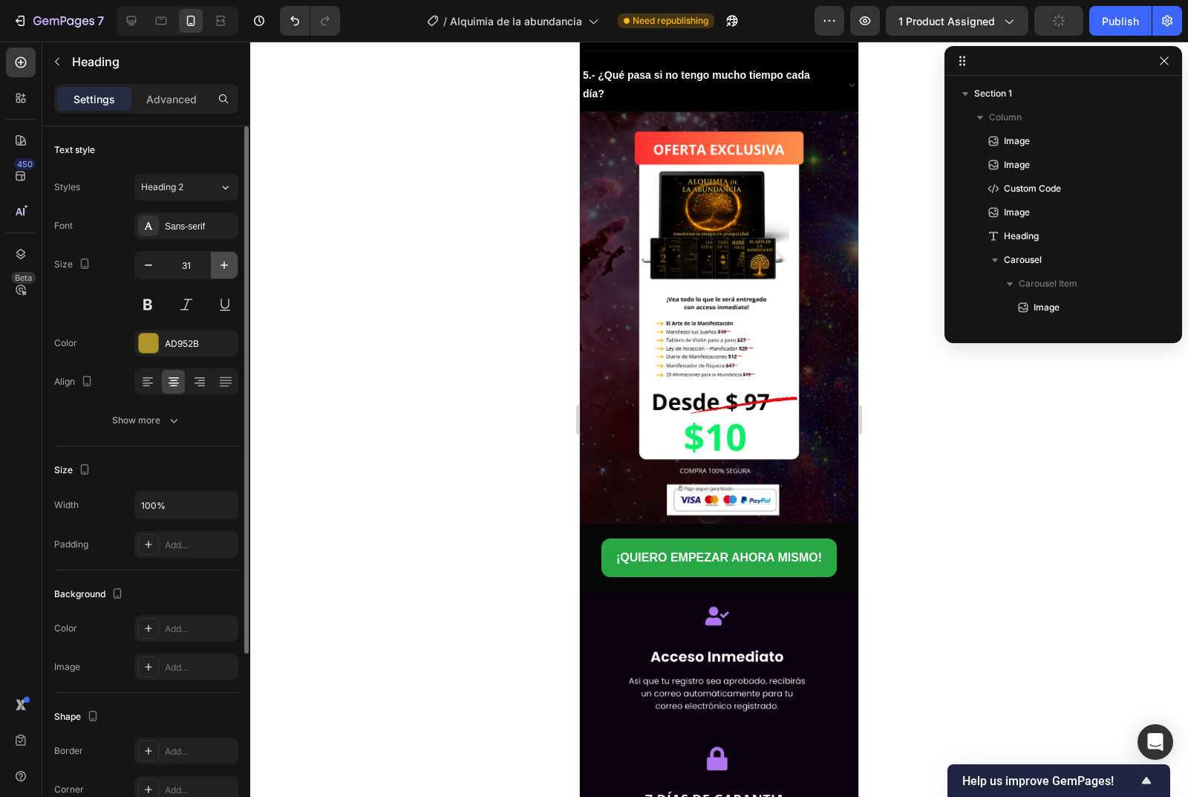
click at [224, 267] on icon "button" at bounding box center [224, 264] width 7 height 7
type input "32"
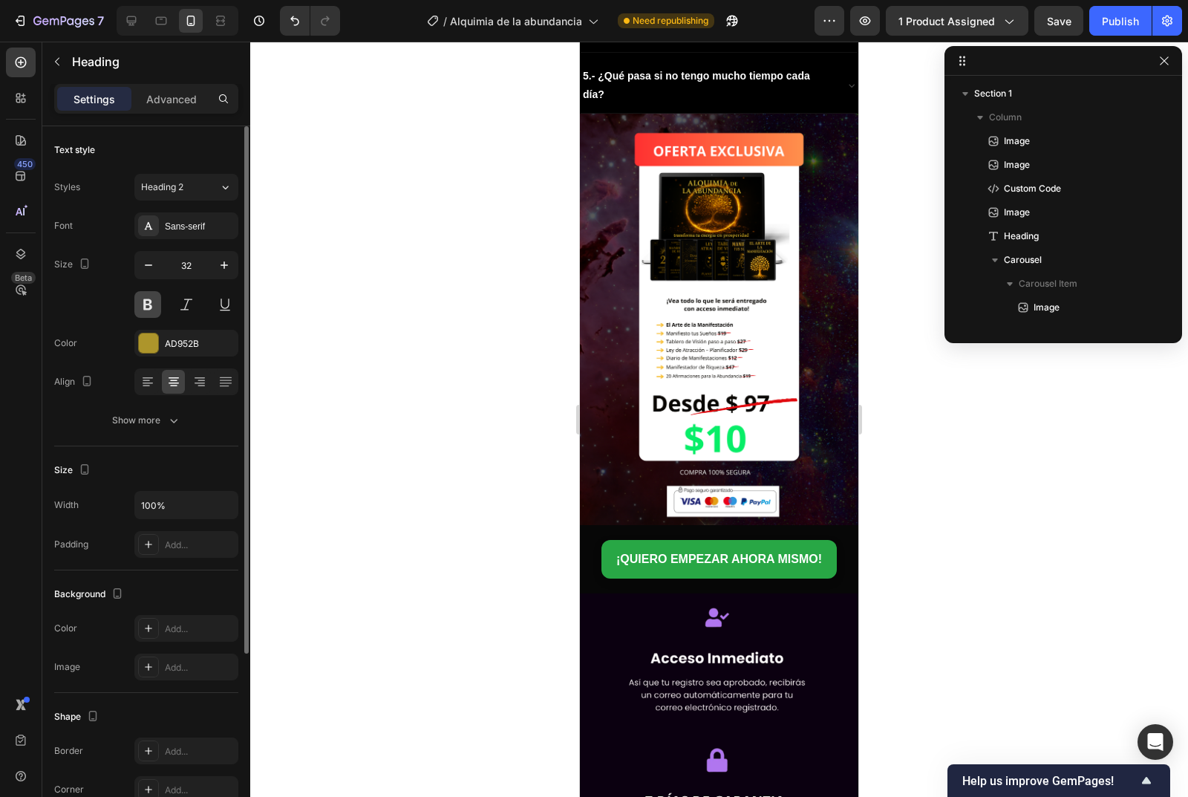
click at [146, 307] on button at bounding box center [147, 304] width 27 height 27
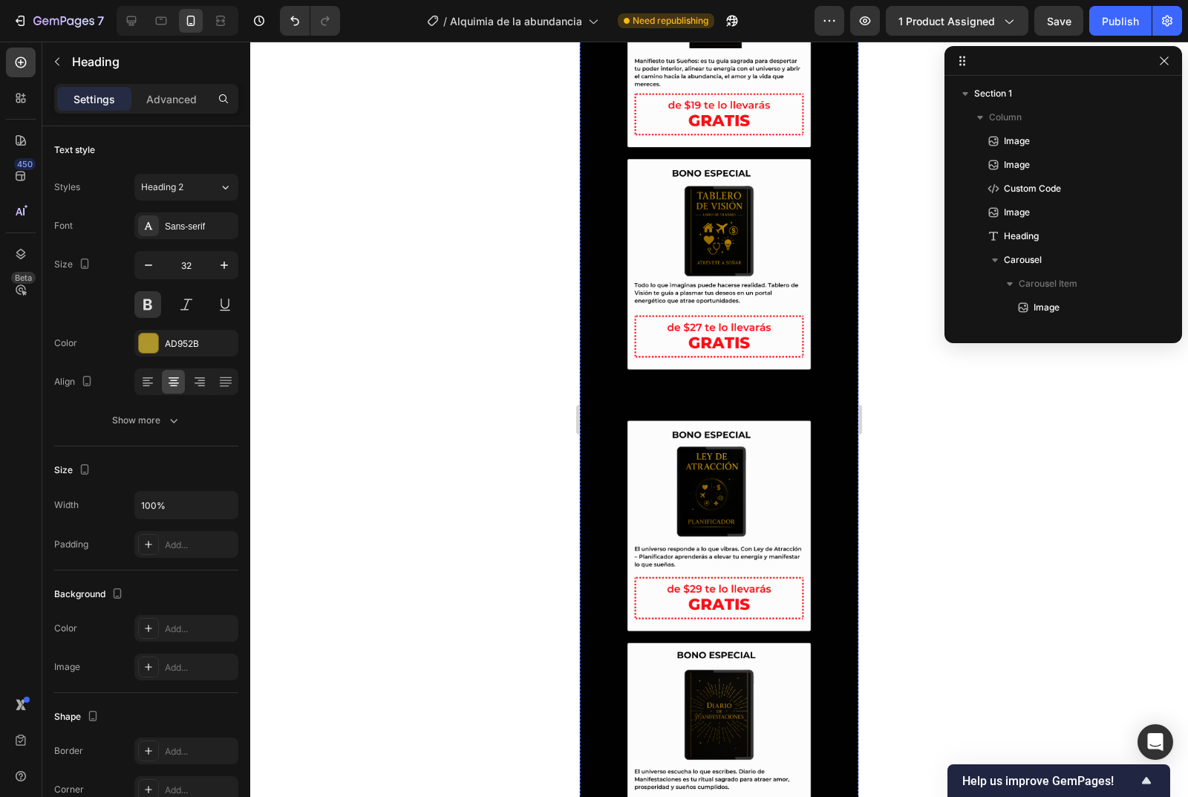
scroll to position [1612, 0]
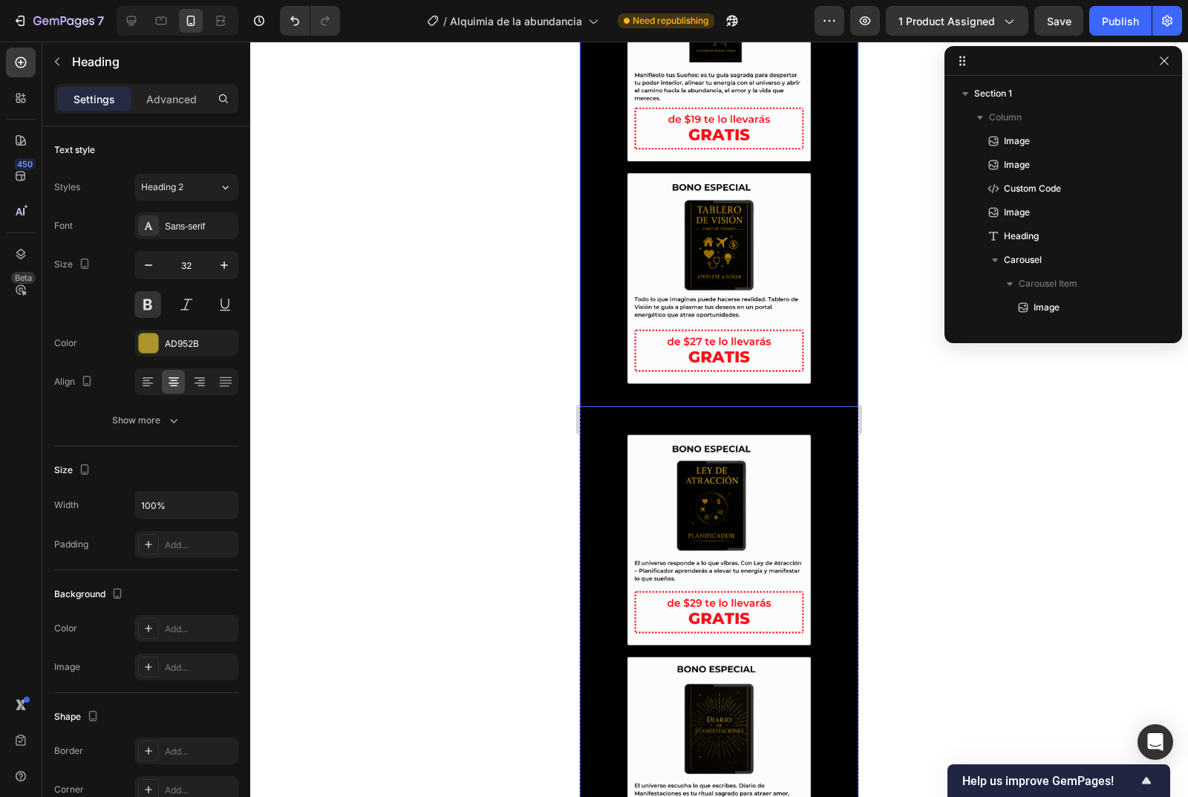
click at [652, 338] on img at bounding box center [719, 128] width 278 height 555
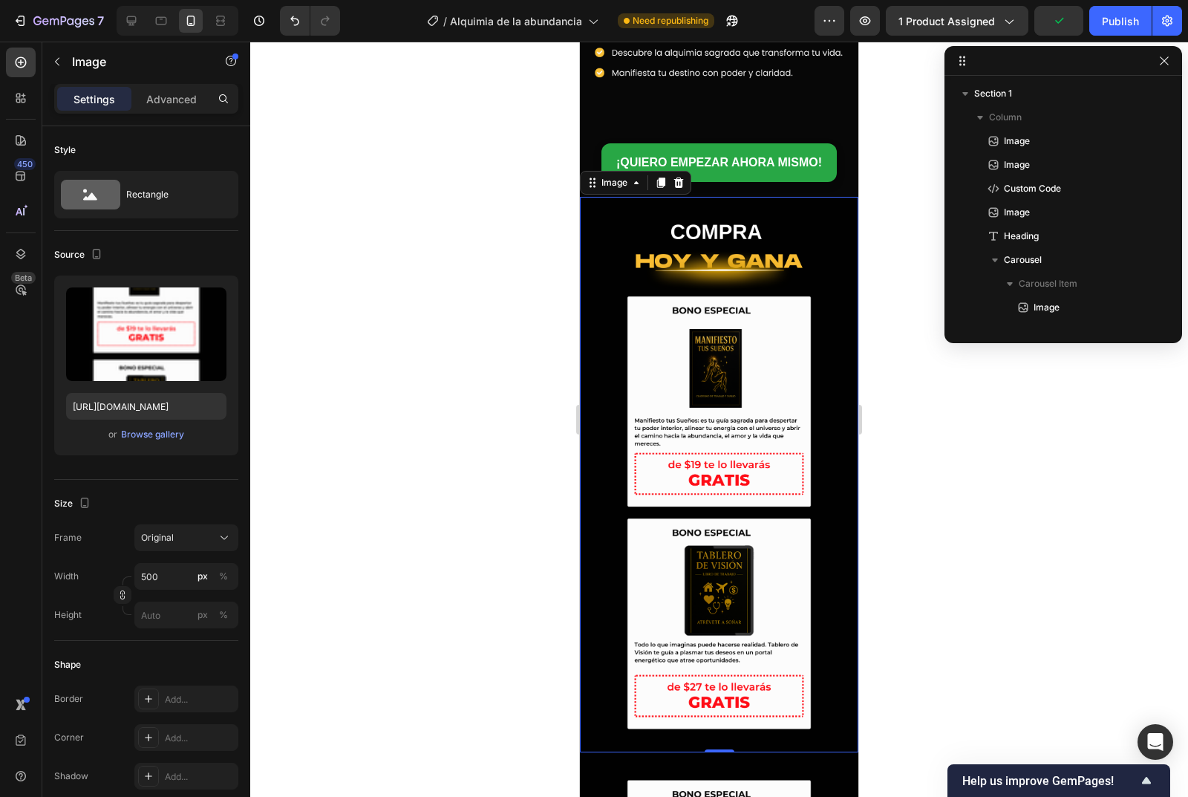
scroll to position [1241, 0]
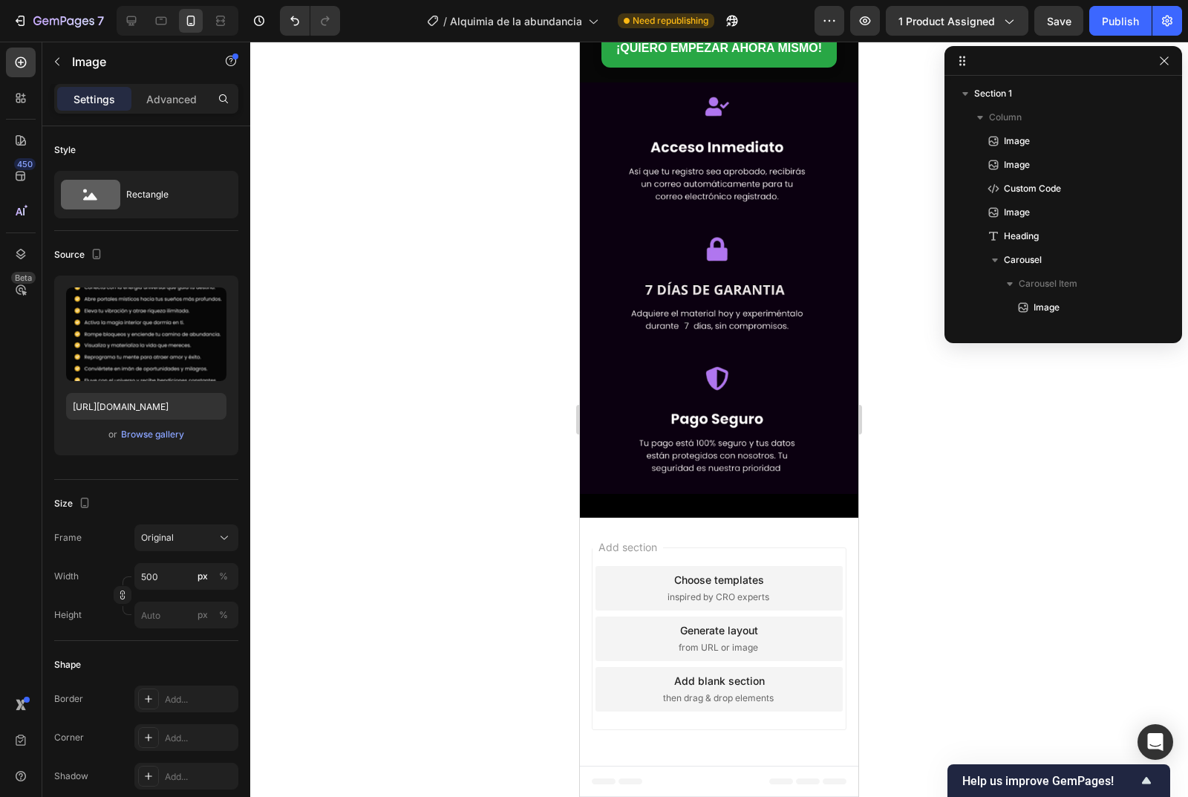
scroll to position [4010, 0]
click at [1063, 22] on span "Save" at bounding box center [1059, 21] width 25 height 13
click at [1112, 21] on div "Publish" at bounding box center [1120, 21] width 37 height 16
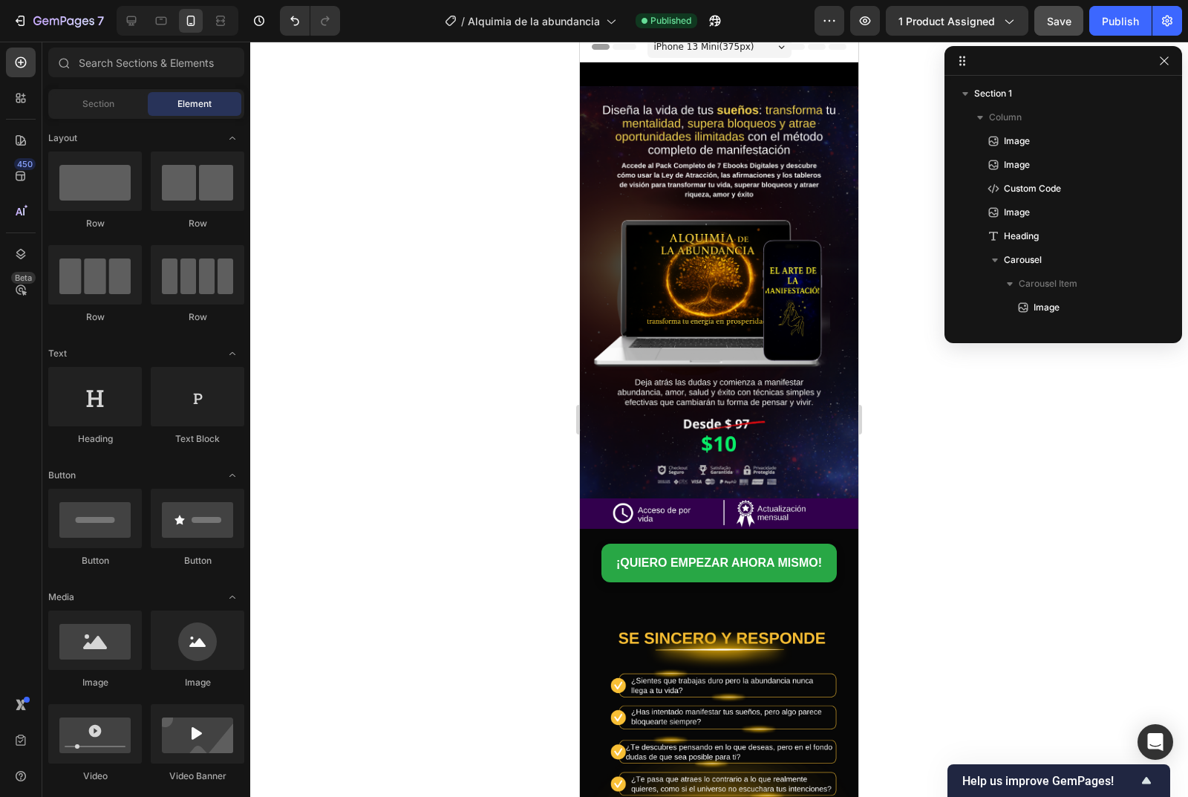
scroll to position [0, 0]
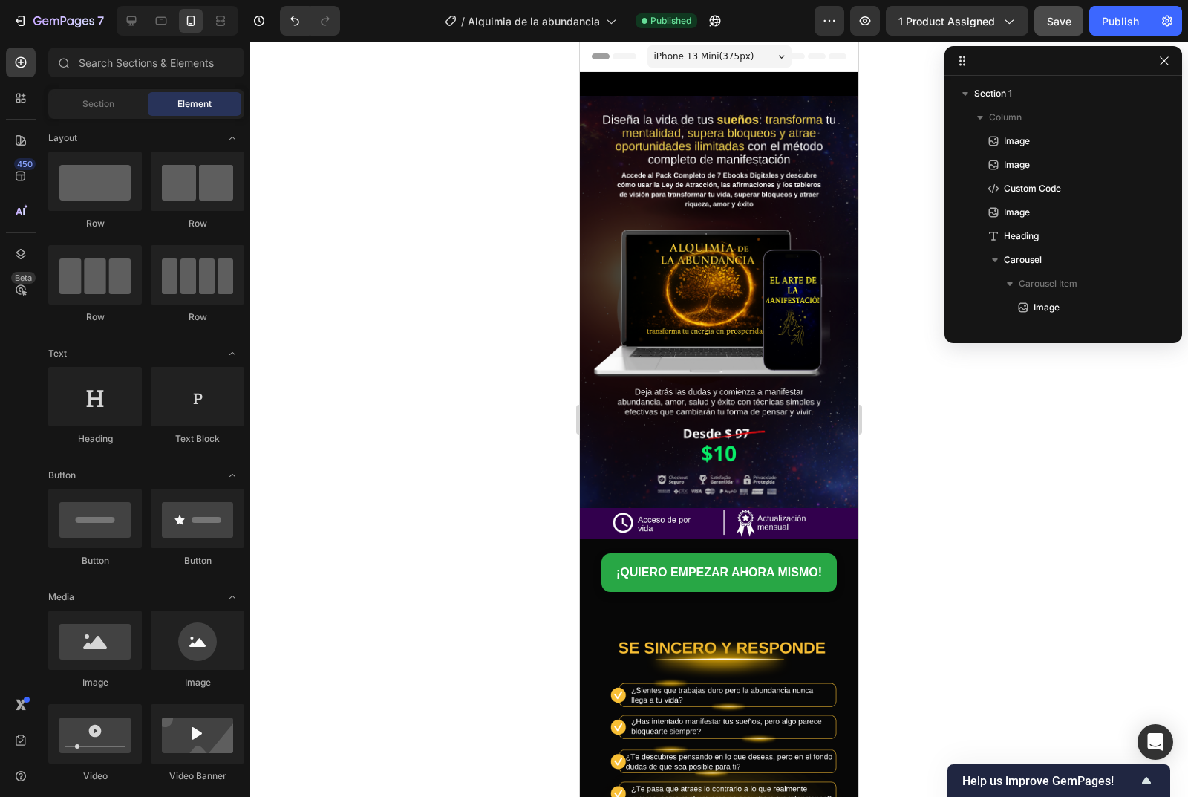
drag, startPoint x: 855, startPoint y: 456, endPoint x: 1468, endPoint y: 94, distance: 712.0
click at [195, 533] on div at bounding box center [198, 518] width 94 height 59
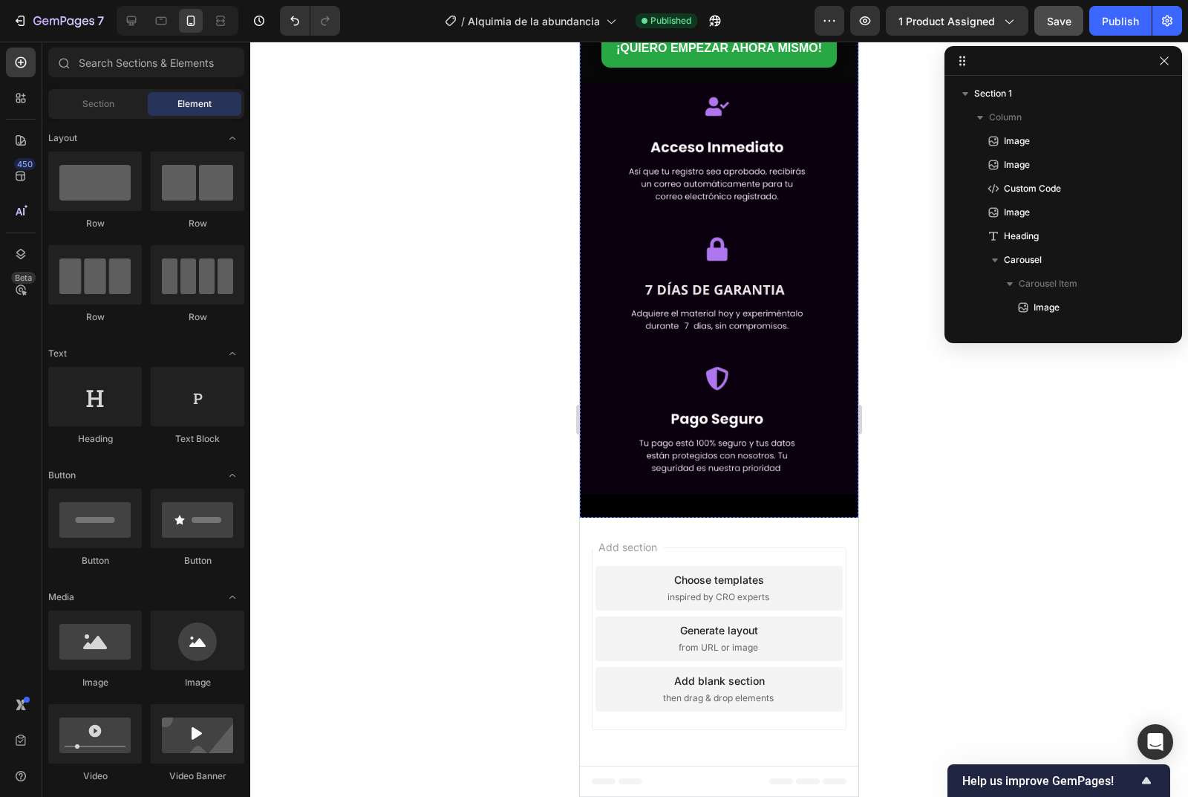
scroll to position [3956, 0]
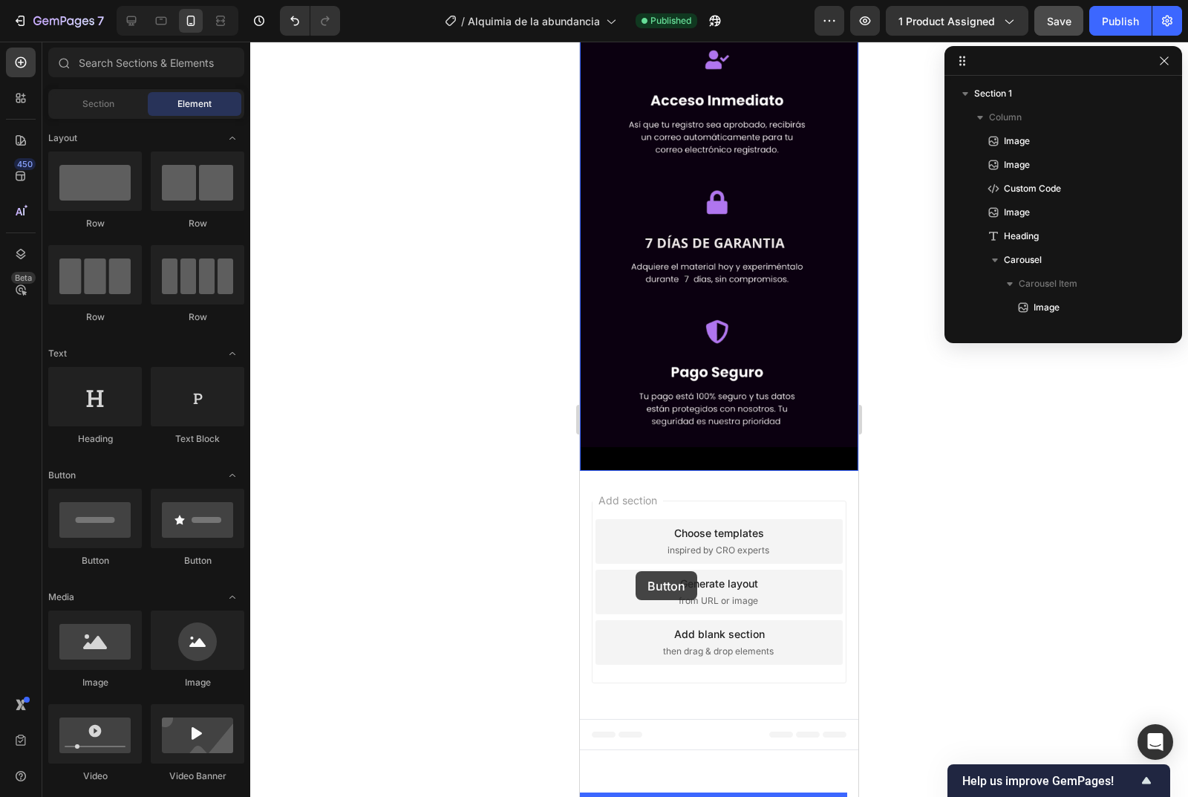
drag, startPoint x: 760, startPoint y: 558, endPoint x: 636, endPoint y: 571, distance: 124.7
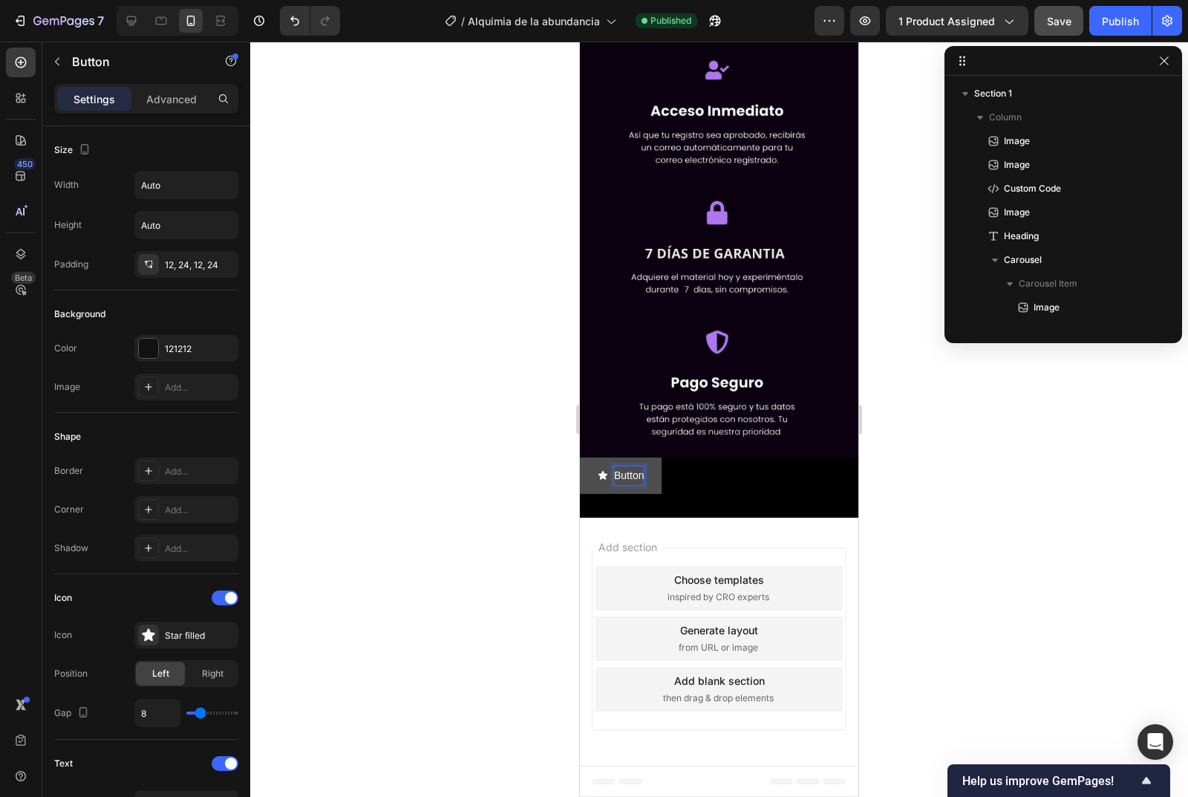
click at [635, 485] on p "Button" at bounding box center [629, 475] width 30 height 19
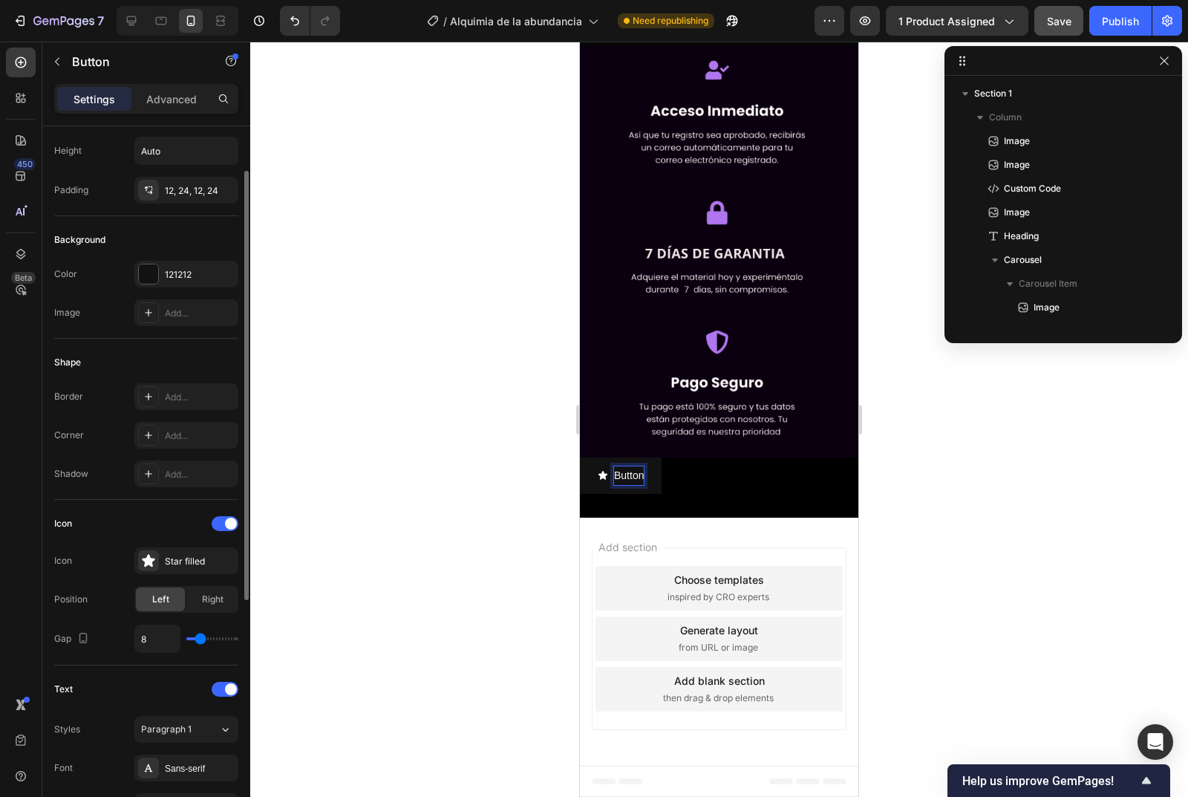
scroll to position [0, 0]
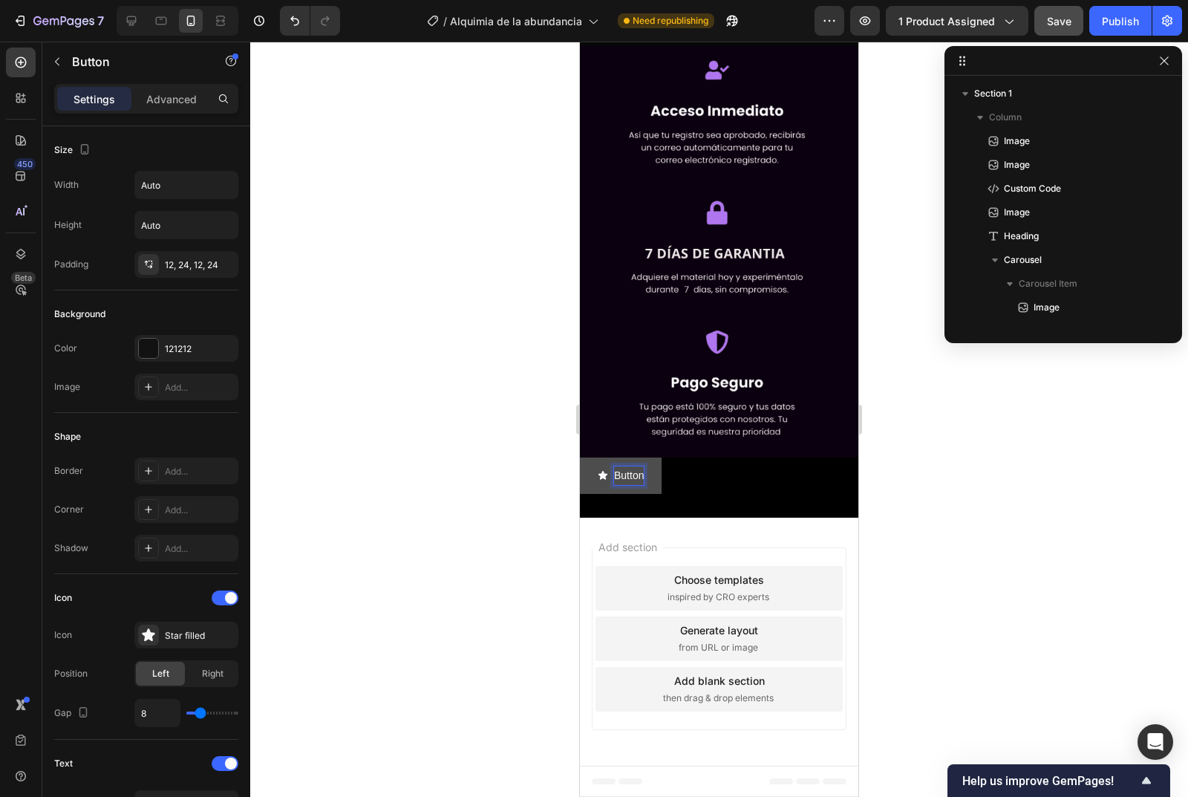
click at [654, 494] on button "Button" at bounding box center [621, 475] width 82 height 36
click at [679, 449] on icon at bounding box center [681, 443] width 10 height 10
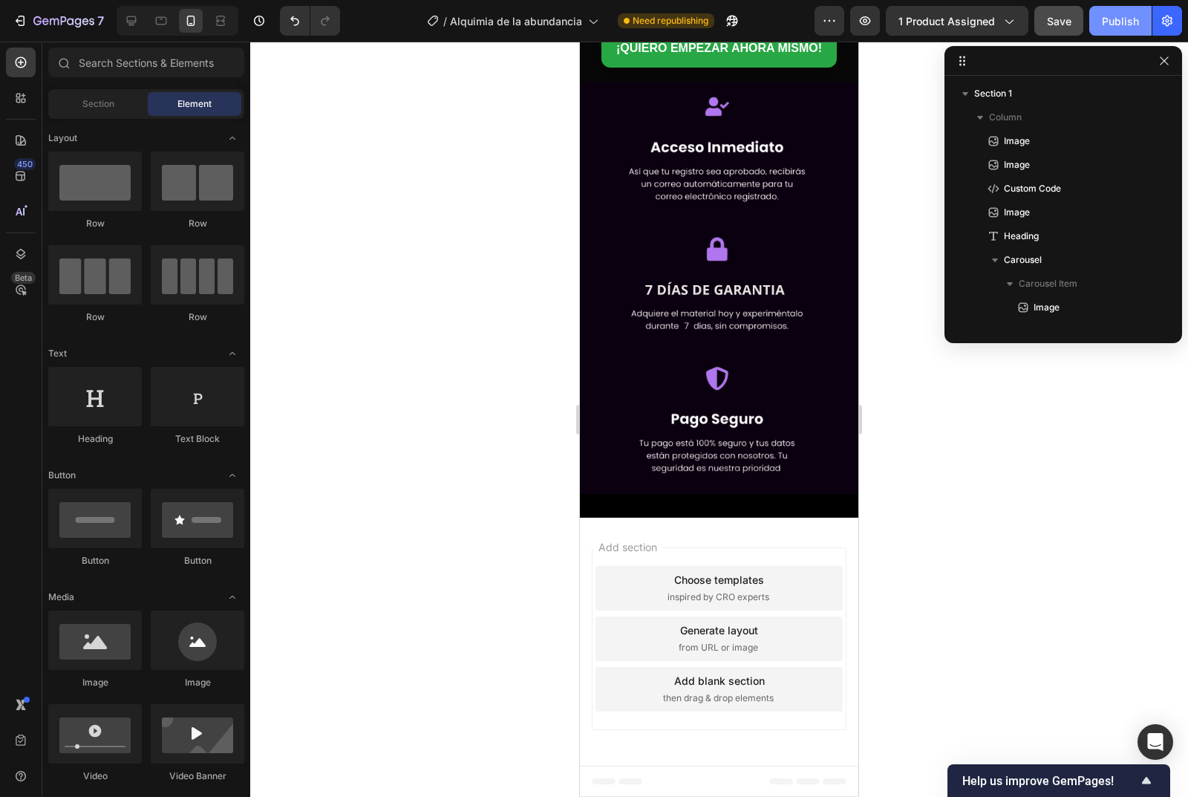
click at [1136, 10] on button "Publish" at bounding box center [1120, 21] width 62 height 30
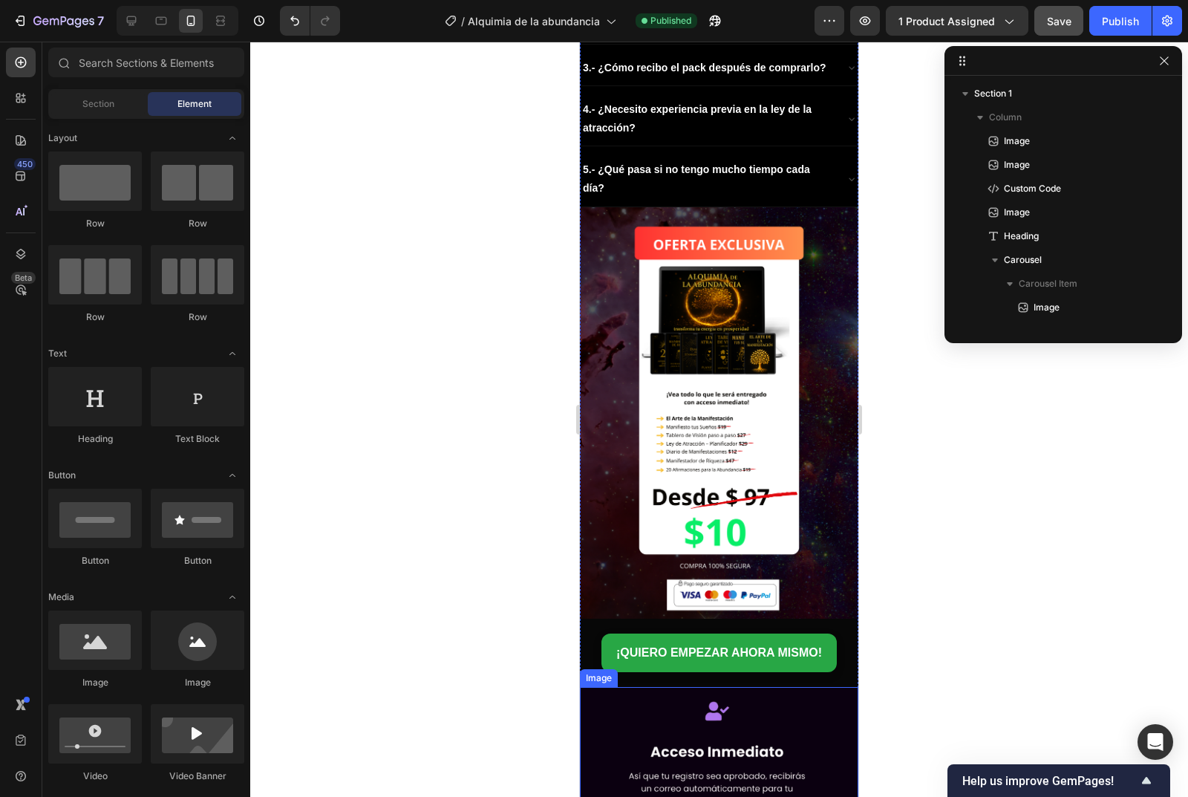
scroll to position [3065, 0]
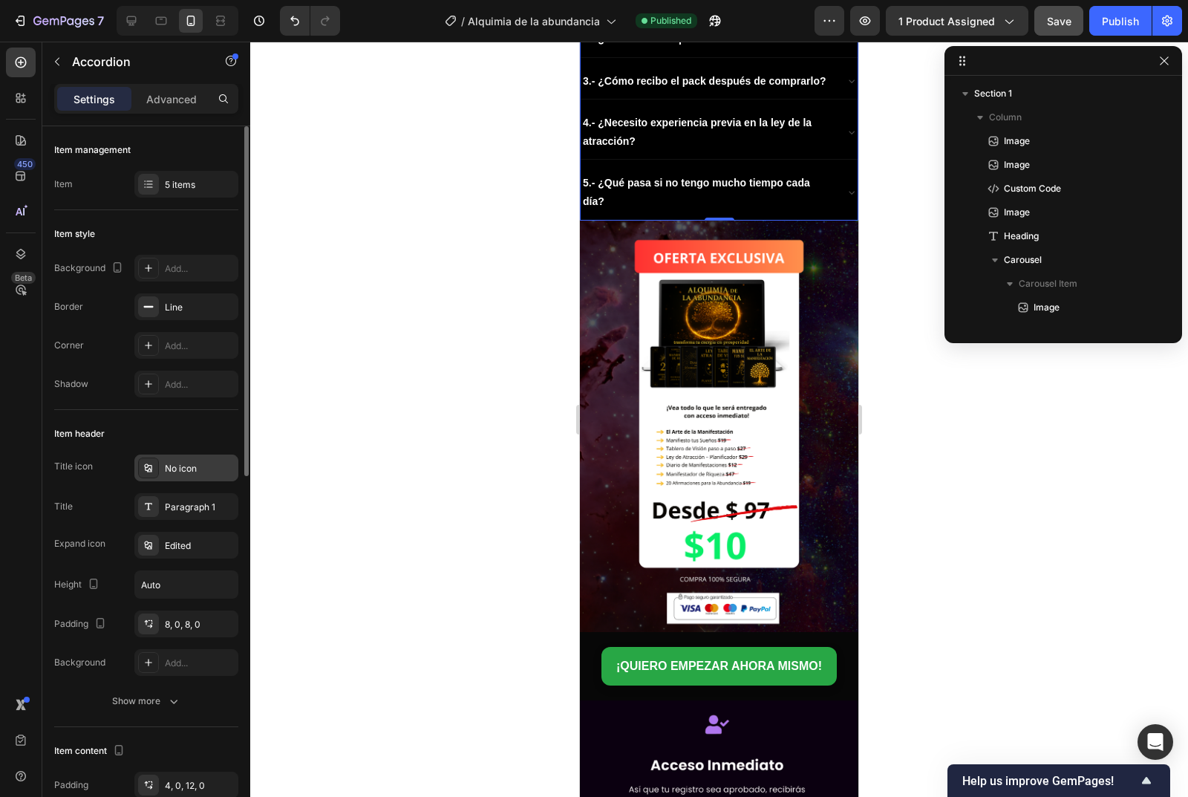
click at [152, 470] on icon at bounding box center [149, 468] width 12 height 12
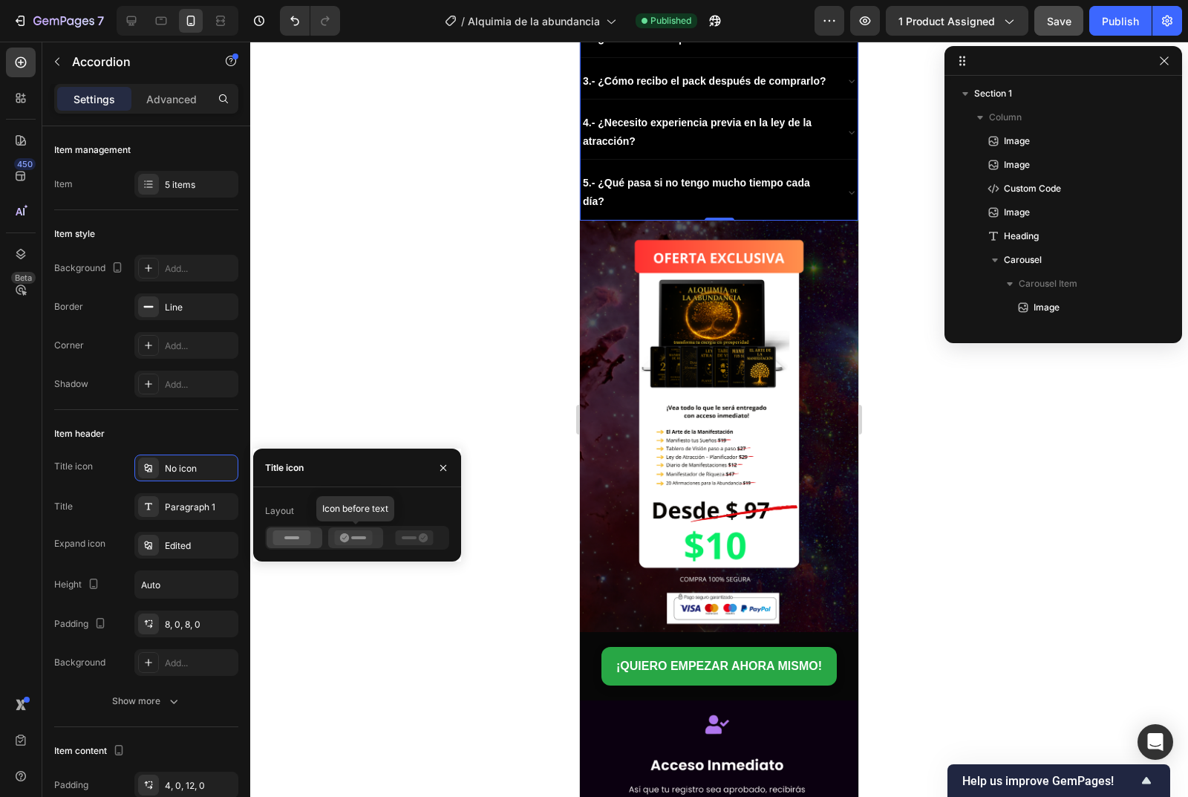
click at [336, 533] on icon at bounding box center [353, 537] width 38 height 15
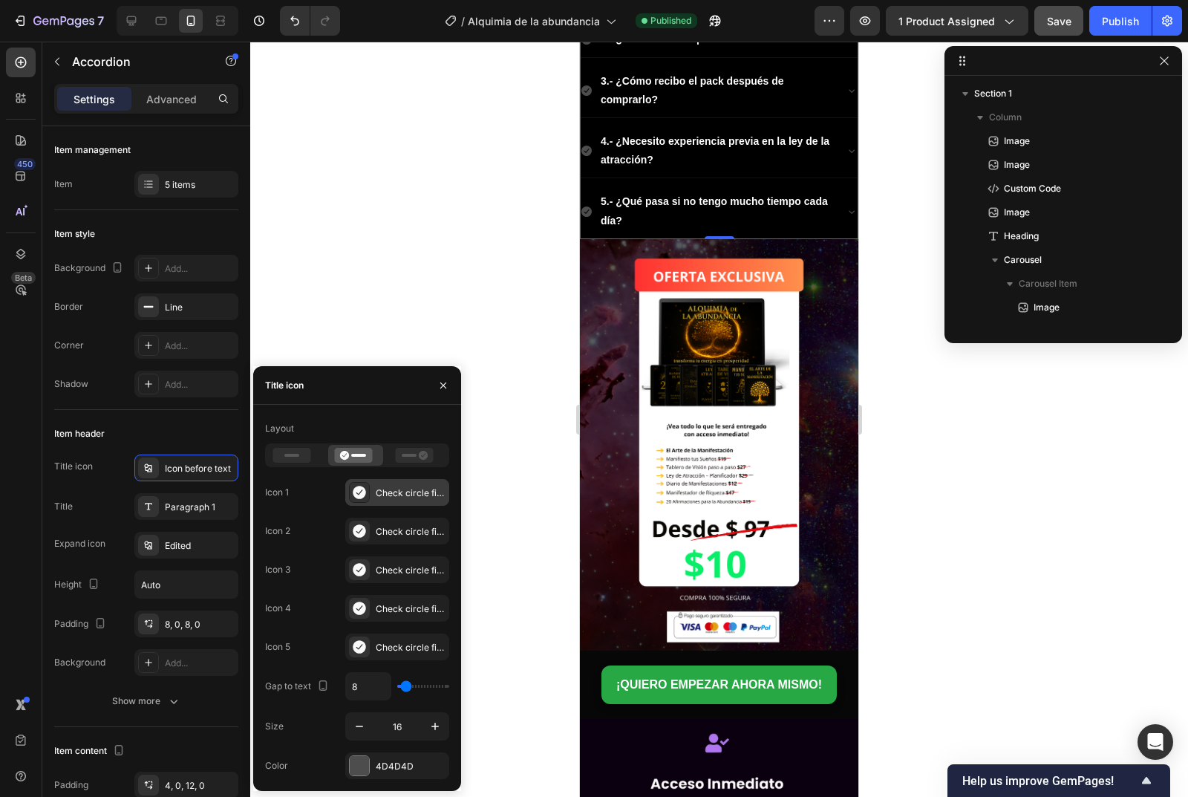
click at [364, 493] on icon at bounding box center [359, 492] width 13 height 13
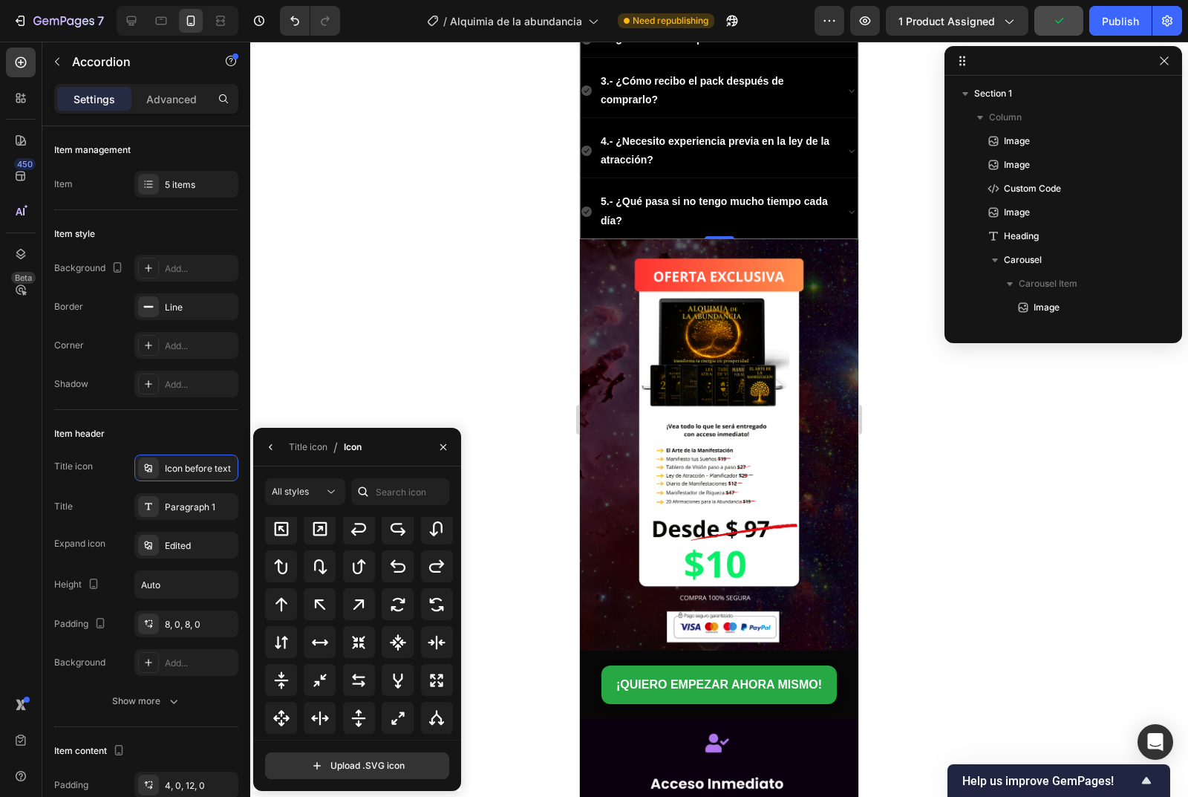
scroll to position [802, 0]
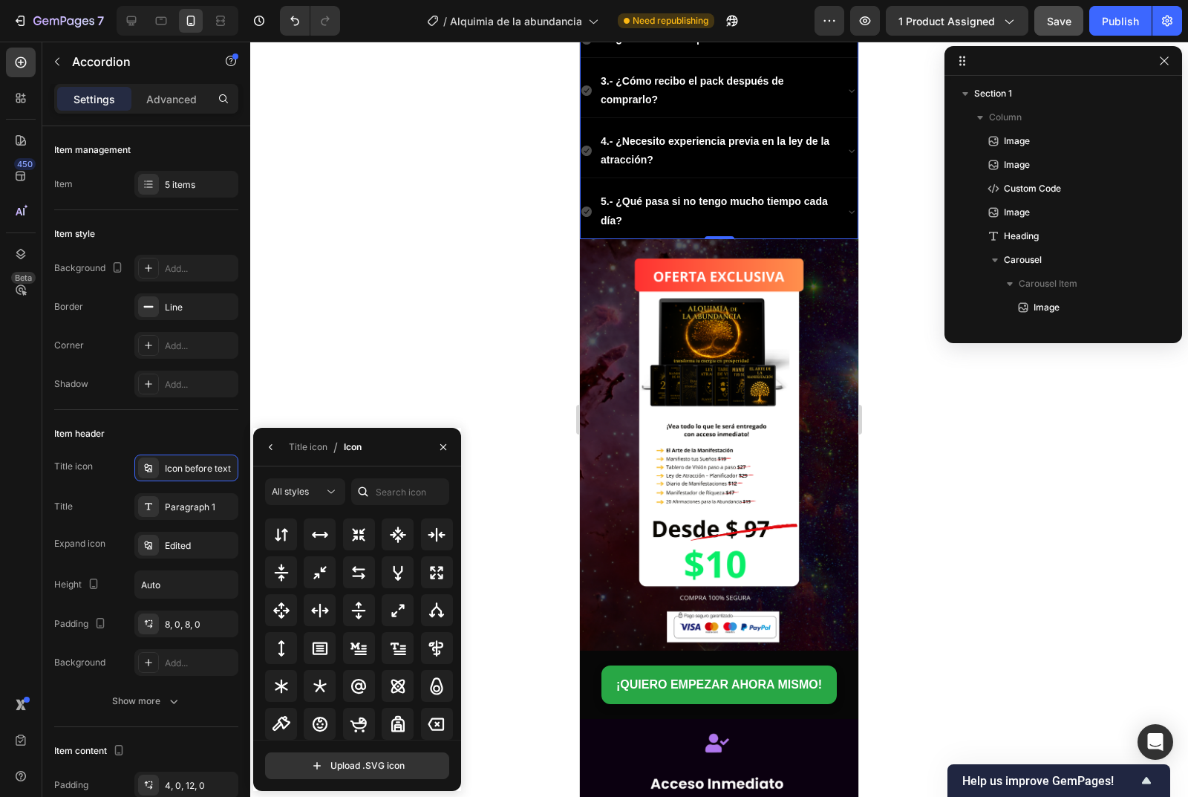
drag, startPoint x: 454, startPoint y: 674, endPoint x: 454, endPoint y: 695, distance: 21.5
click at [454, 695] on div "All icons" at bounding box center [362, 628] width 195 height 223
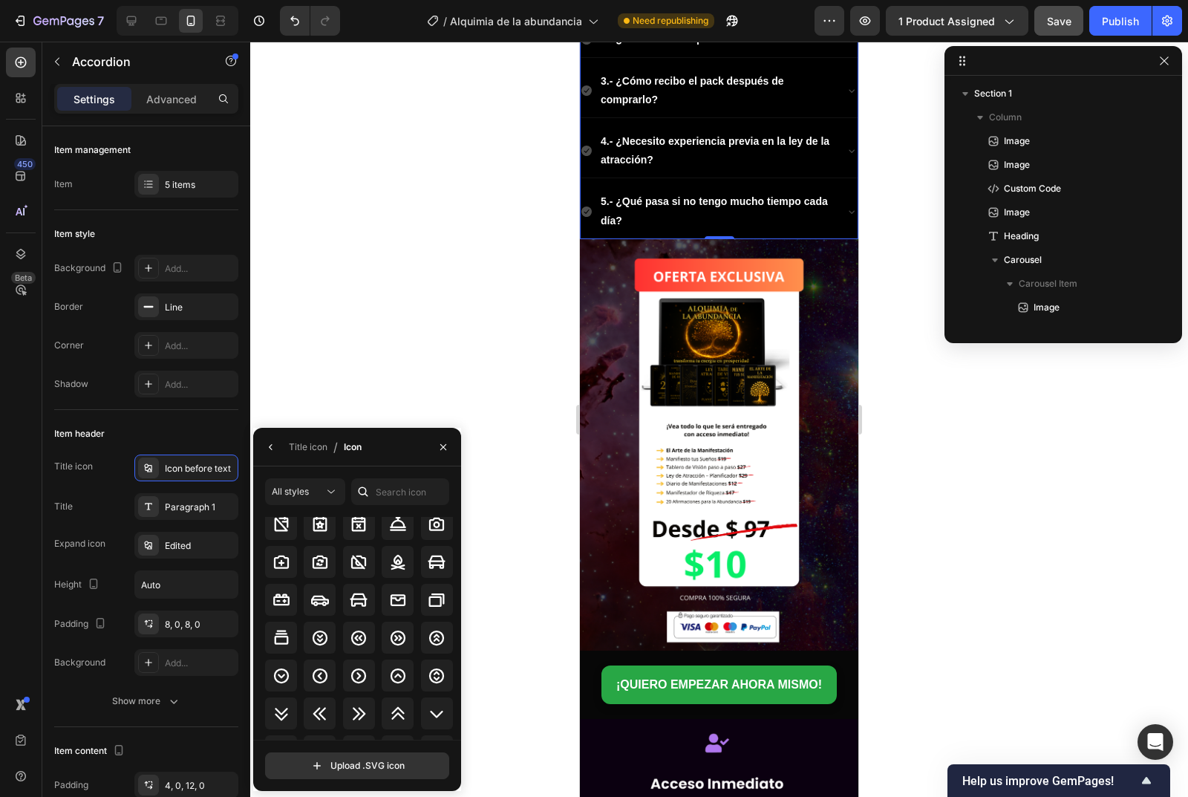
scroll to position [1760, 0]
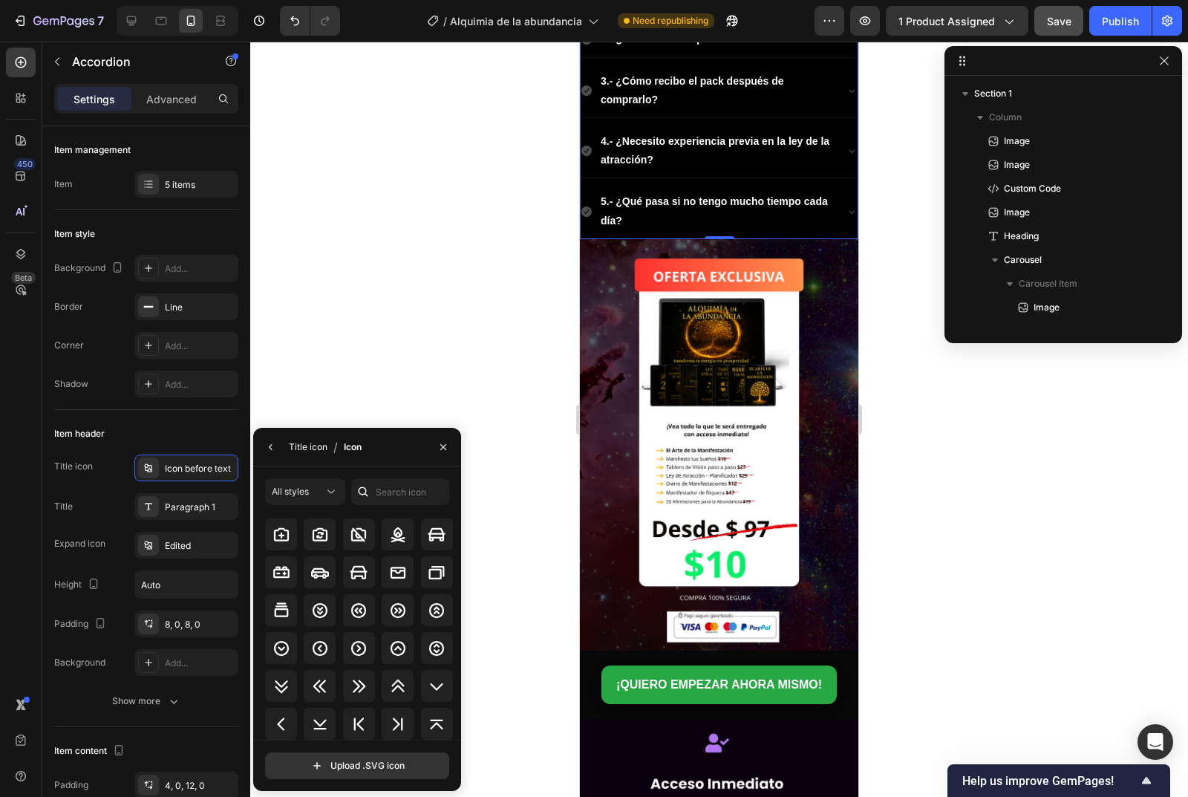
click at [319, 449] on div "Title icon" at bounding box center [308, 446] width 39 height 13
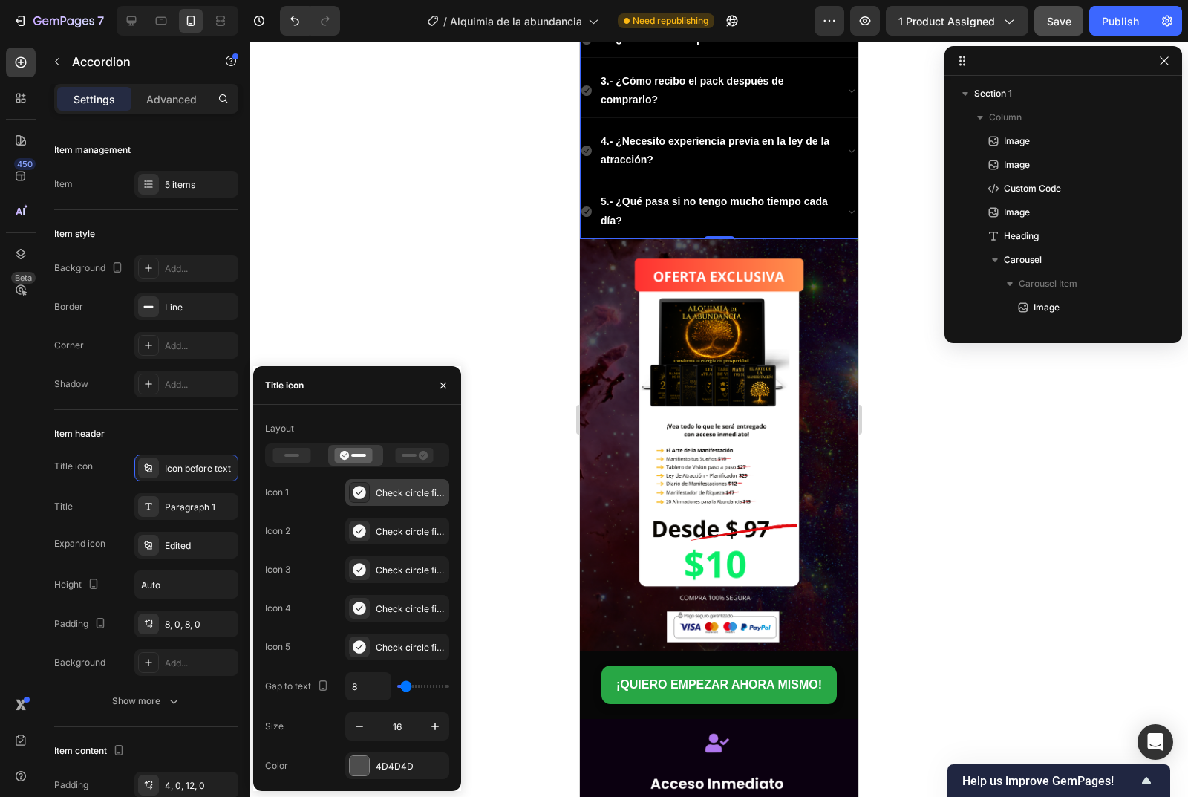
click at [360, 493] on icon at bounding box center [359, 492] width 15 height 15
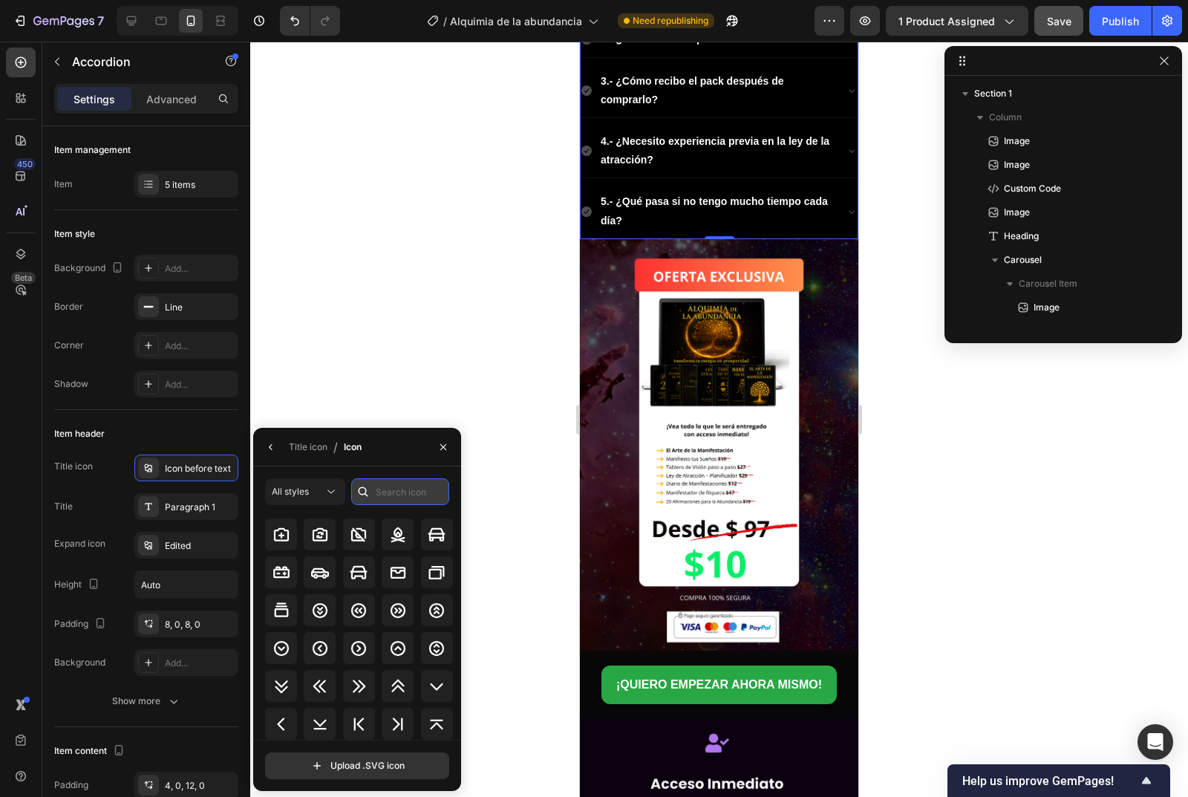
click at [406, 490] on input "text" at bounding box center [400, 491] width 98 height 27
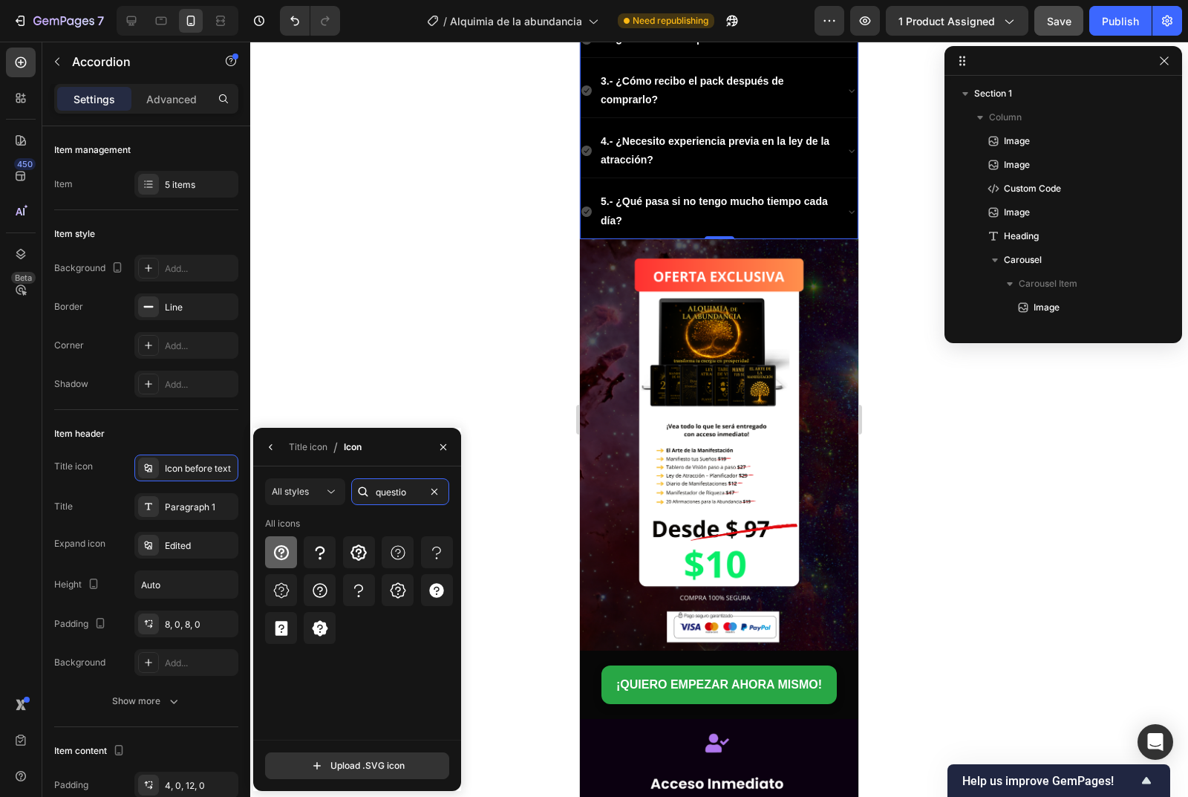
type input "questio"
click at [291, 555] on div at bounding box center [281, 552] width 32 height 32
click at [322, 486] on div "All styles" at bounding box center [298, 491] width 52 height 13
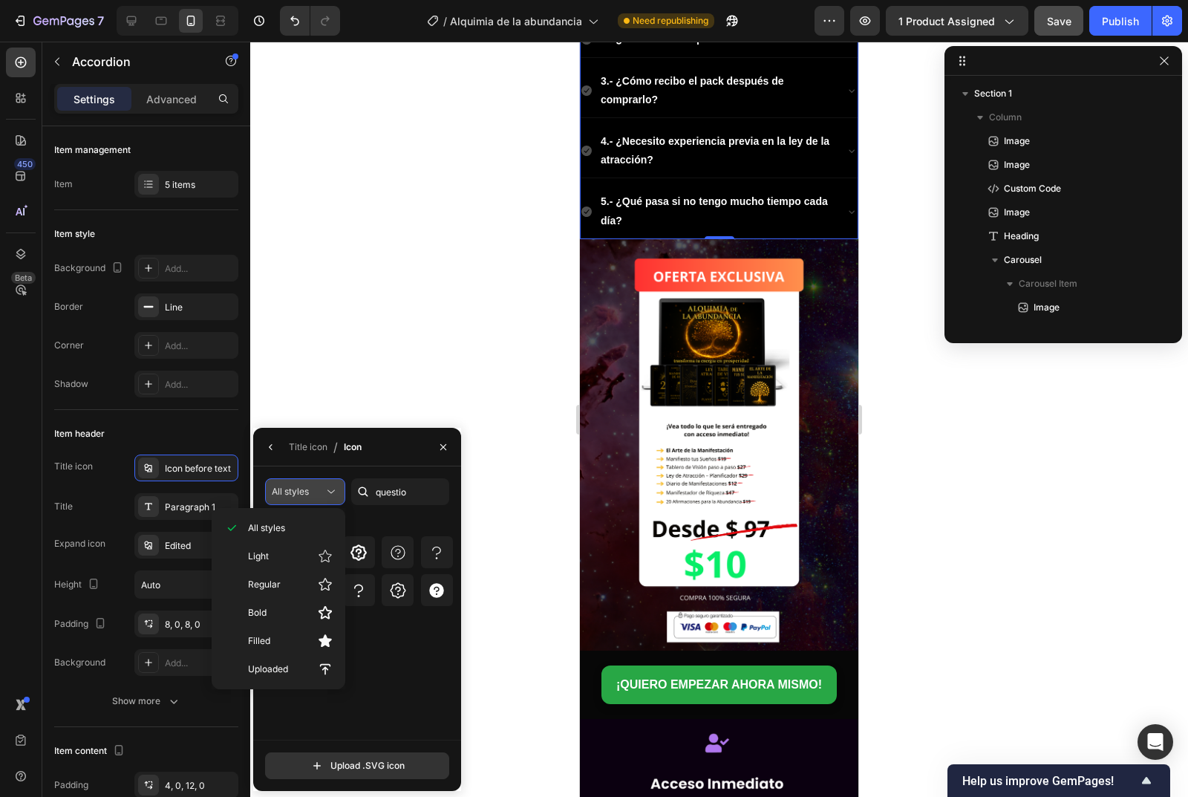
click at [322, 486] on div "All styles" at bounding box center [298, 491] width 52 height 13
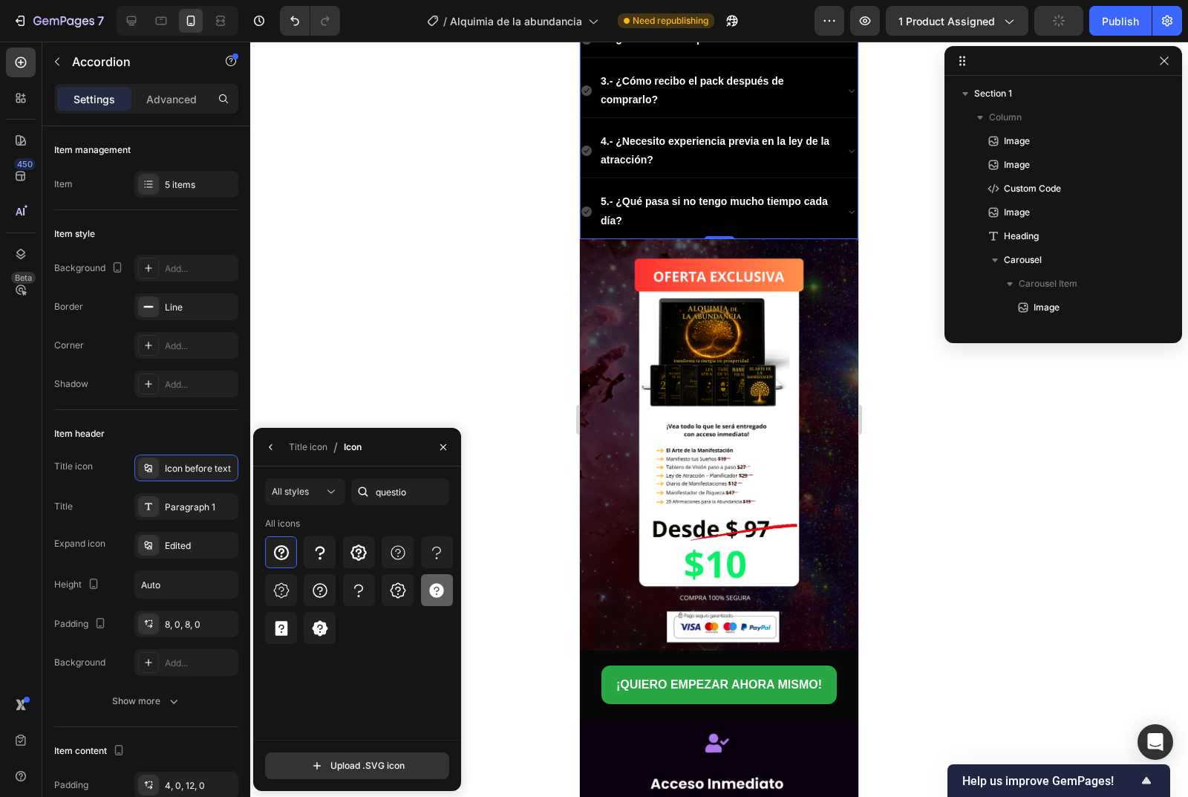
click at [431, 584] on icon at bounding box center [437, 590] width 18 height 18
click at [452, 444] on button "button" at bounding box center [443, 447] width 24 height 24
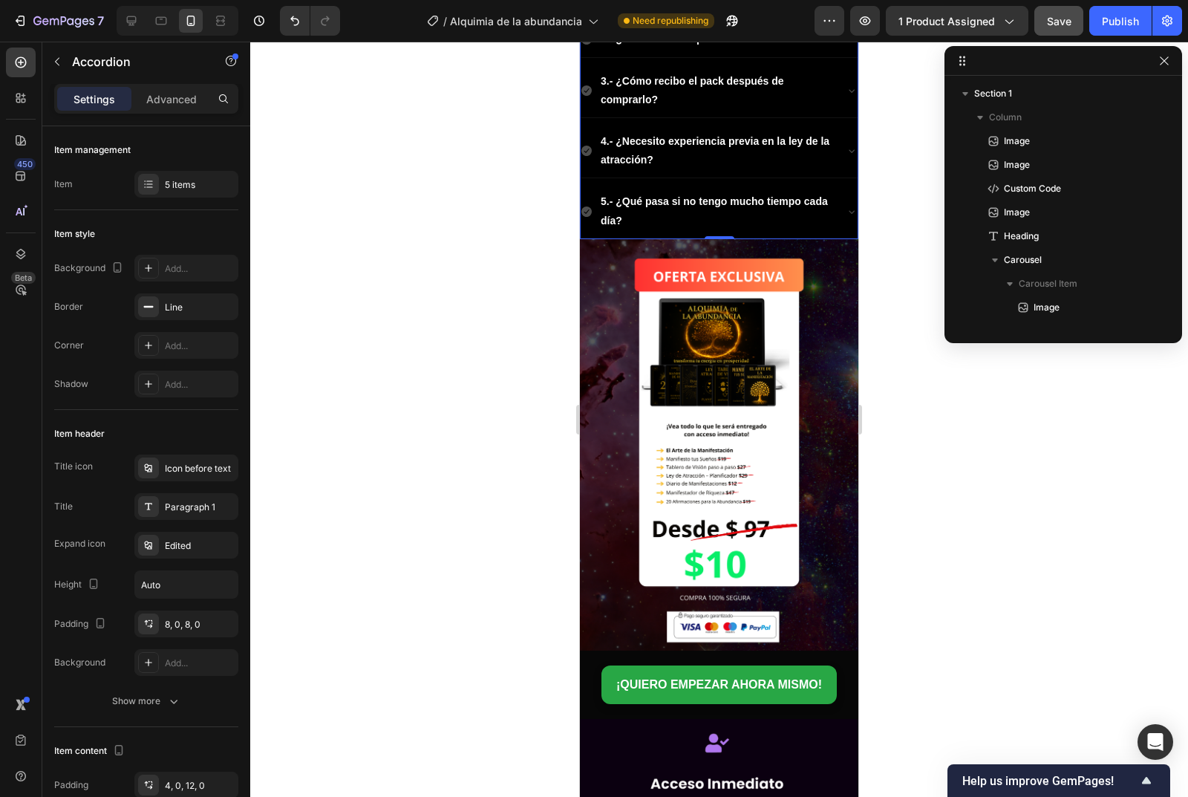
click at [587, 45] on icon at bounding box center [586, 39] width 10 height 10
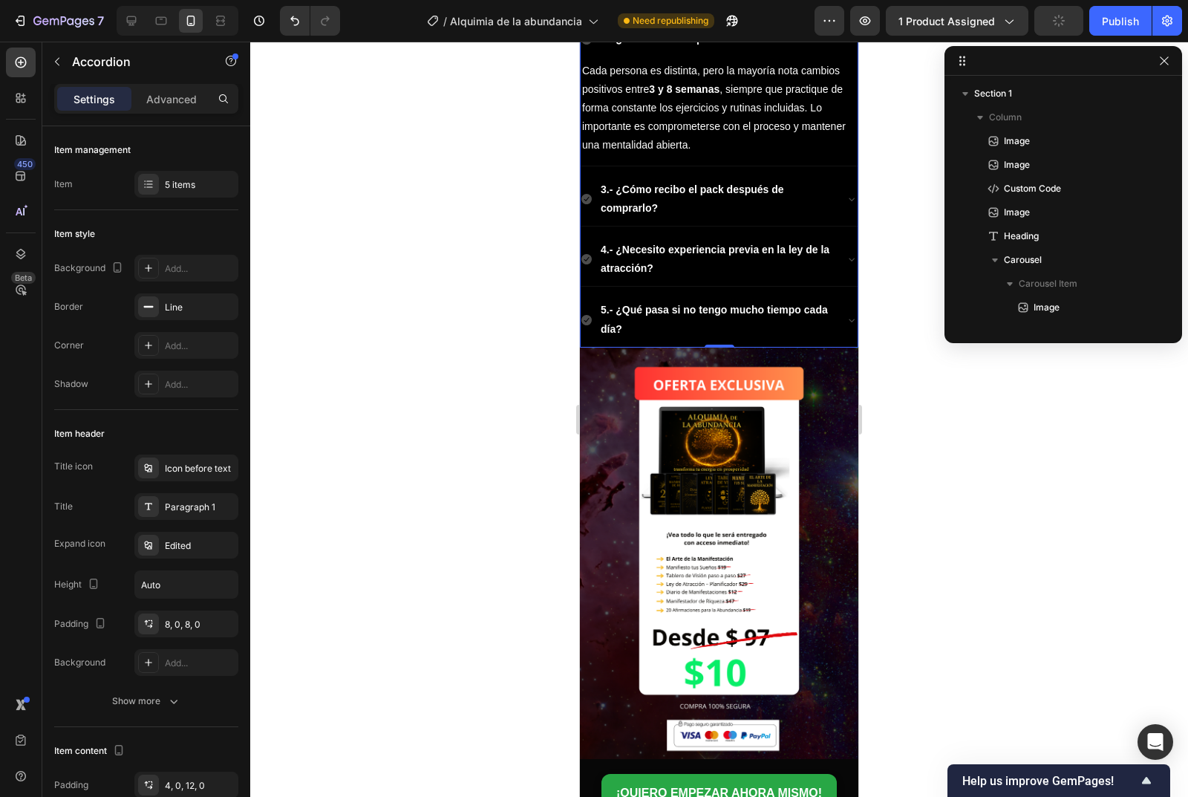
click at [587, 45] on icon at bounding box center [586, 39] width 10 height 10
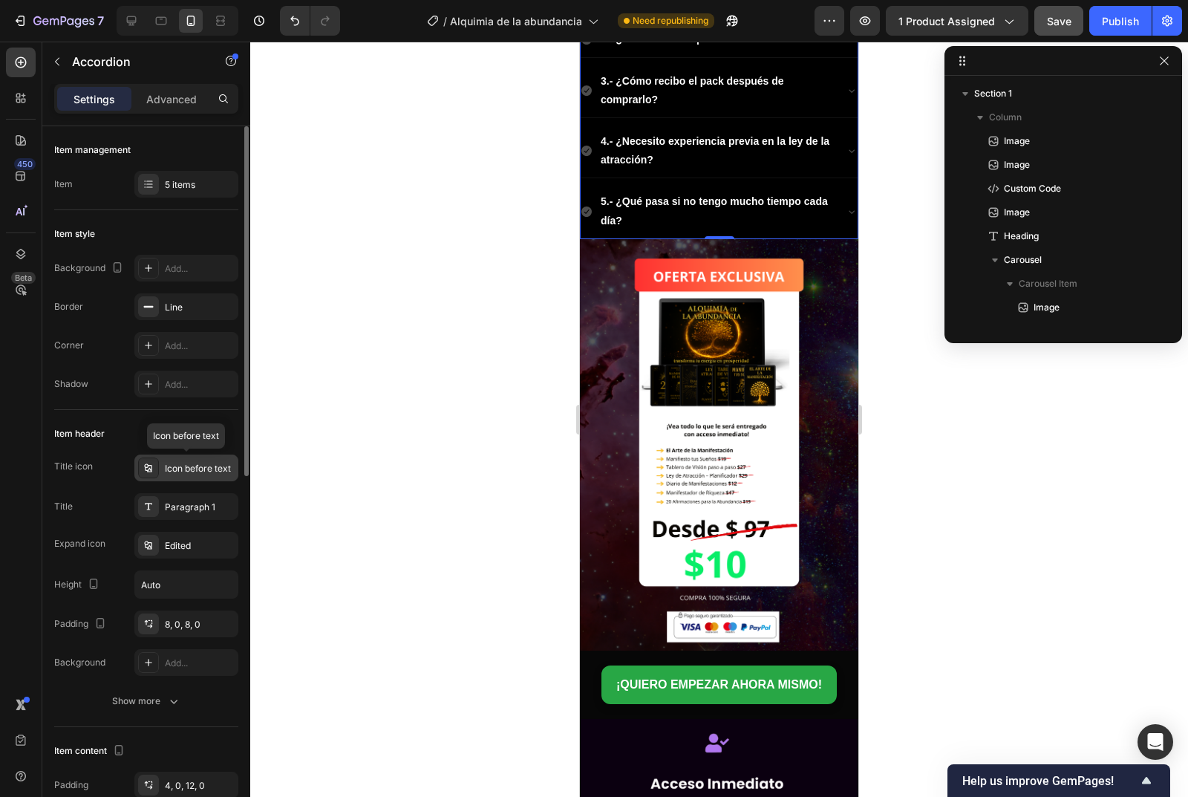
click at [152, 470] on icon at bounding box center [149, 468] width 12 height 12
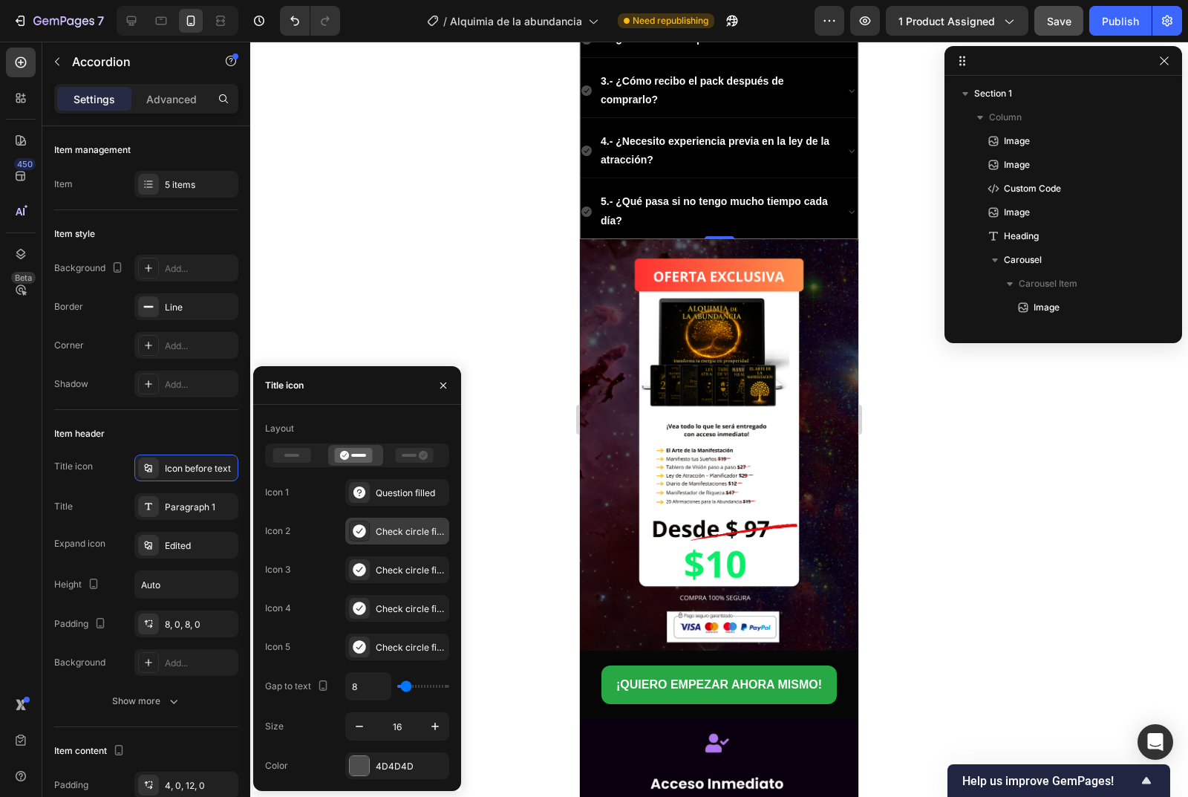
click at [363, 531] on icon at bounding box center [359, 530] width 13 height 13
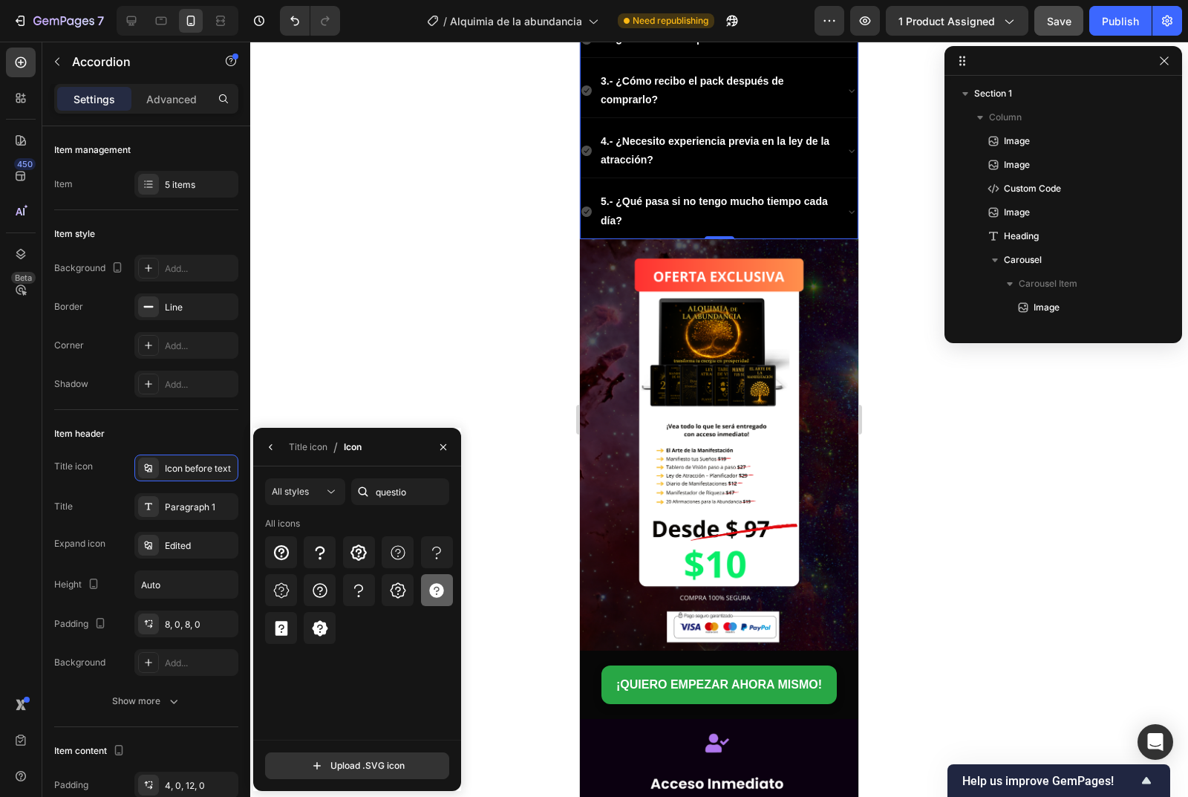
click at [443, 597] on icon at bounding box center [437, 590] width 18 height 18
click at [267, 448] on icon "button" at bounding box center [271, 447] width 12 height 12
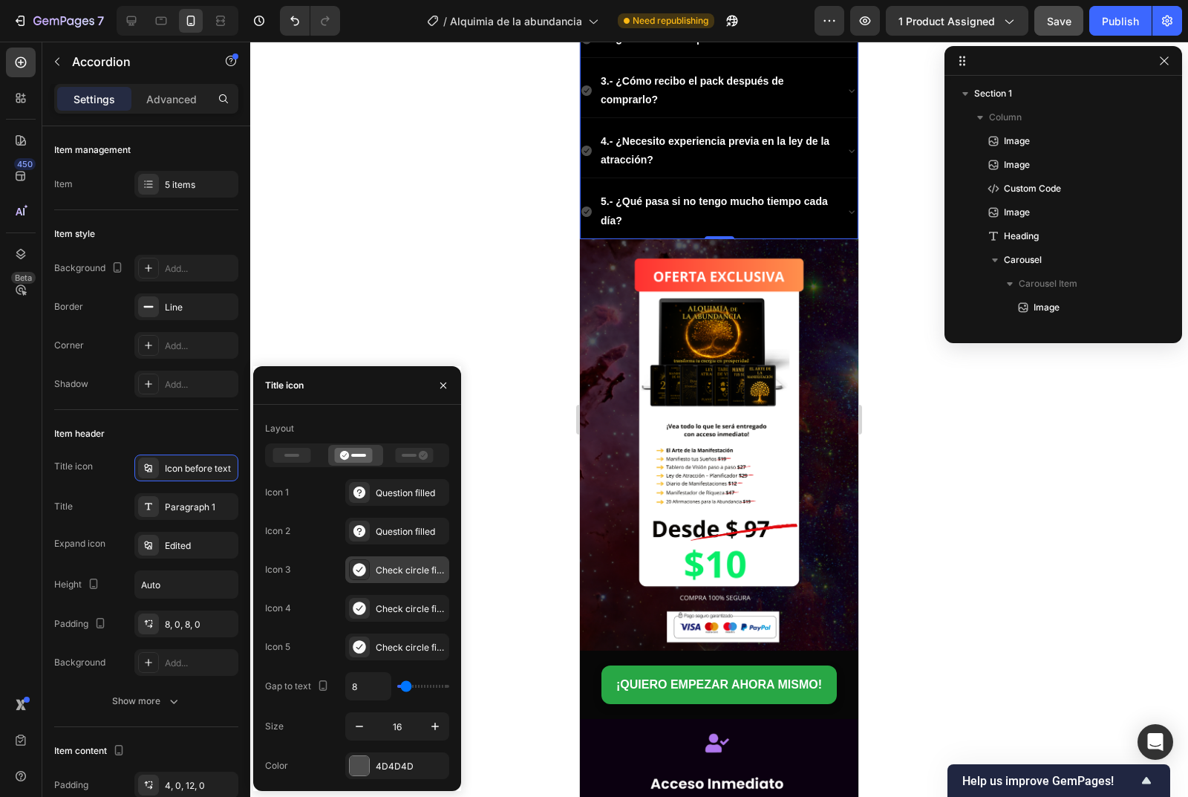
click at [358, 569] on icon at bounding box center [359, 569] width 13 height 13
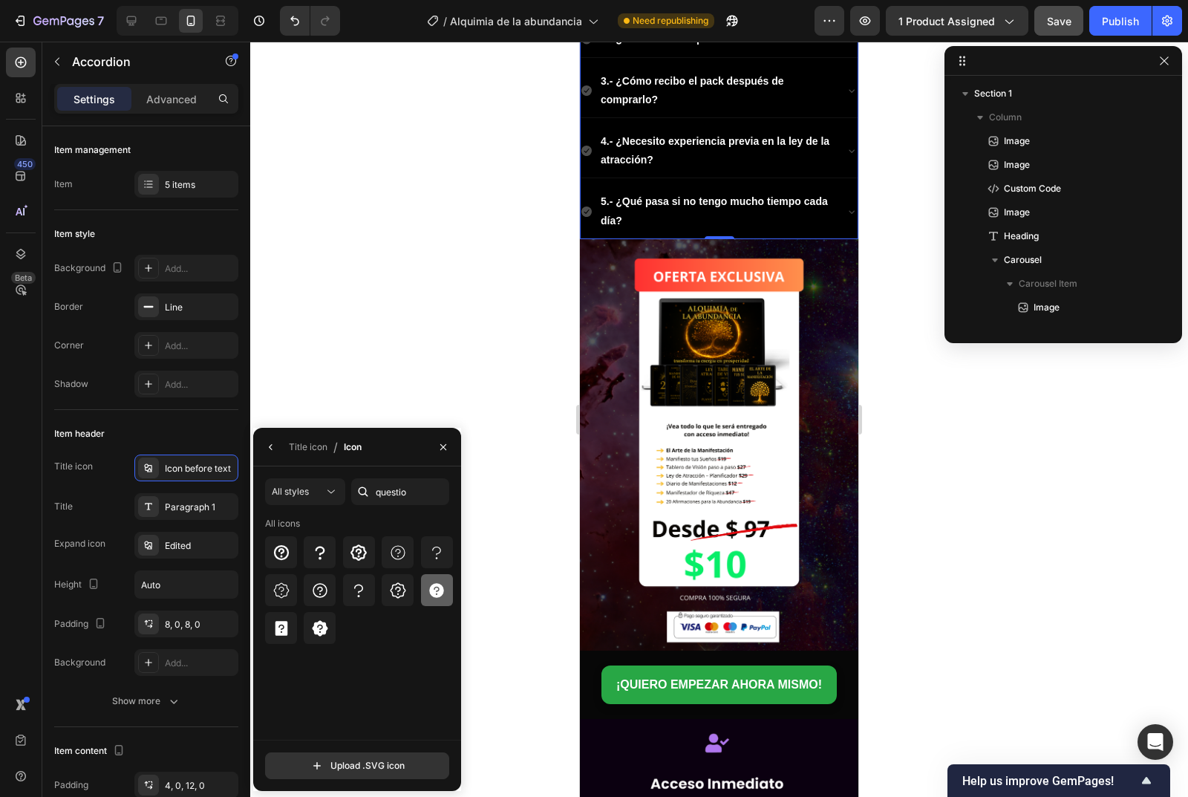
click at [432, 593] on icon at bounding box center [436, 590] width 15 height 15
click at [269, 451] on icon "button" at bounding box center [271, 447] width 12 height 12
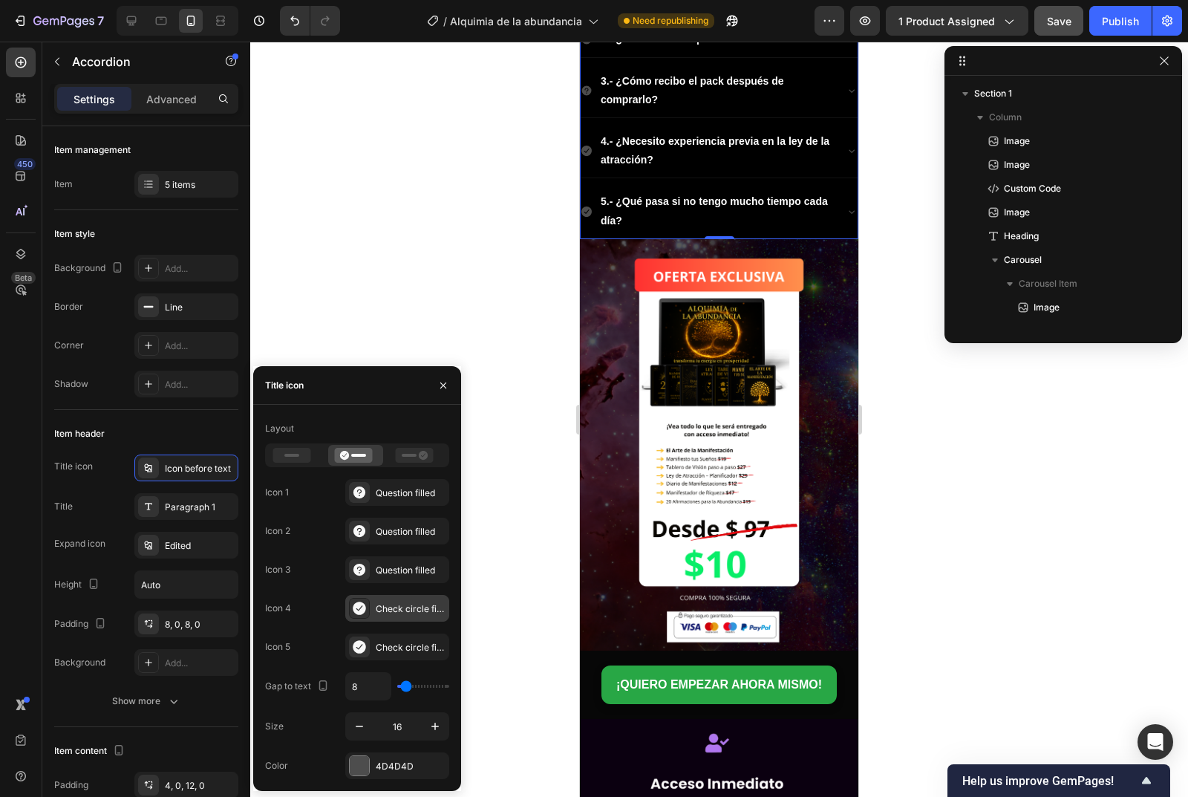
click at [356, 606] on icon at bounding box center [359, 607] width 13 height 13
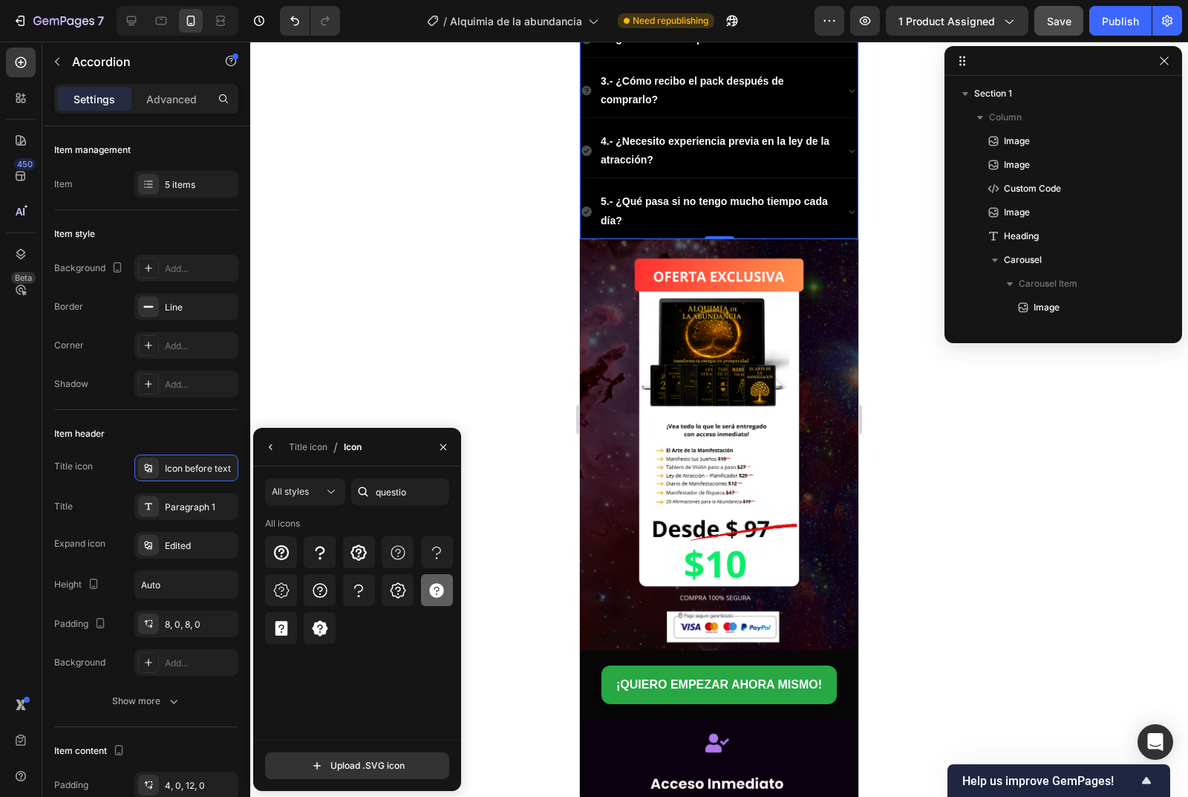
click at [433, 599] on div at bounding box center [437, 590] width 32 height 32
click at [263, 450] on button "button" at bounding box center [271, 447] width 24 height 24
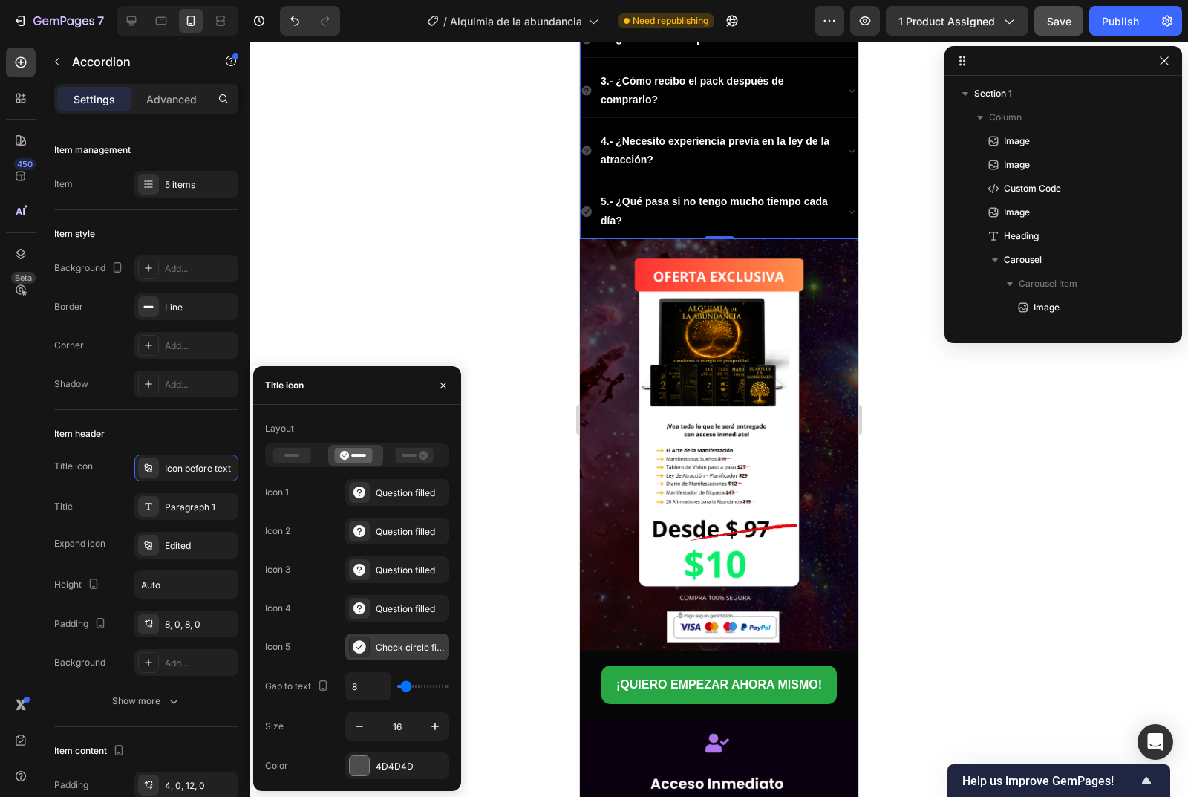
click at [352, 642] on icon at bounding box center [359, 646] width 15 height 15
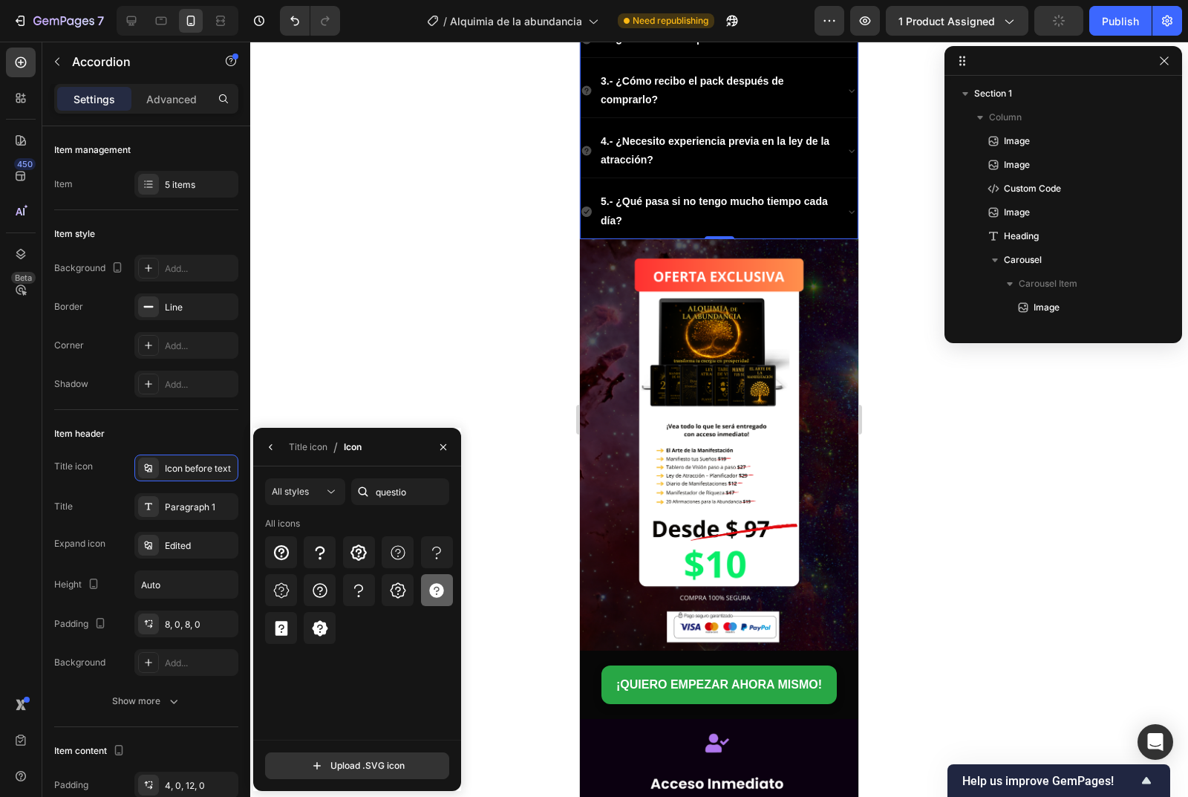
click at [431, 588] on icon at bounding box center [436, 590] width 15 height 15
click at [268, 448] on icon "button" at bounding box center [271, 447] width 12 height 12
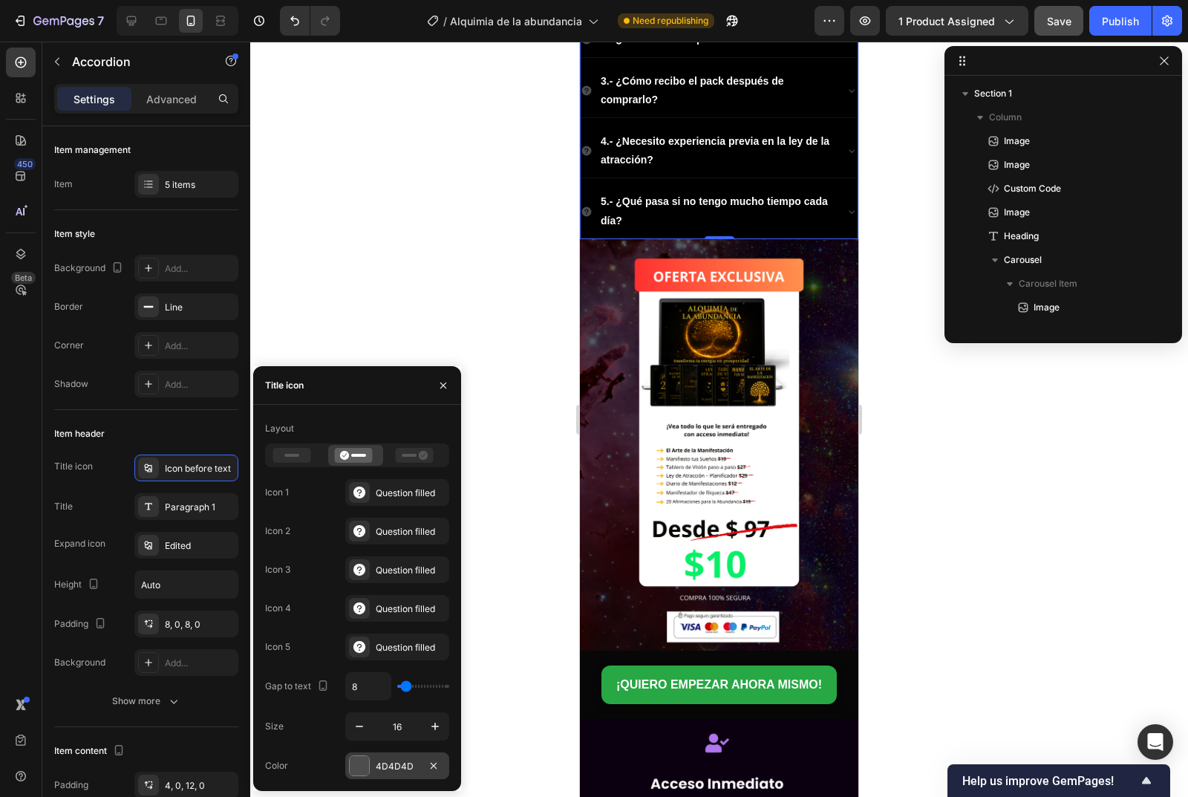
click at [363, 763] on div at bounding box center [359, 765] width 19 height 19
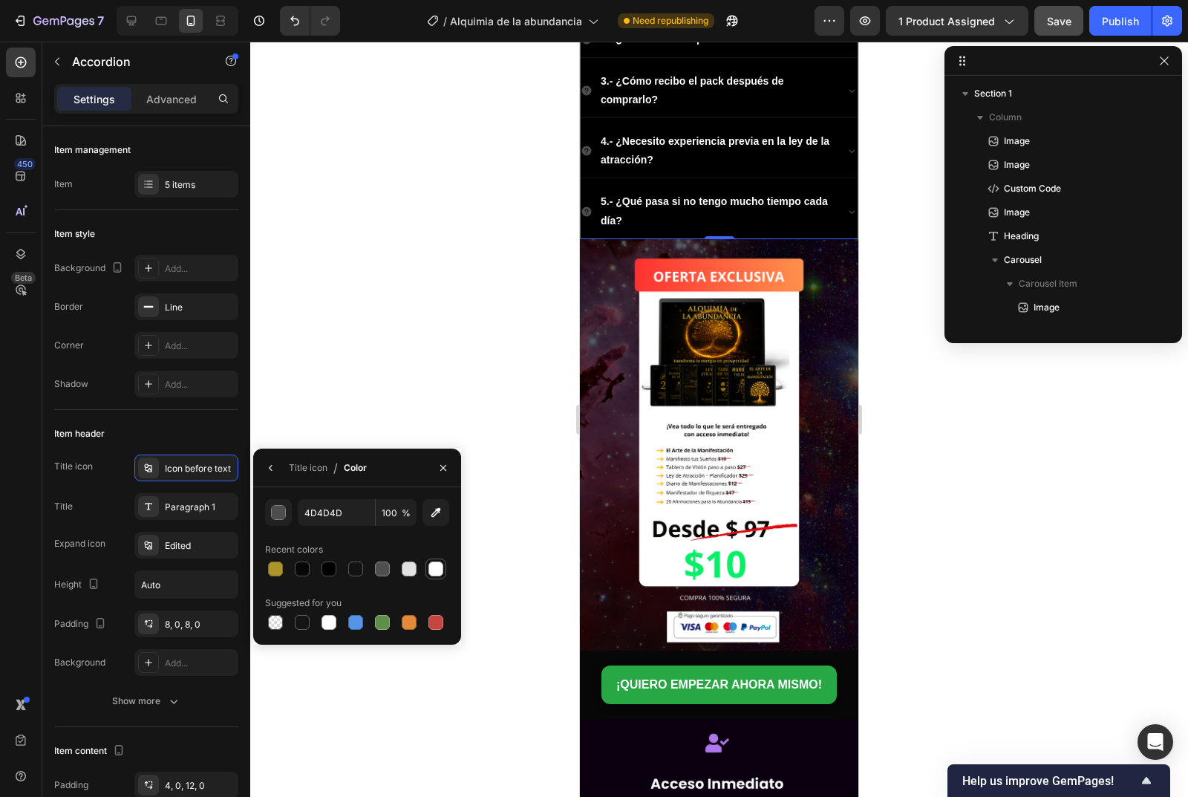
click at [440, 566] on div at bounding box center [435, 568] width 15 height 15
type input "FFFFFF"
click at [270, 477] on button "button" at bounding box center [271, 468] width 24 height 24
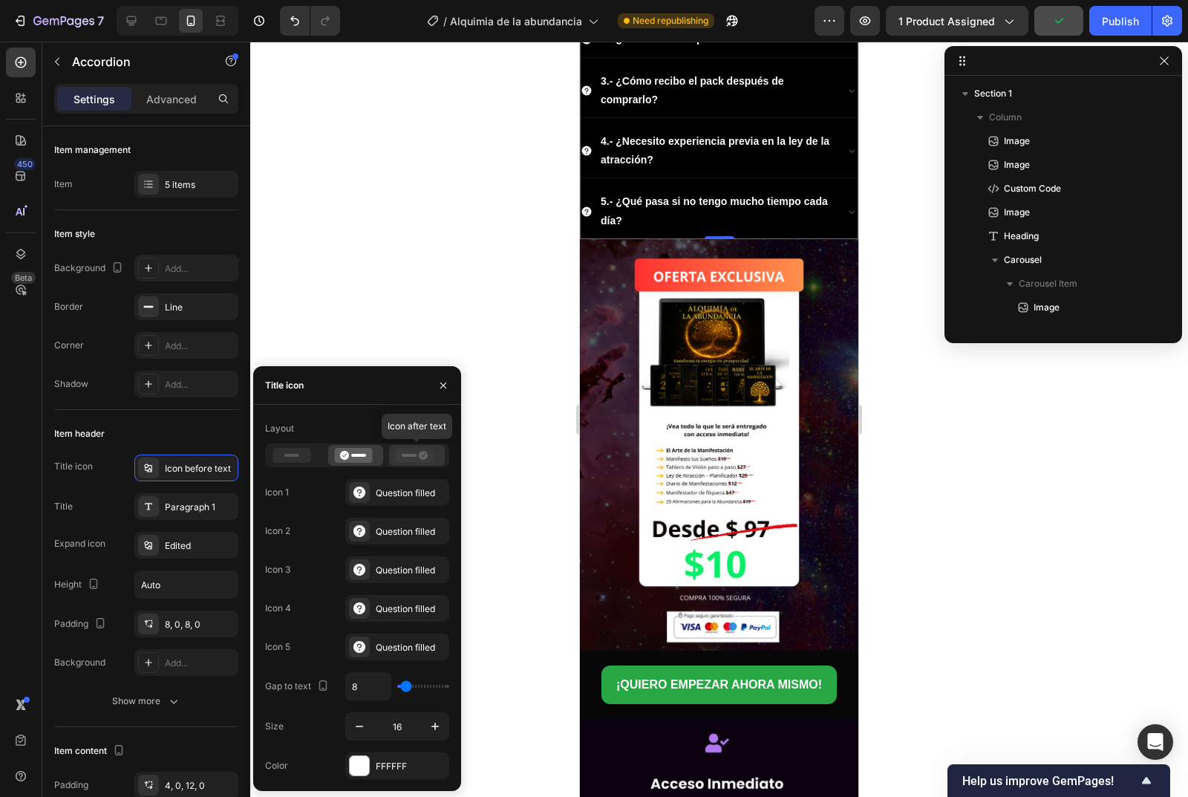
click at [408, 459] on icon at bounding box center [415, 455] width 38 height 15
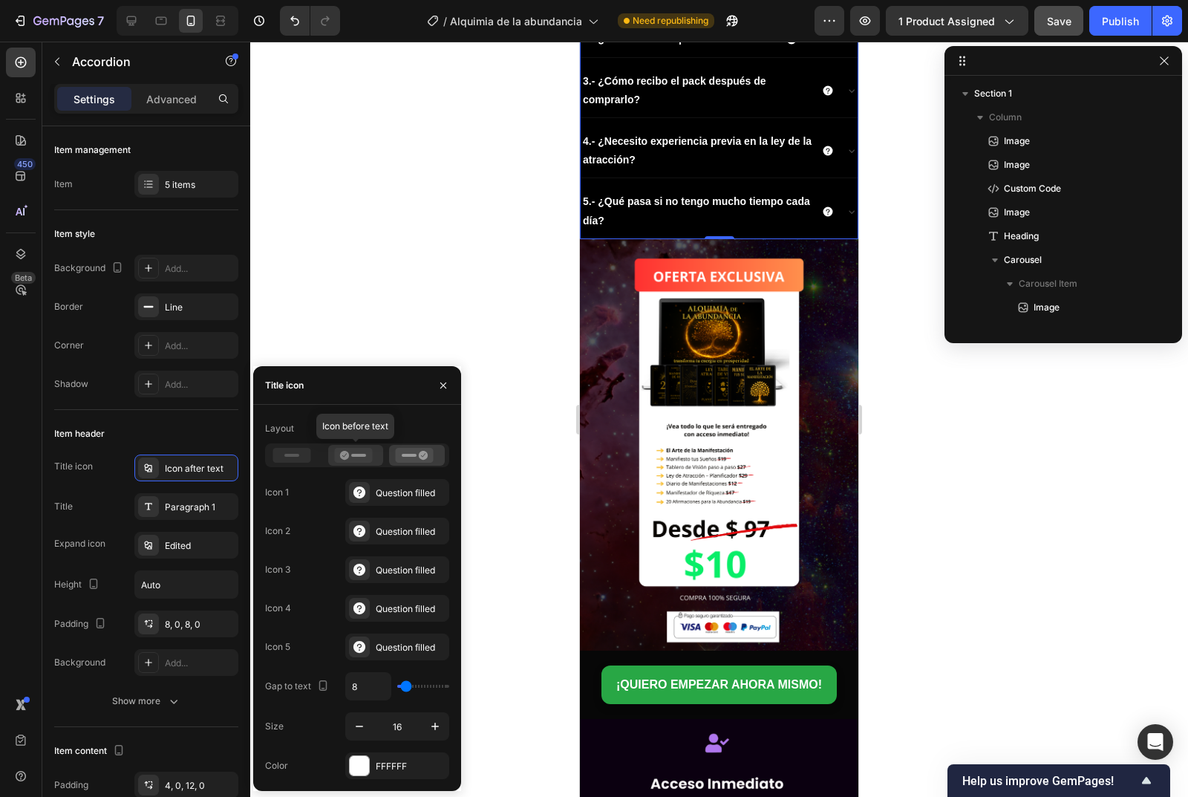
click at [365, 456] on rect at bounding box center [358, 455] width 15 height 3
click at [419, 279] on div at bounding box center [719, 419] width 938 height 755
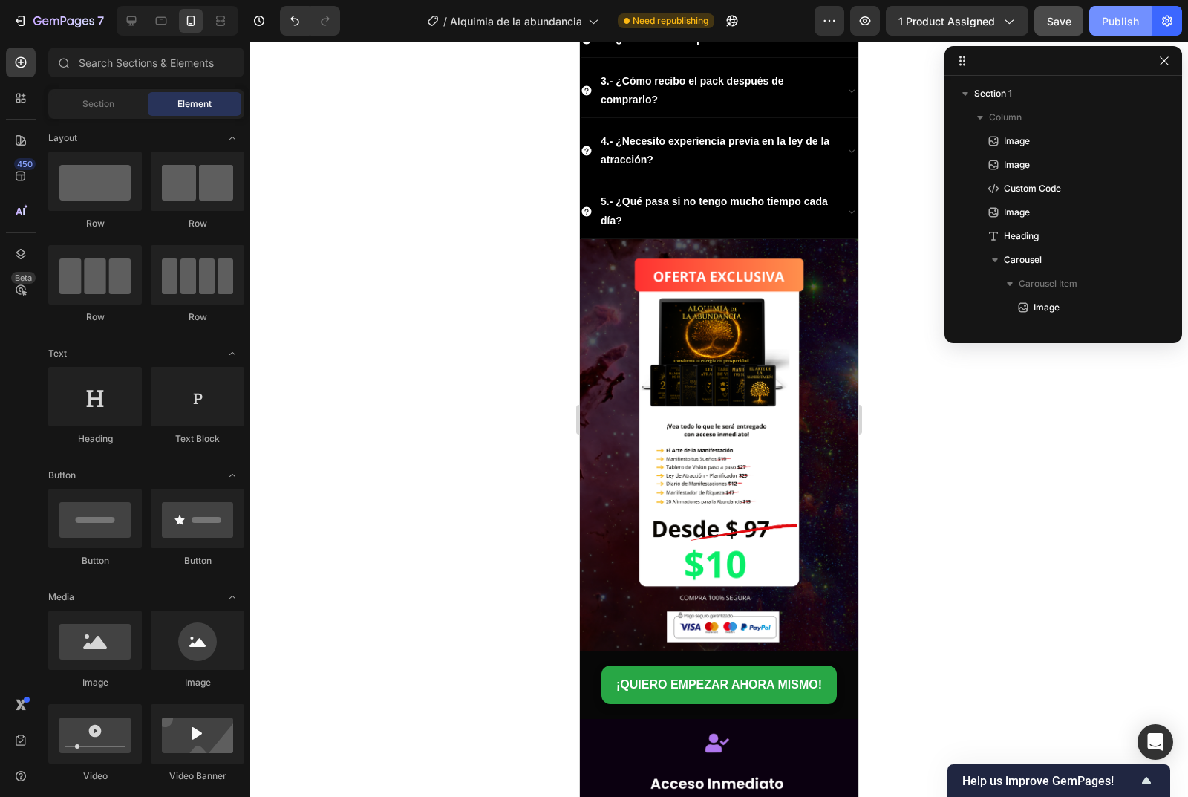
click at [1115, 15] on div "Publish" at bounding box center [1120, 21] width 37 height 16
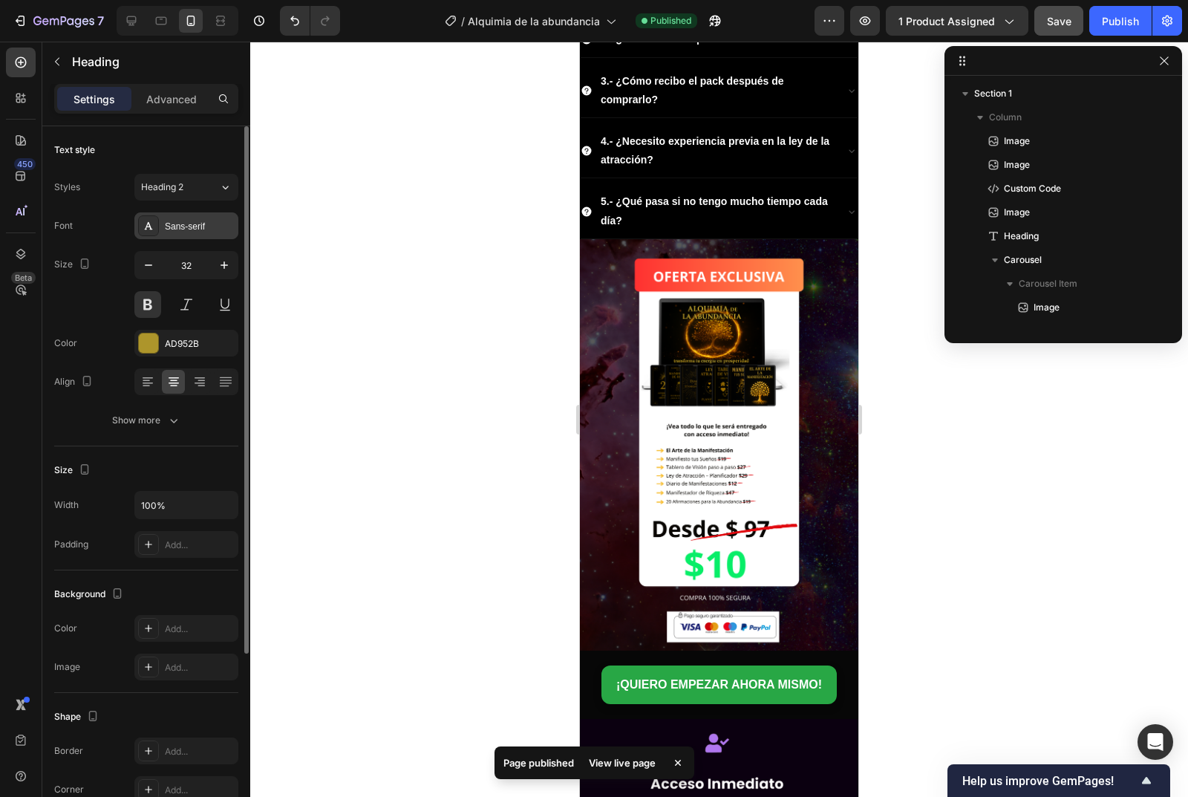
click at [187, 214] on div "Sans-serif" at bounding box center [186, 225] width 104 height 27
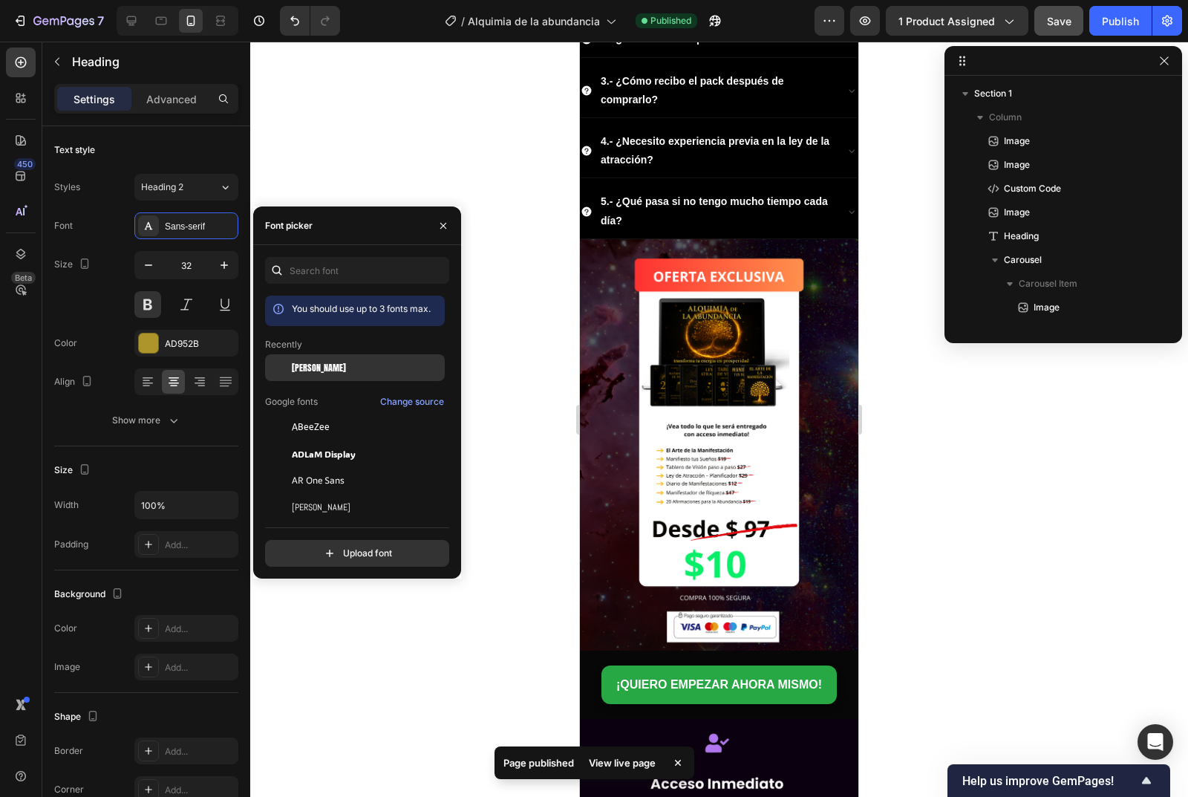
click at [324, 364] on div "[PERSON_NAME]" at bounding box center [367, 367] width 150 height 13
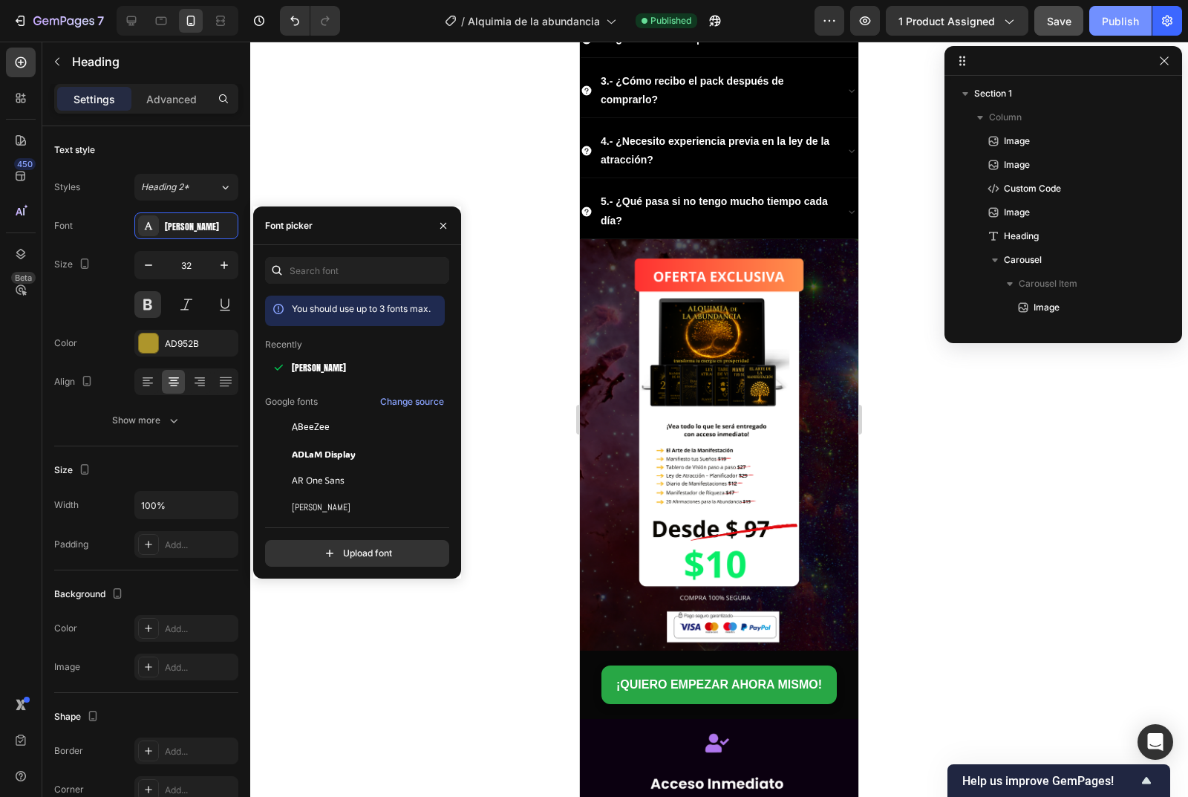
click at [1126, 22] on div "Publish" at bounding box center [1120, 21] width 37 height 16
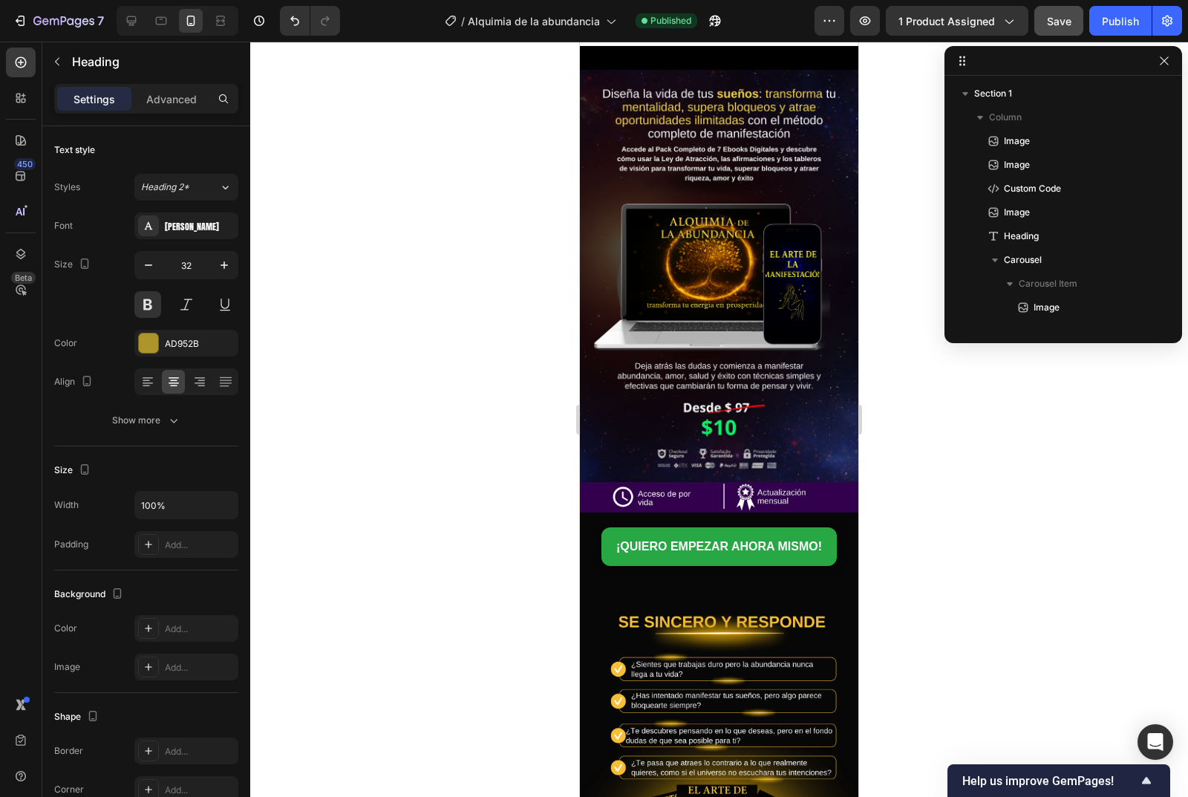
scroll to position [20, 0]
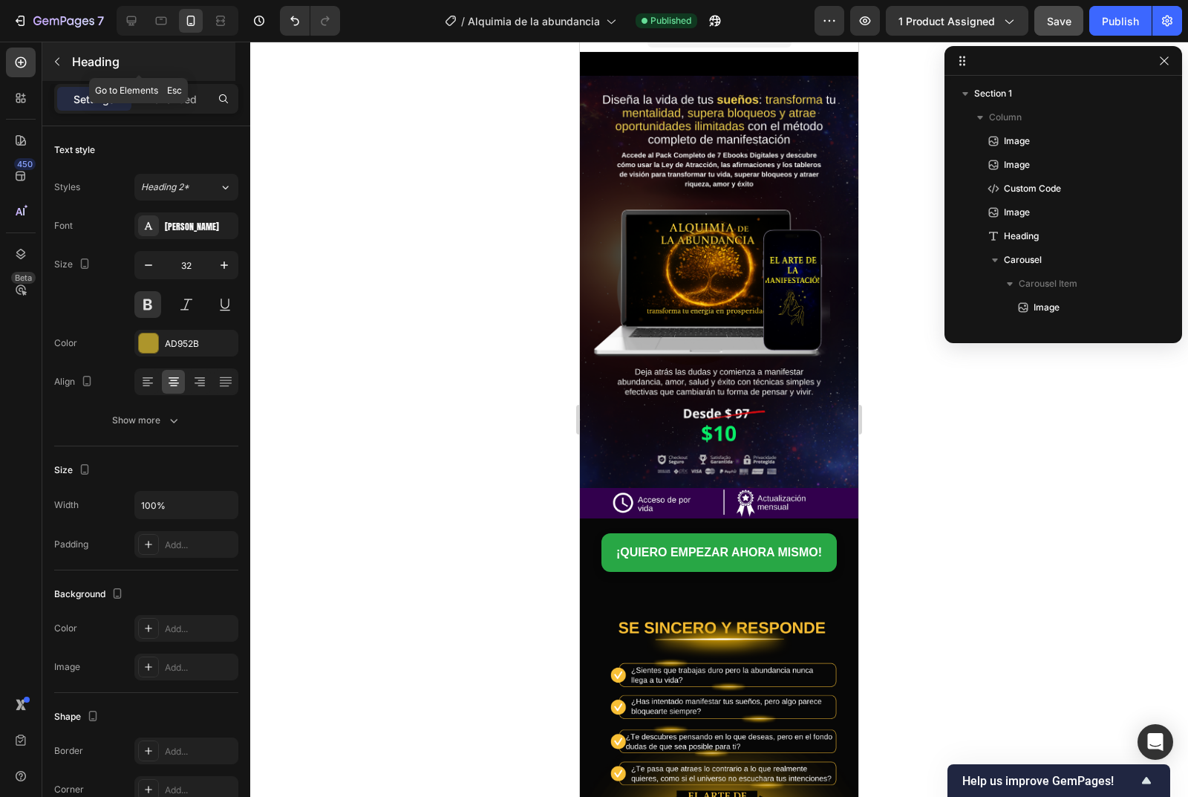
click at [53, 61] on icon "button" at bounding box center [57, 62] width 12 height 12
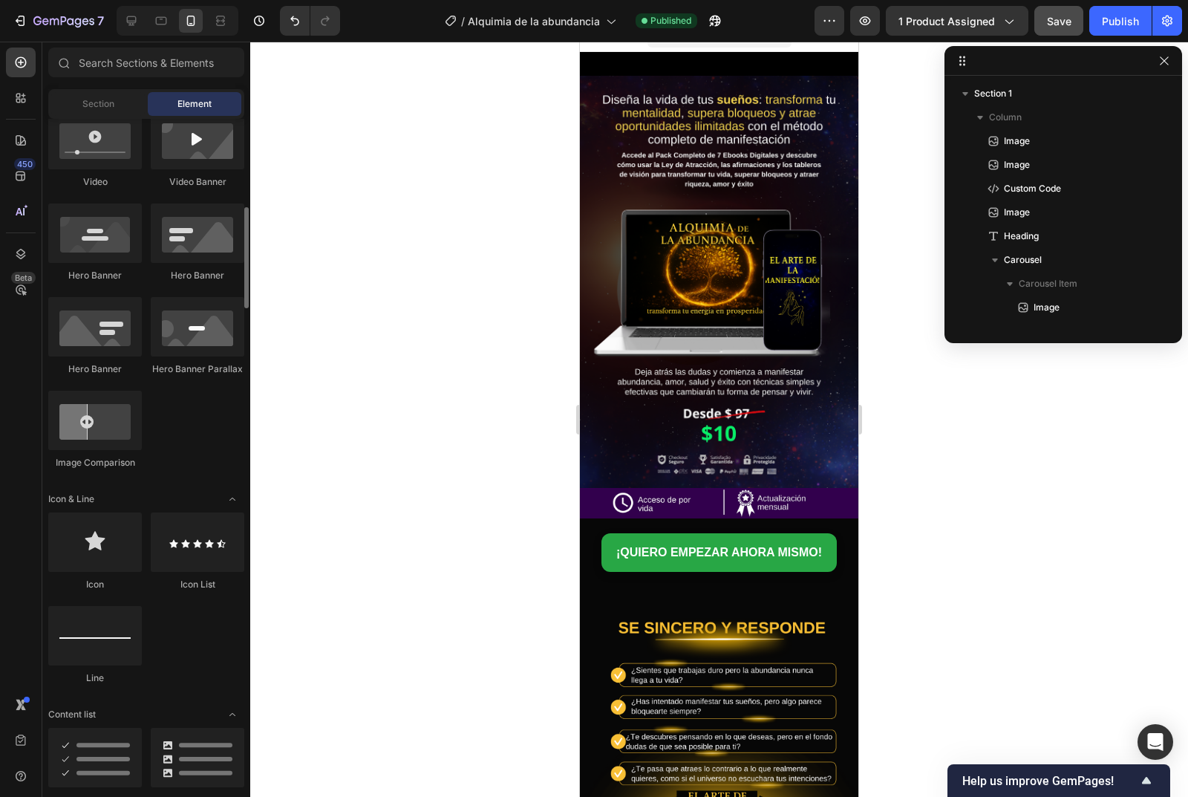
scroll to position [668, 0]
